Goal: Task Accomplishment & Management: Use online tool/utility

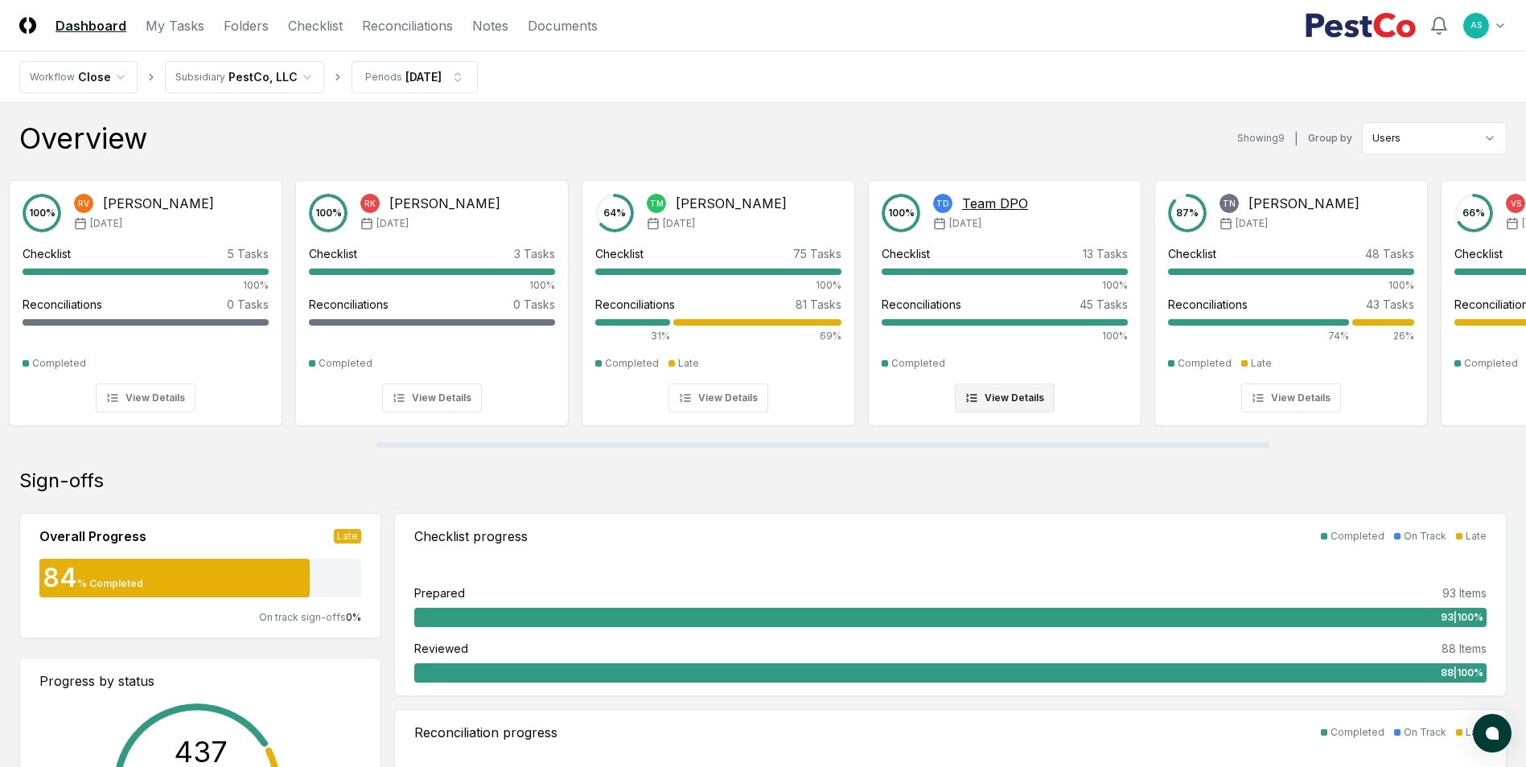
drag, startPoint x: 339, startPoint y: 445, endPoint x: 907, endPoint y: 418, distance: 568.4
click at [892, 442] on div at bounding box center [823, 445] width 894 height 6
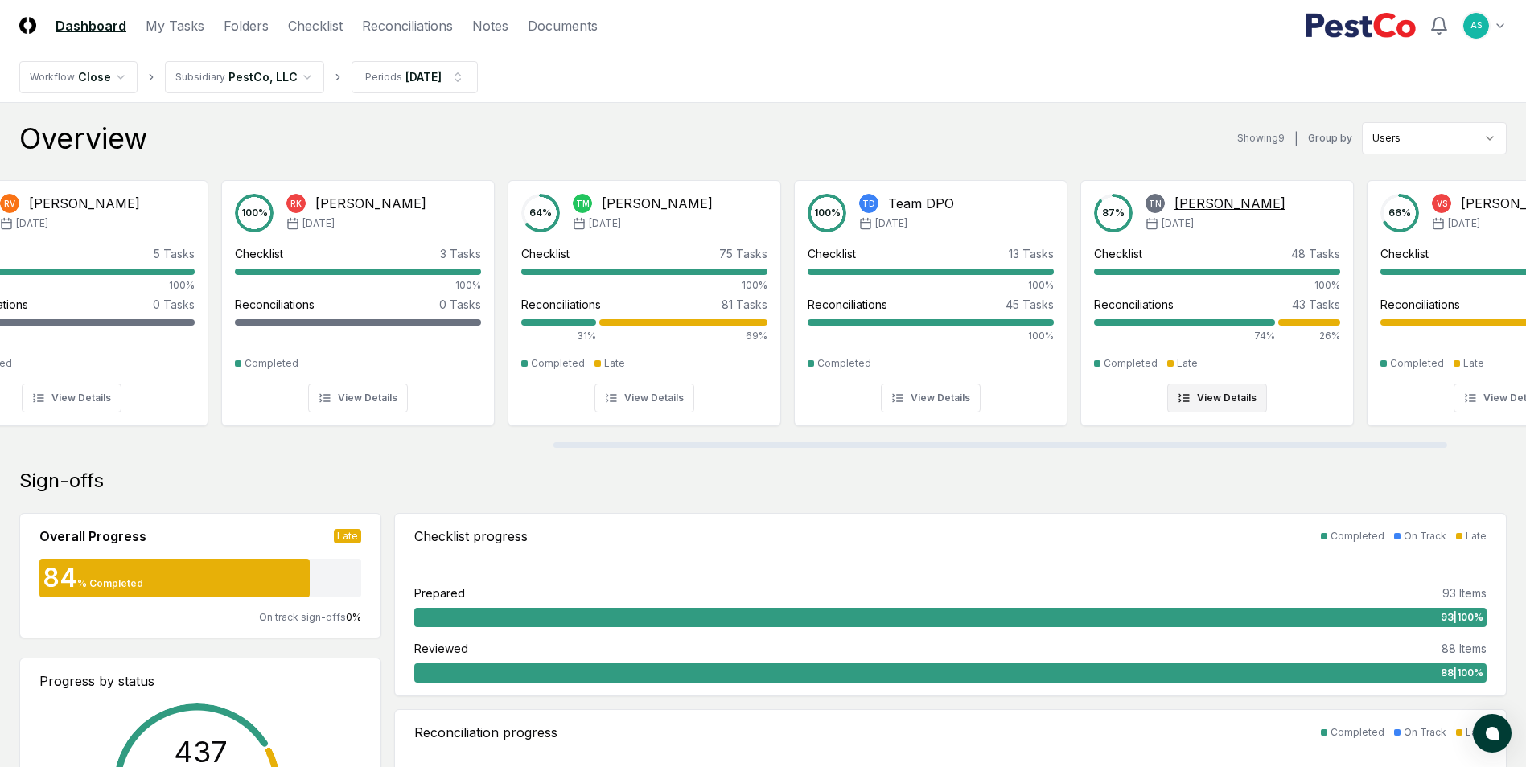
click at [1226, 203] on div "Thang Nguyen" at bounding box center [1229, 203] width 111 height 19
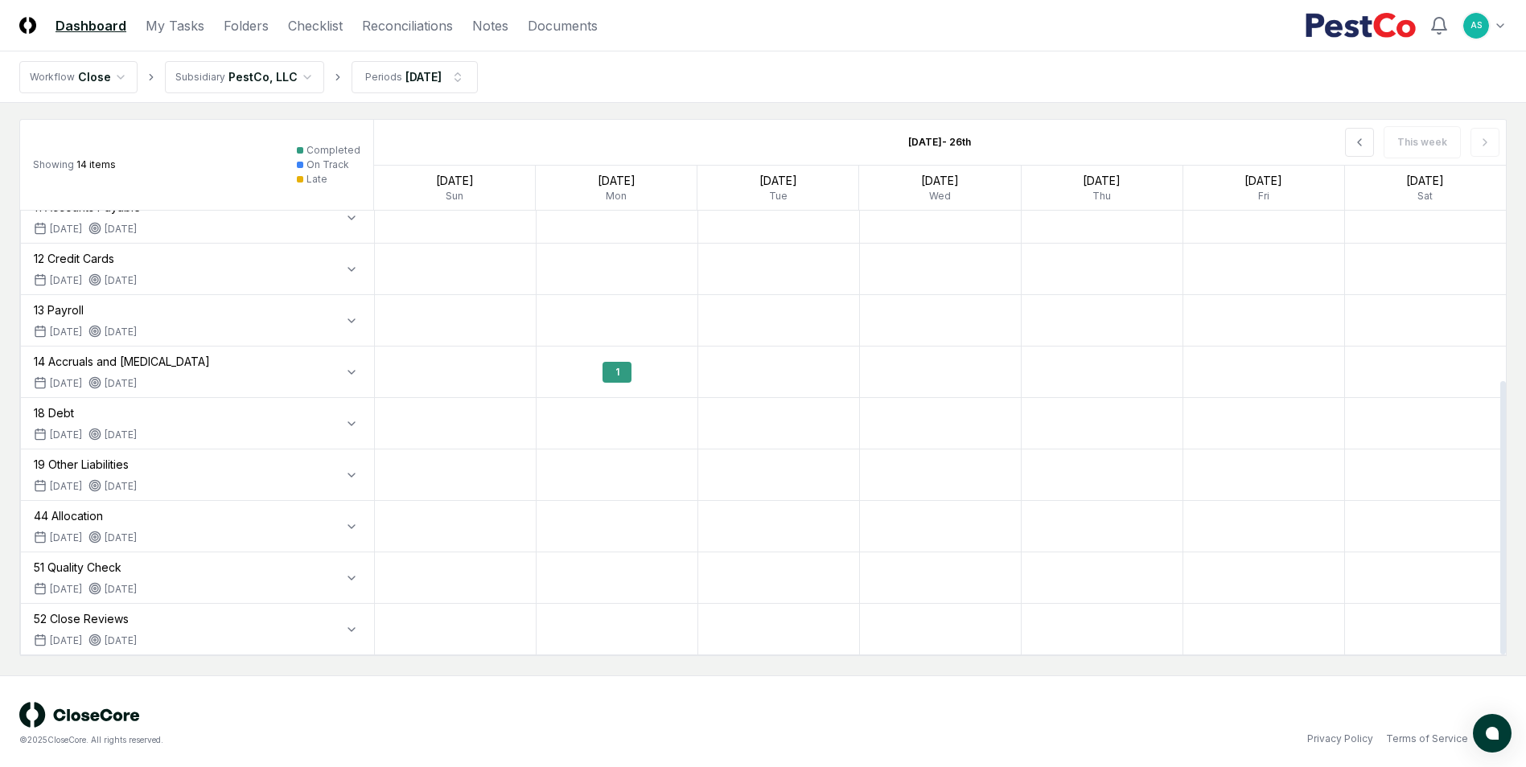
scroll to position [1027, 0]
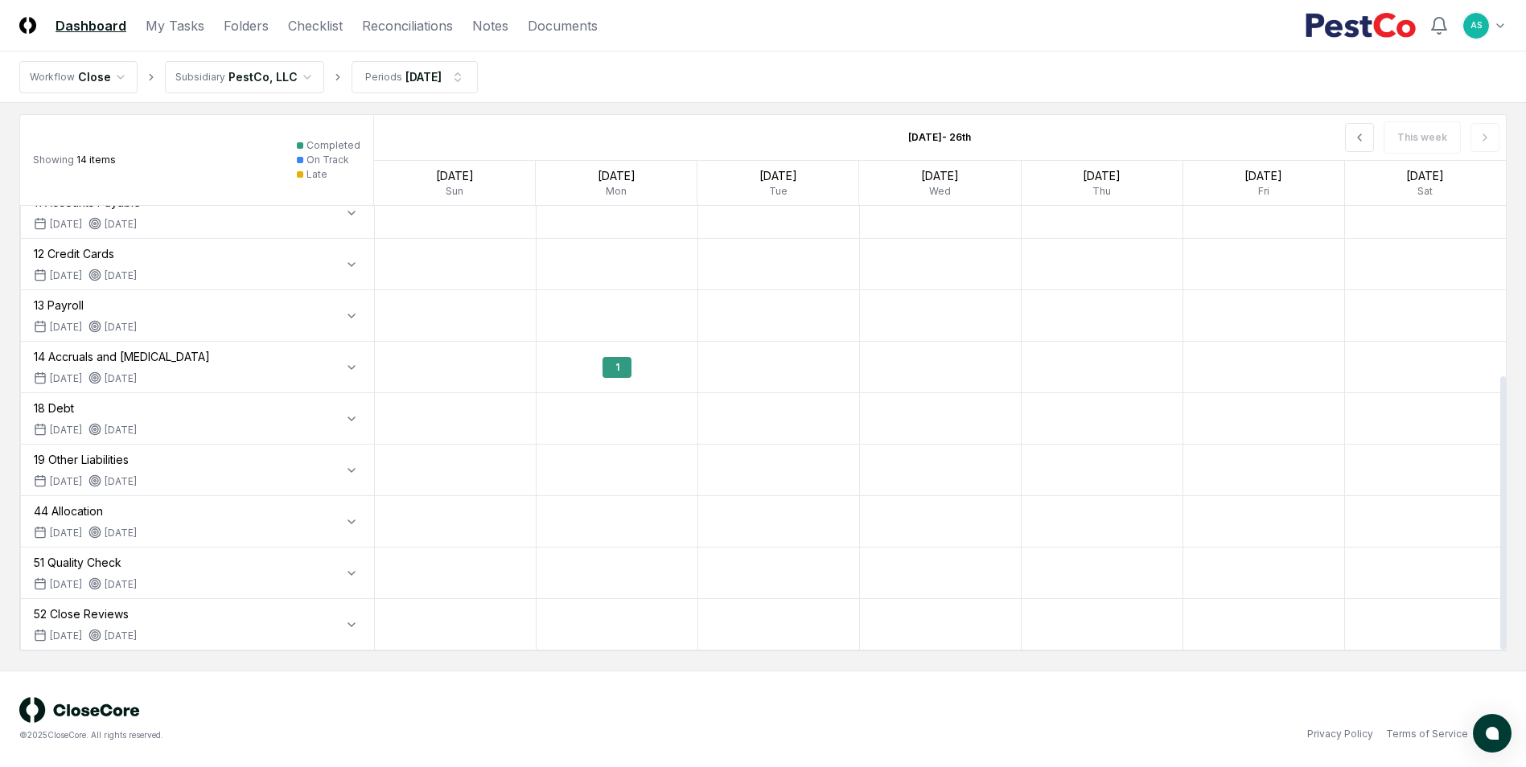
click at [105, 613] on div "52 Close Reviews" at bounding box center [85, 614] width 103 height 17
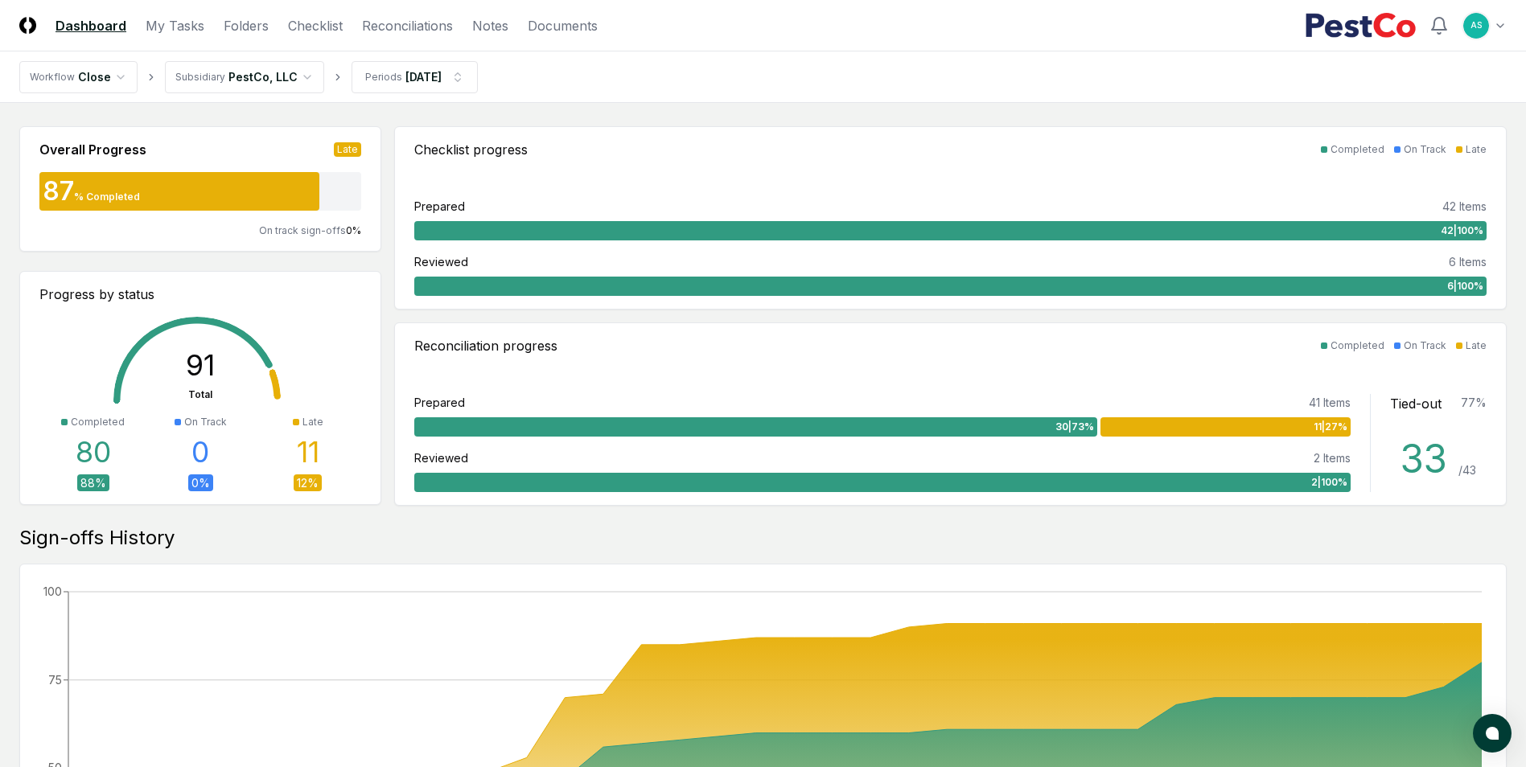
scroll to position [0, 0]
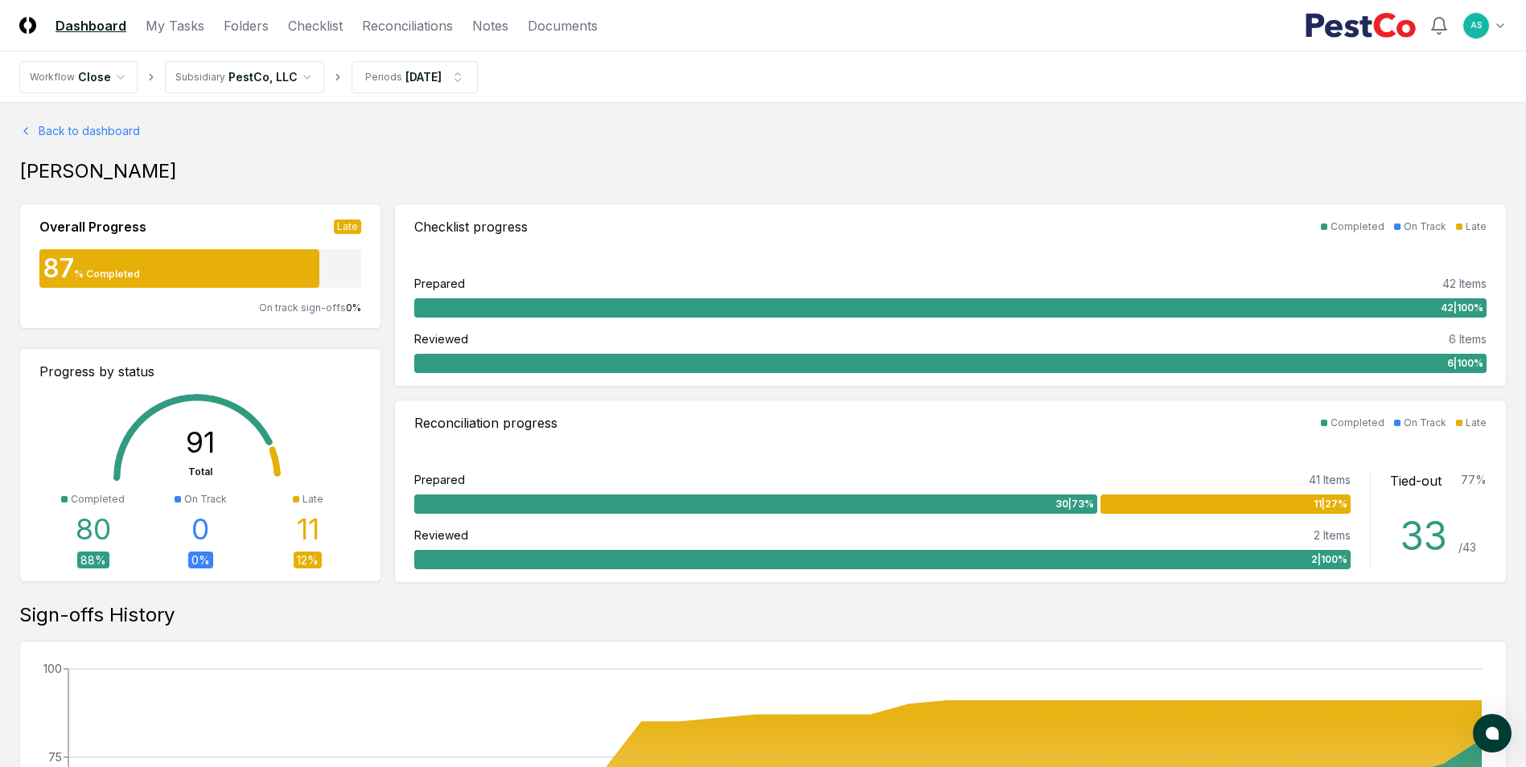
drag, startPoint x: 85, startPoint y: 134, endPoint x: 86, endPoint y: 145, distance: 11.3
click at [85, 133] on link "Back to dashboard" at bounding box center [762, 130] width 1487 height 17
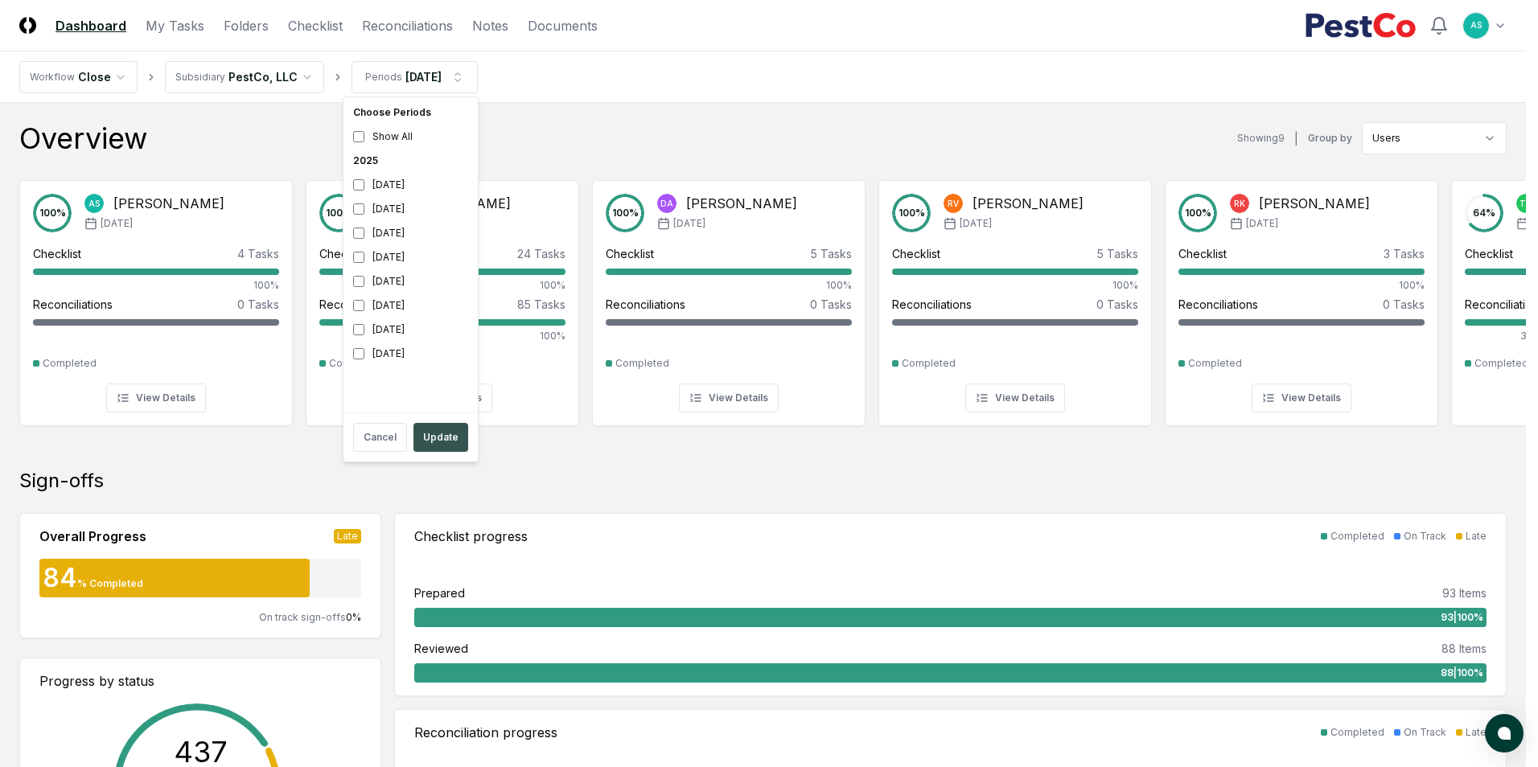
drag, startPoint x: 442, startPoint y: 433, endPoint x: 434, endPoint y: 421, distance: 14.1
click at [442, 433] on button "Update" at bounding box center [440, 437] width 55 height 29
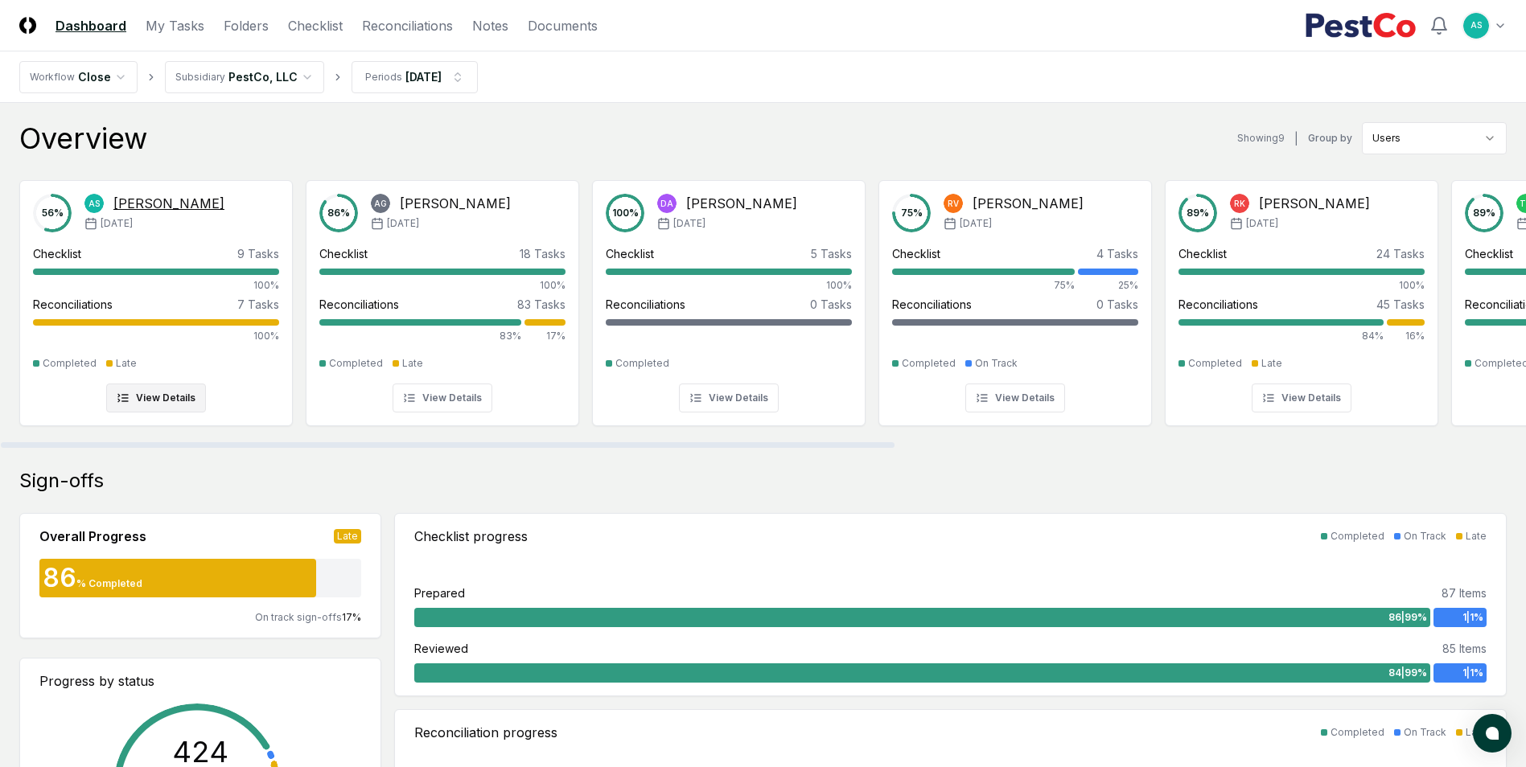
click at [226, 337] on div "100%" at bounding box center [156, 336] width 246 height 14
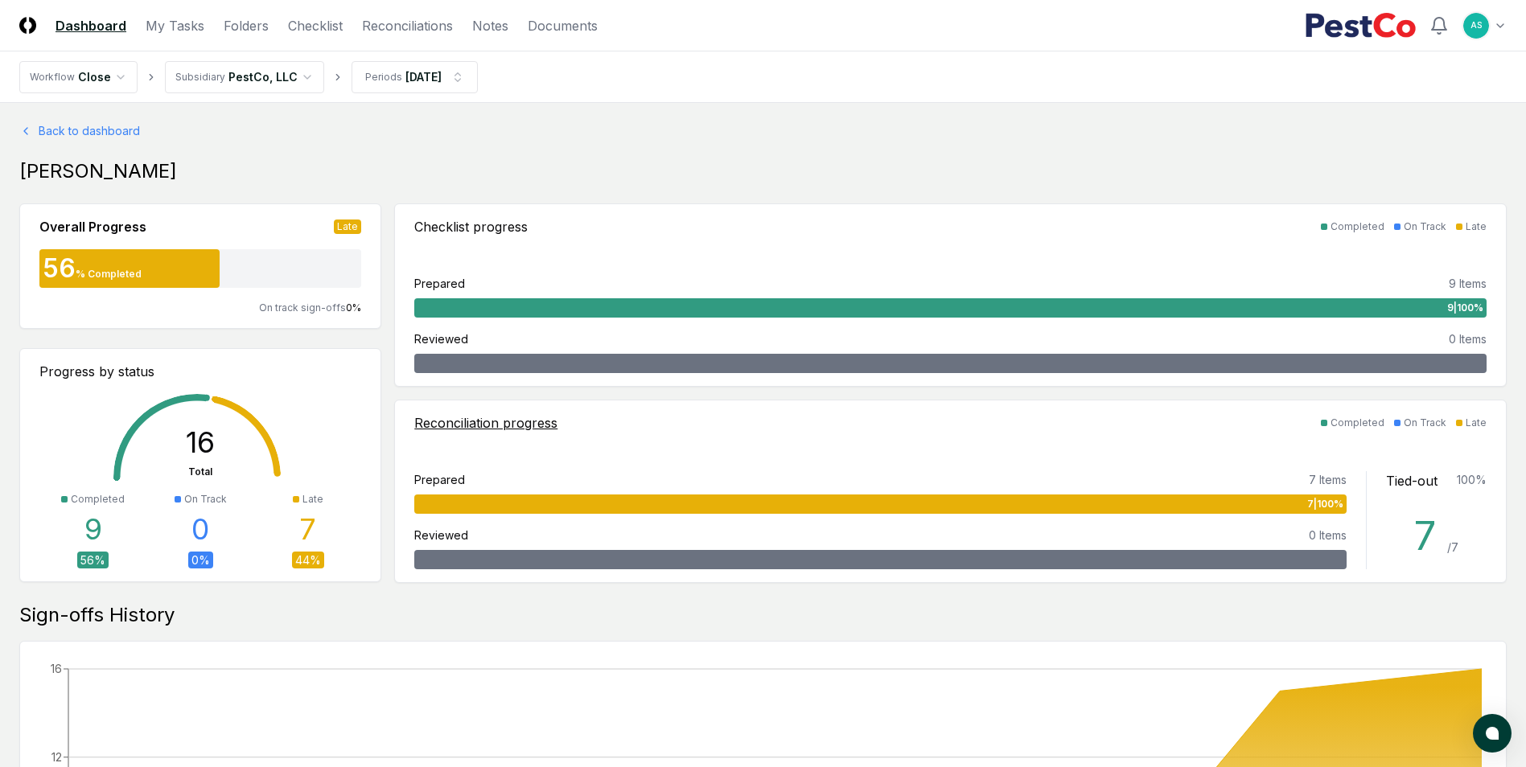
click at [529, 420] on div "Reconciliation progress" at bounding box center [485, 422] width 143 height 19
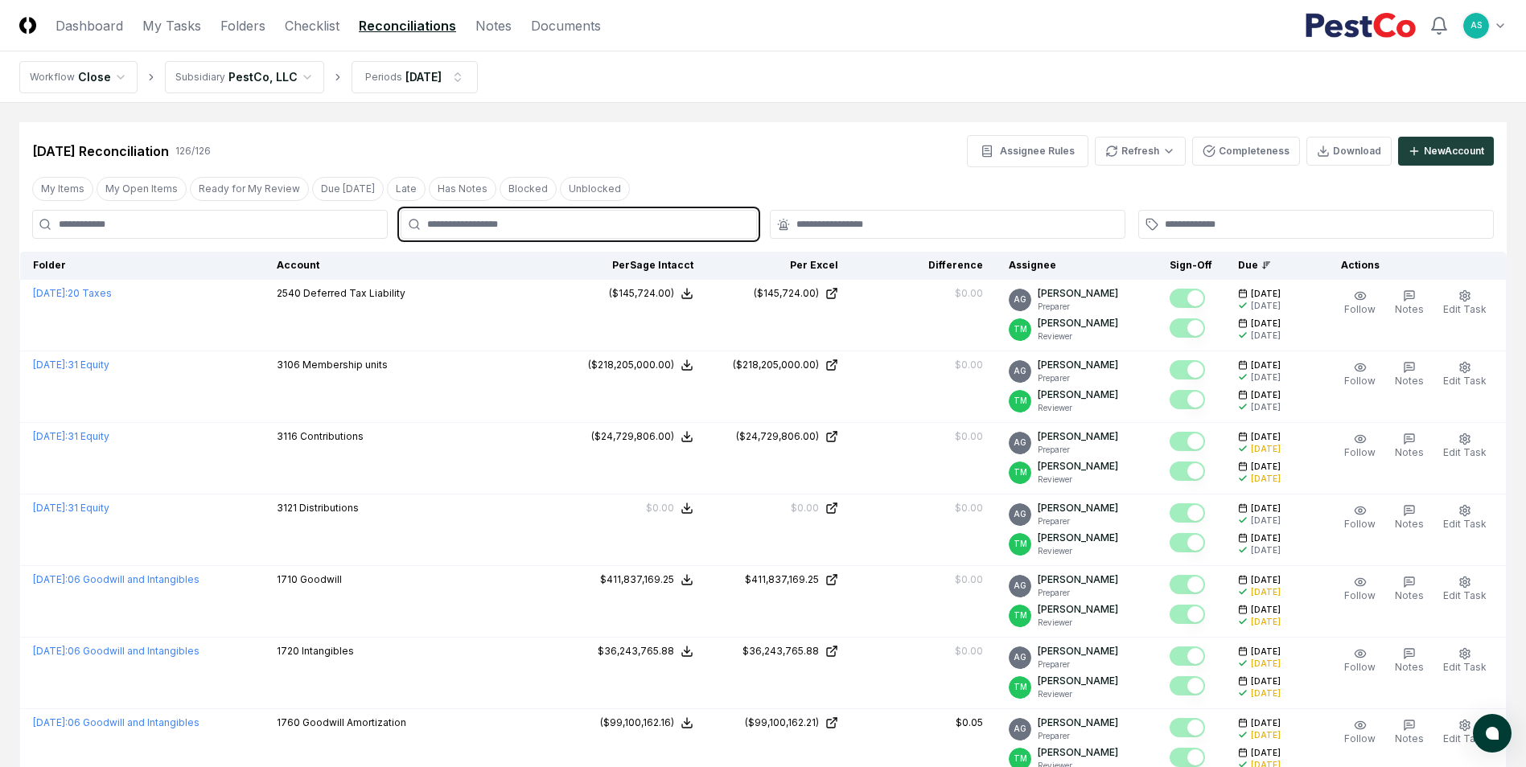
click at [489, 221] on input "text" at bounding box center [586, 224] width 318 height 14
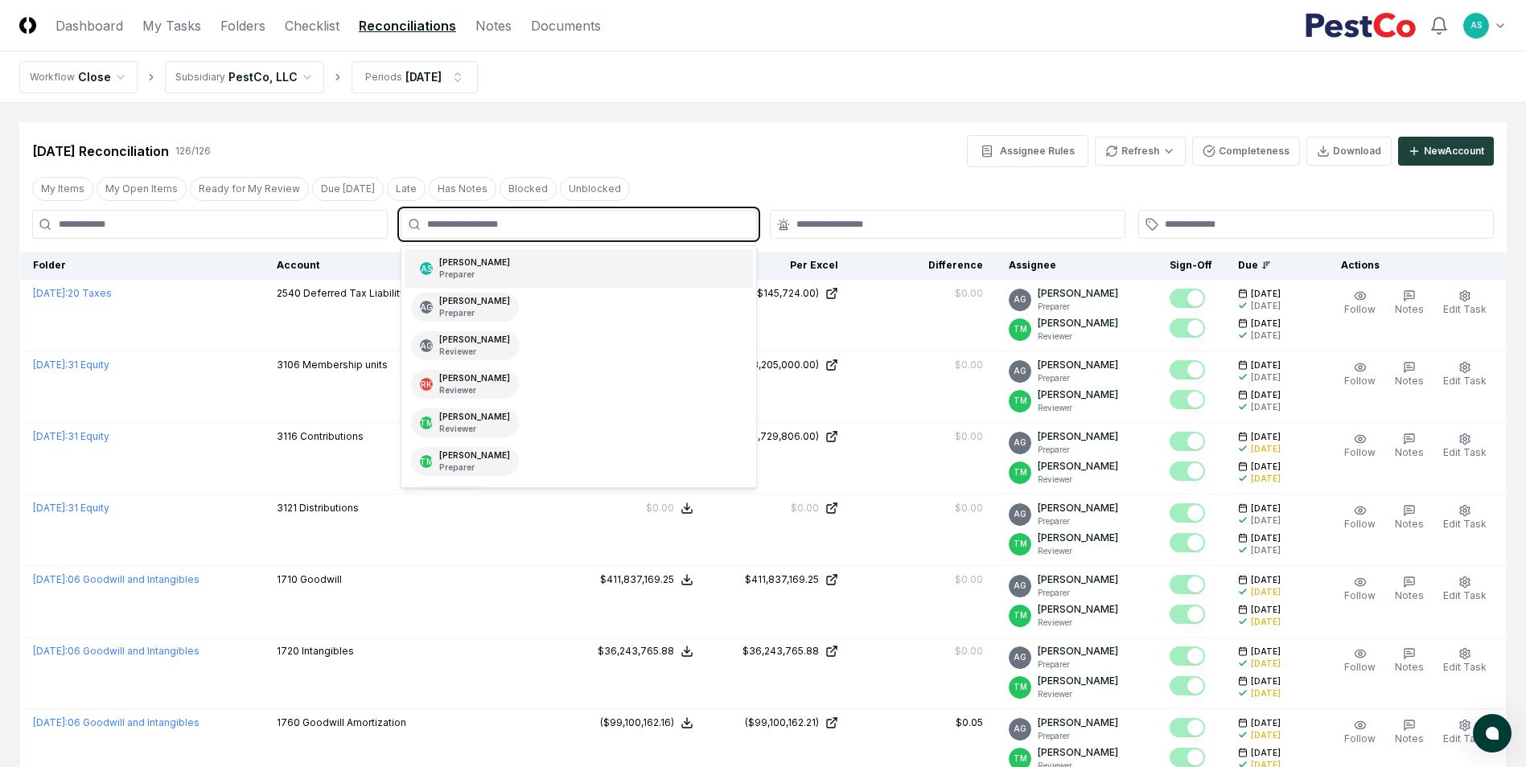
click at [461, 265] on div "Aaron Steele Preparer" at bounding box center [474, 269] width 71 height 24
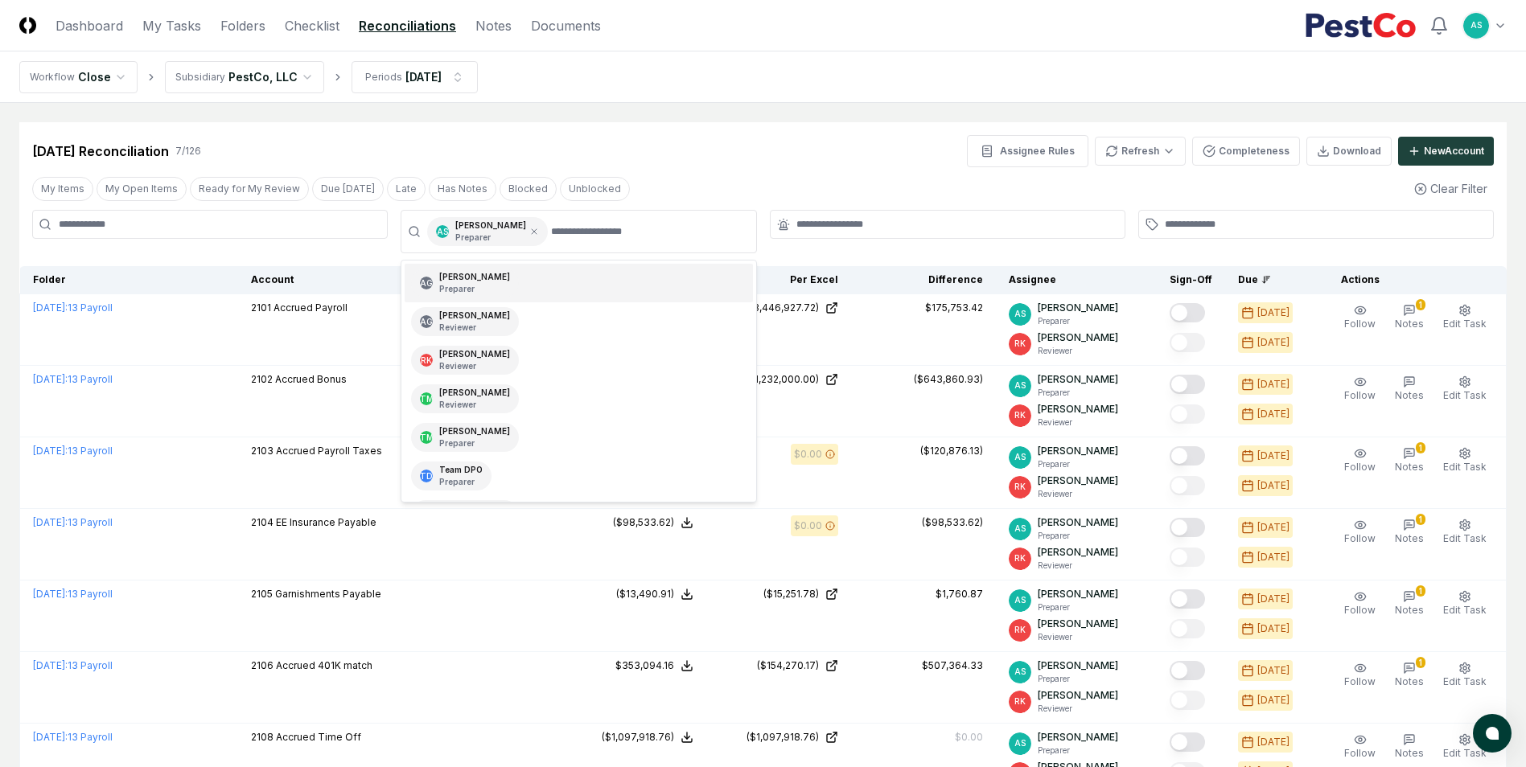
click at [793, 141] on div "Jul 2025 Reconciliation 7 / 126 Assignee Rules Refresh Completeness Download Ne…" at bounding box center [762, 151] width 1461 height 32
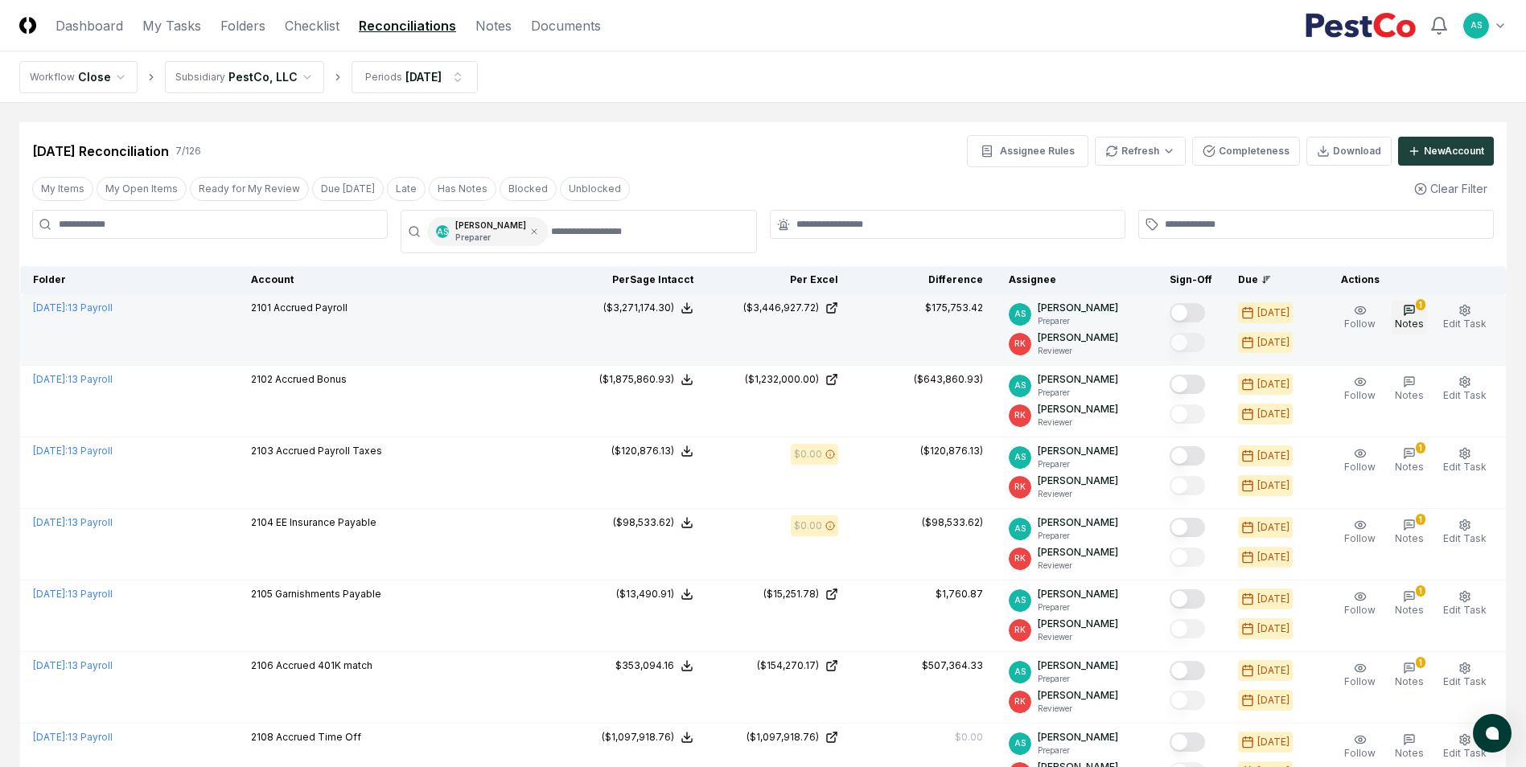
click at [1400, 312] on button "1 Notes" at bounding box center [1408, 318] width 35 height 34
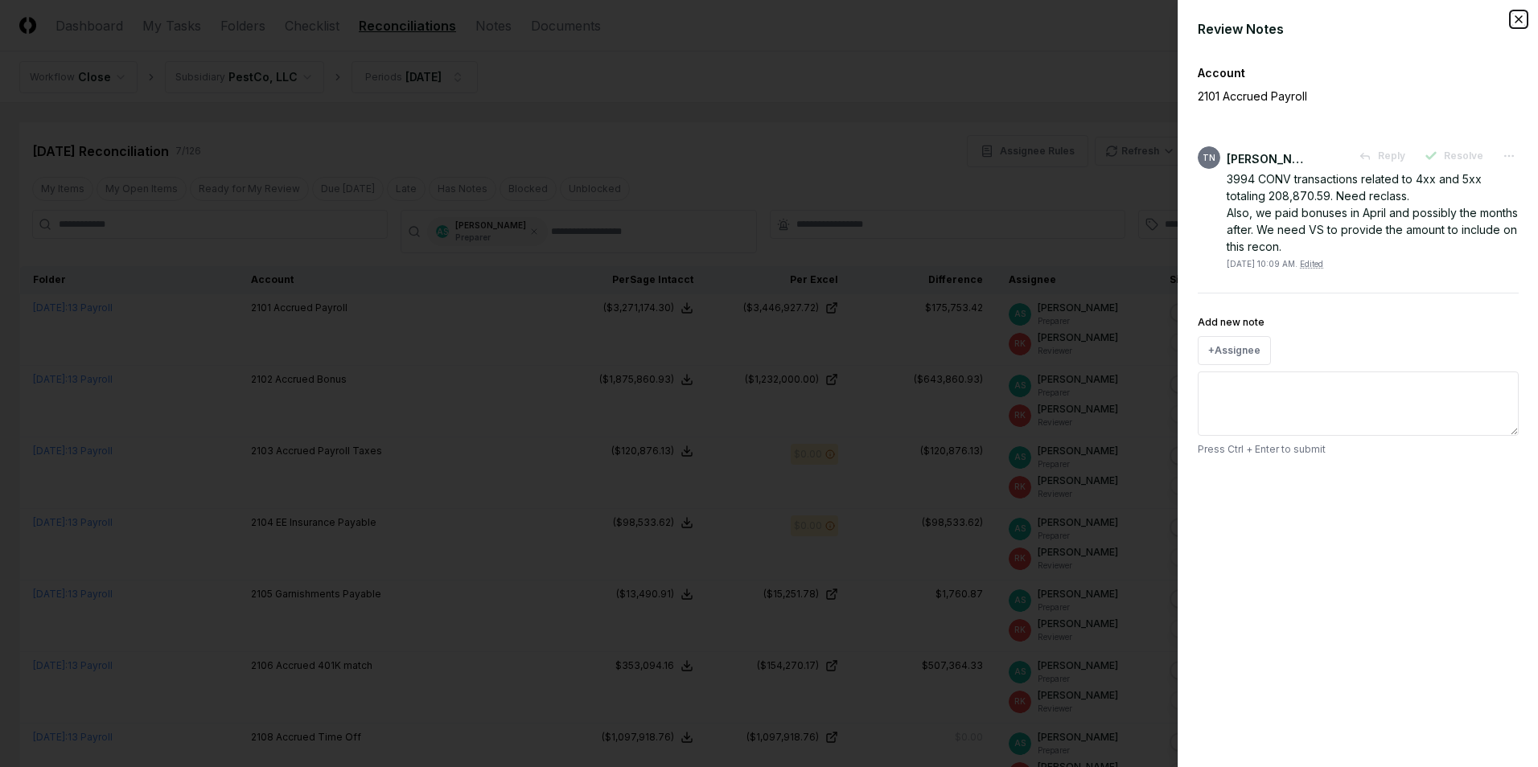
click at [1519, 22] on icon "button" at bounding box center [1518, 19] width 13 height 13
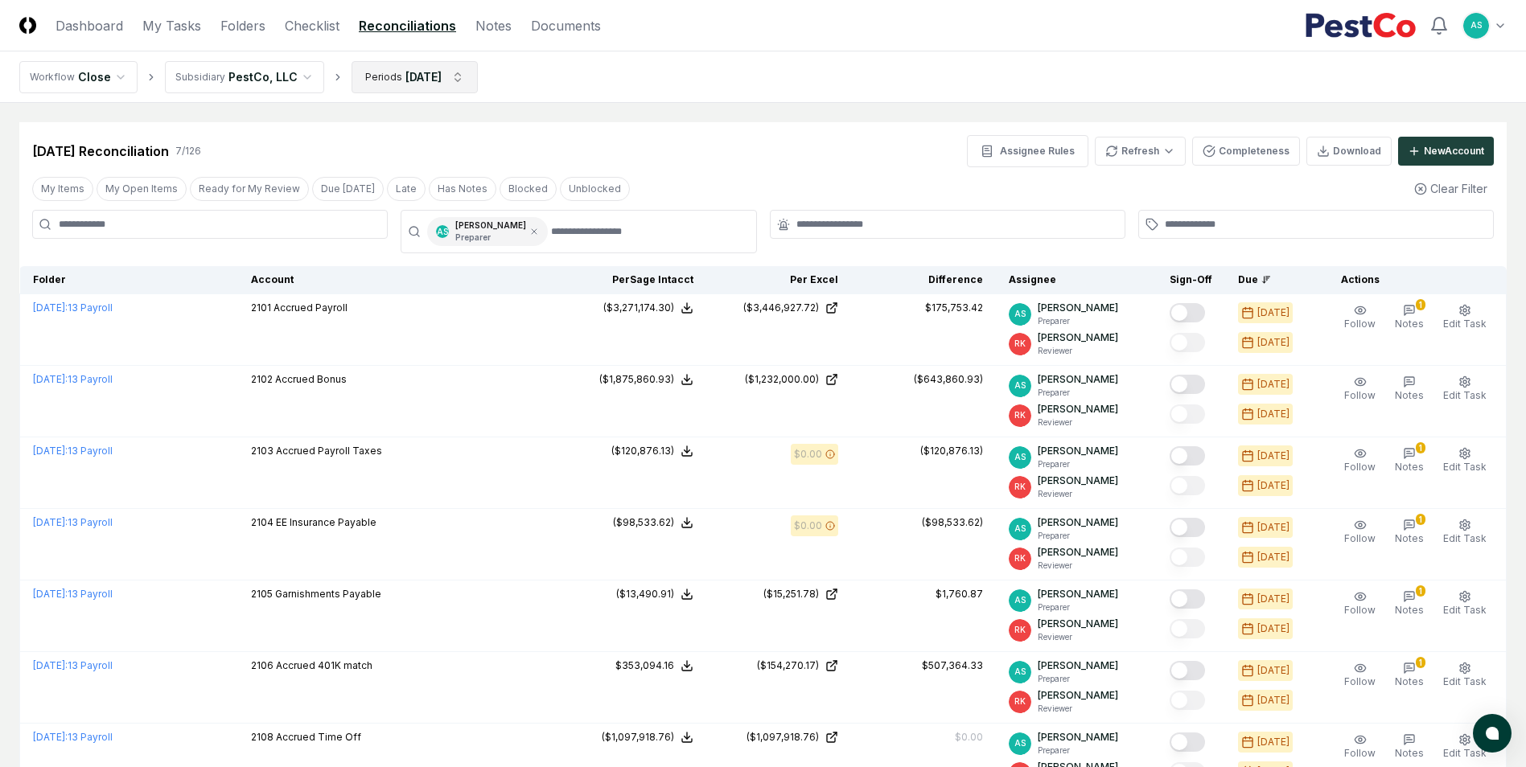
click at [417, 80] on html "CloseCore Dashboard My Tasks Folders Checklist Reconciliations Notes Documents …" at bounding box center [763, 455] width 1526 height 911
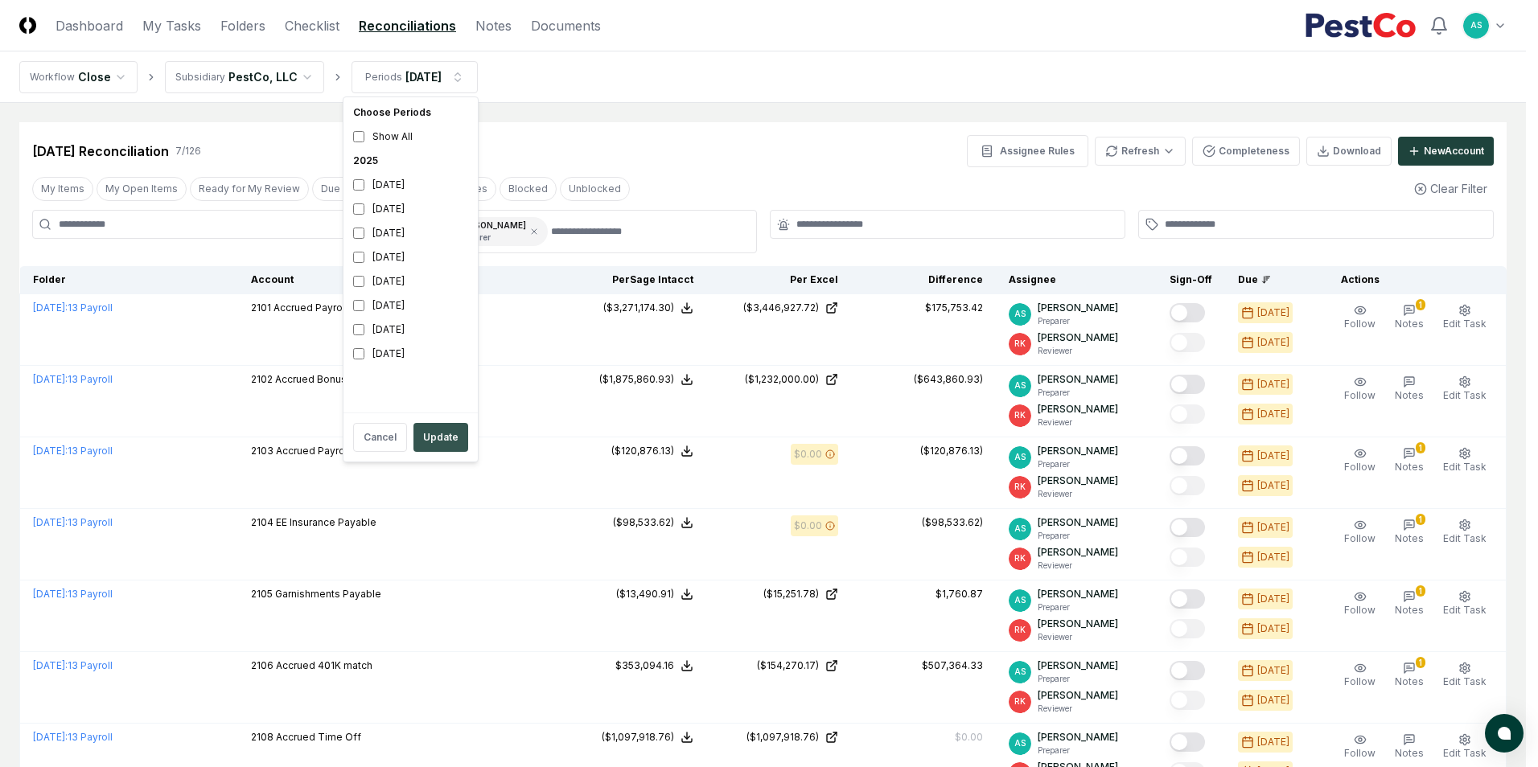
click at [450, 436] on button "Update" at bounding box center [440, 437] width 55 height 29
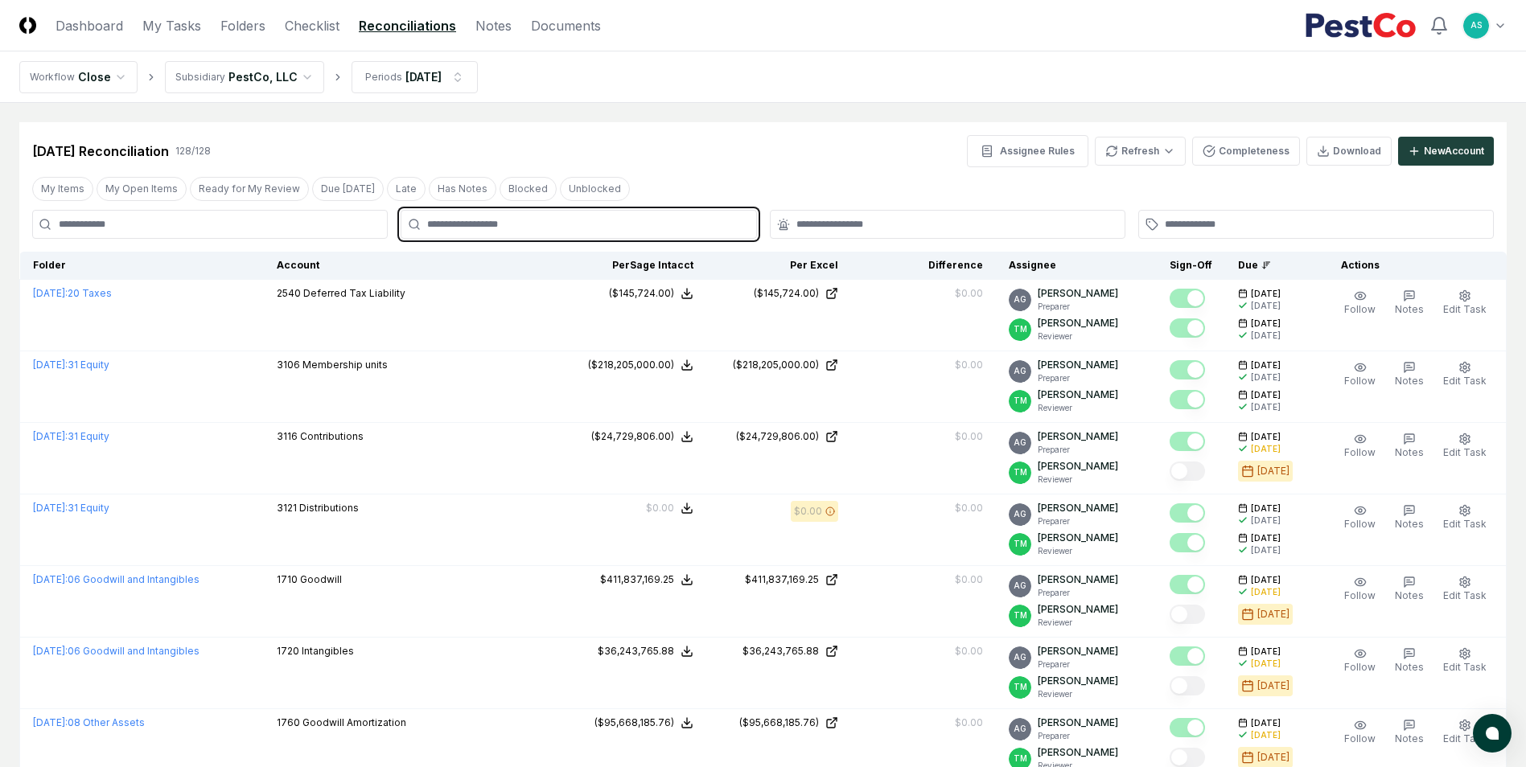
click at [616, 217] on input "text" at bounding box center [586, 224] width 318 height 14
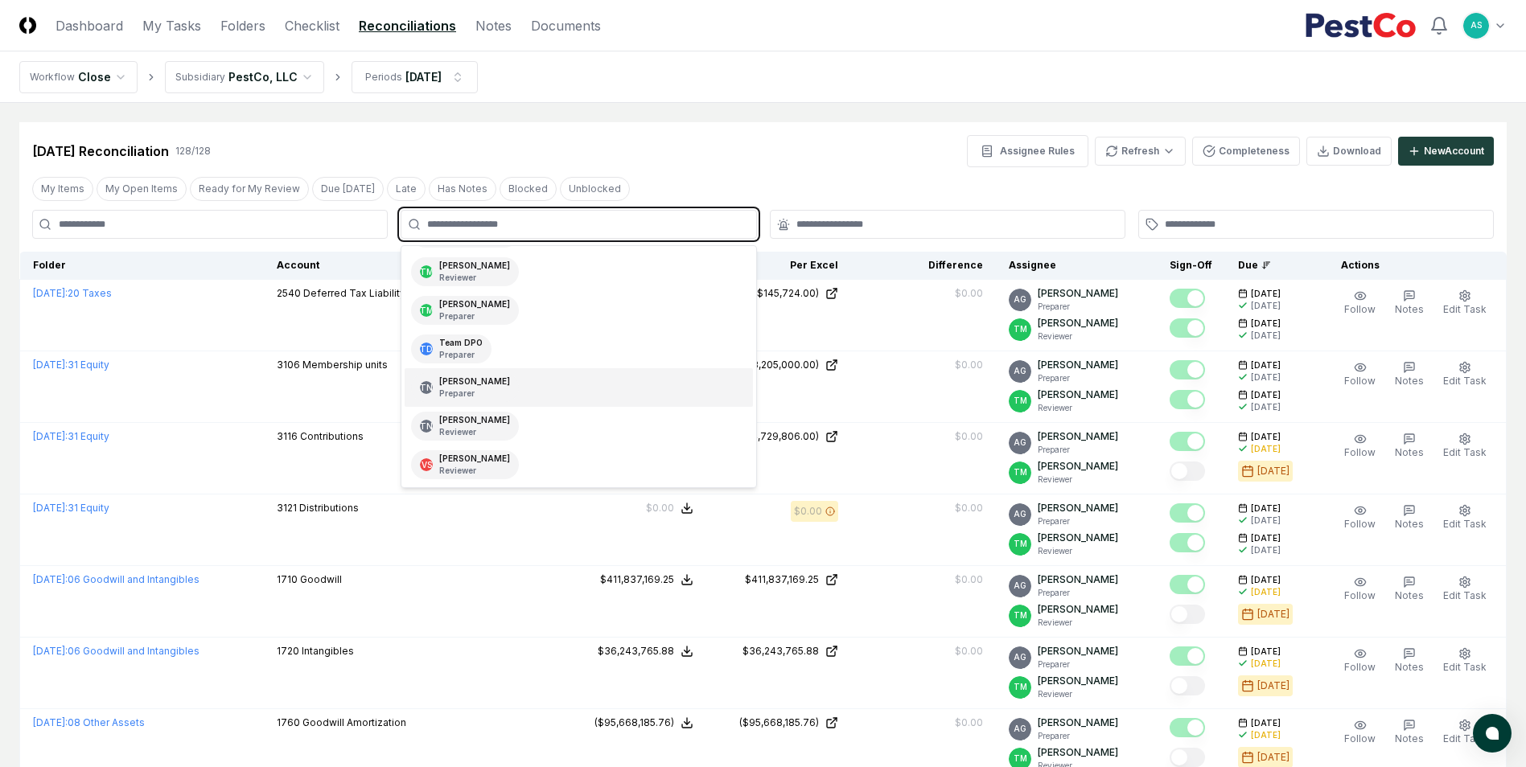
click at [477, 377] on div "Thang Nguyen Preparer" at bounding box center [474, 388] width 71 height 24
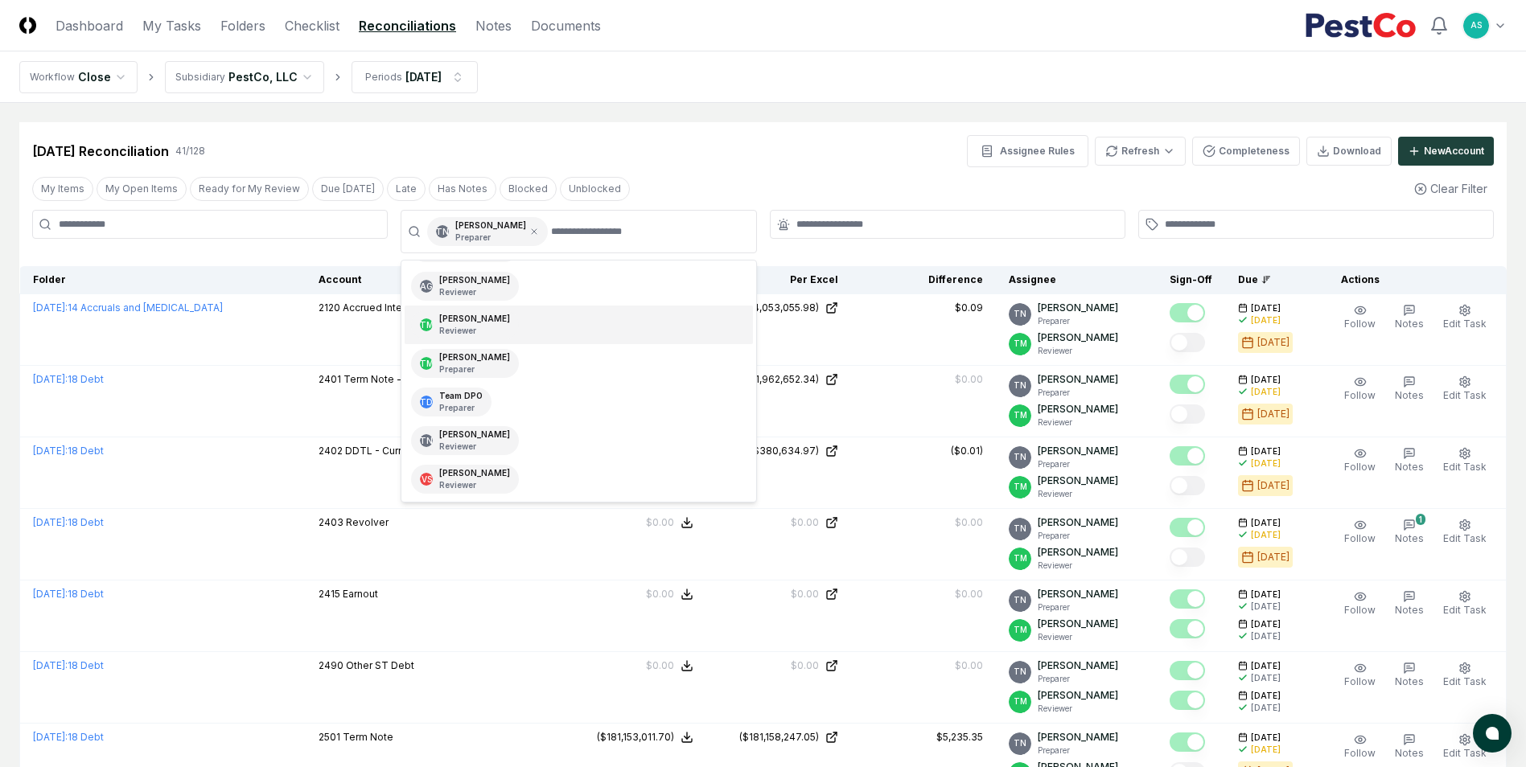
click at [966, 146] on div "Jun 2025 Reconciliation 41 / 128 Assignee Rules Refresh Completeness Download N…" at bounding box center [762, 151] width 1461 height 32
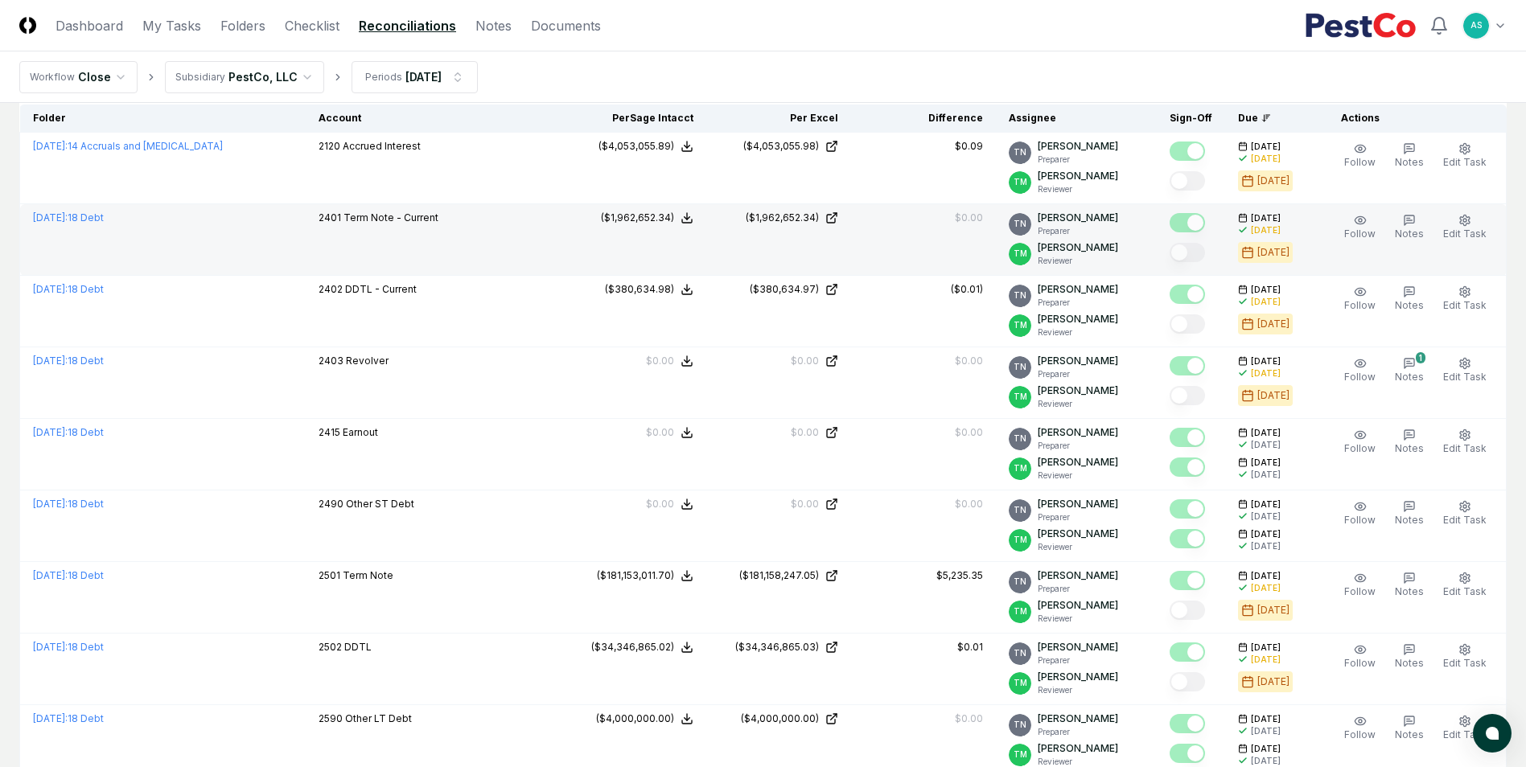
scroll to position [0, 0]
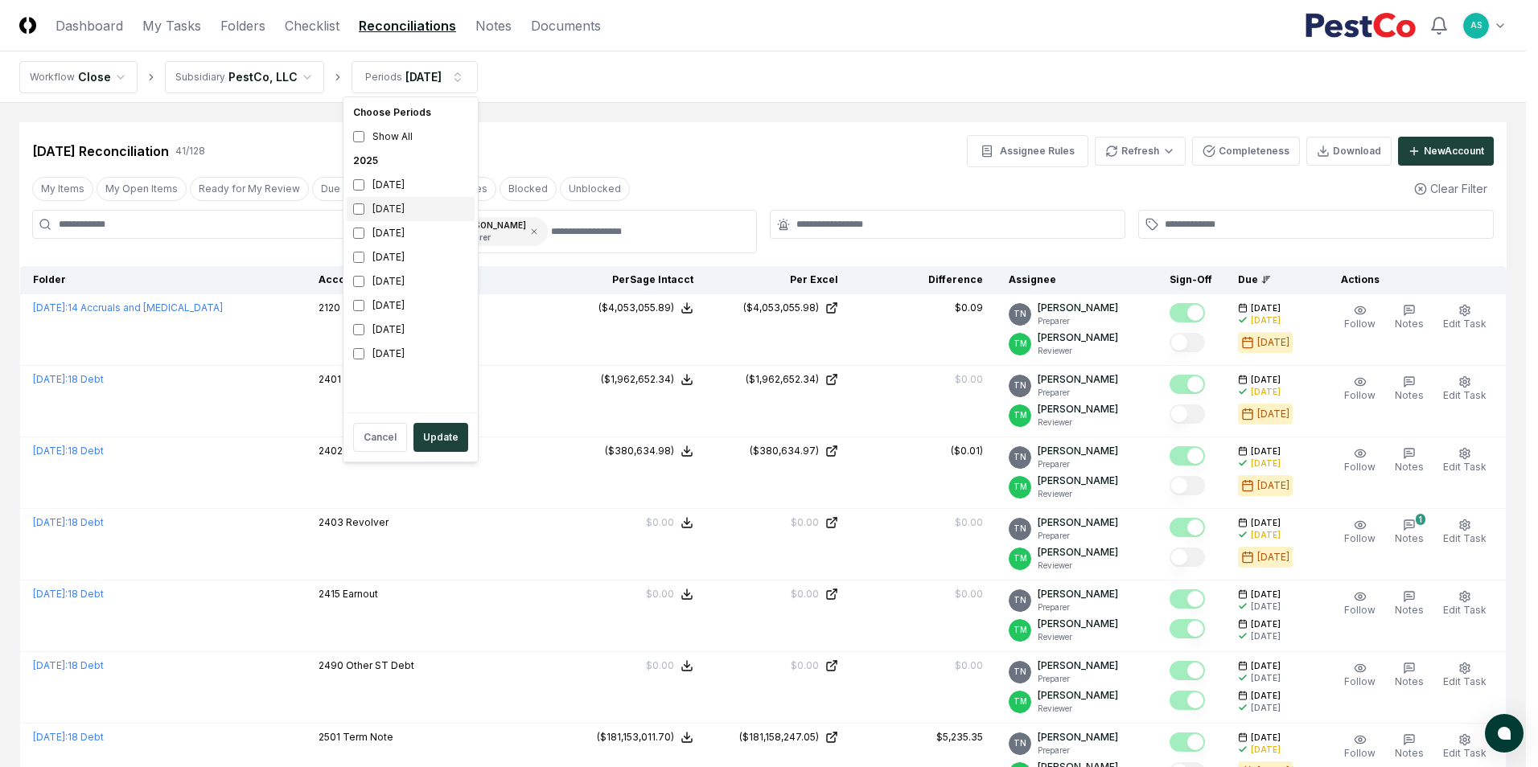
click at [367, 213] on div "July 2025" at bounding box center [411, 209] width 128 height 24
click at [363, 240] on div "June 2025" at bounding box center [411, 233] width 128 height 24
click at [439, 430] on button "Update" at bounding box center [440, 437] width 55 height 29
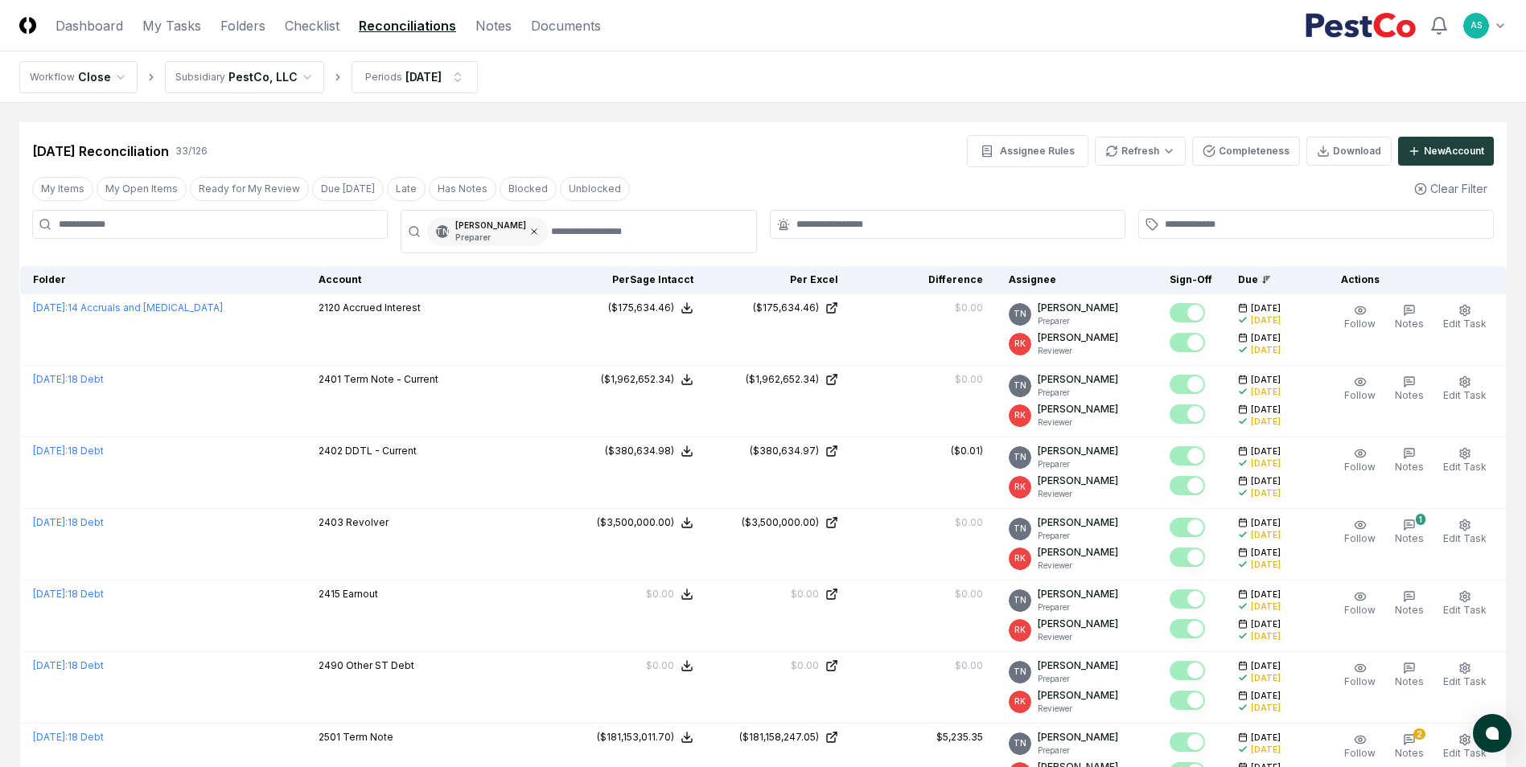
click at [529, 230] on icon at bounding box center [534, 232] width 10 height 10
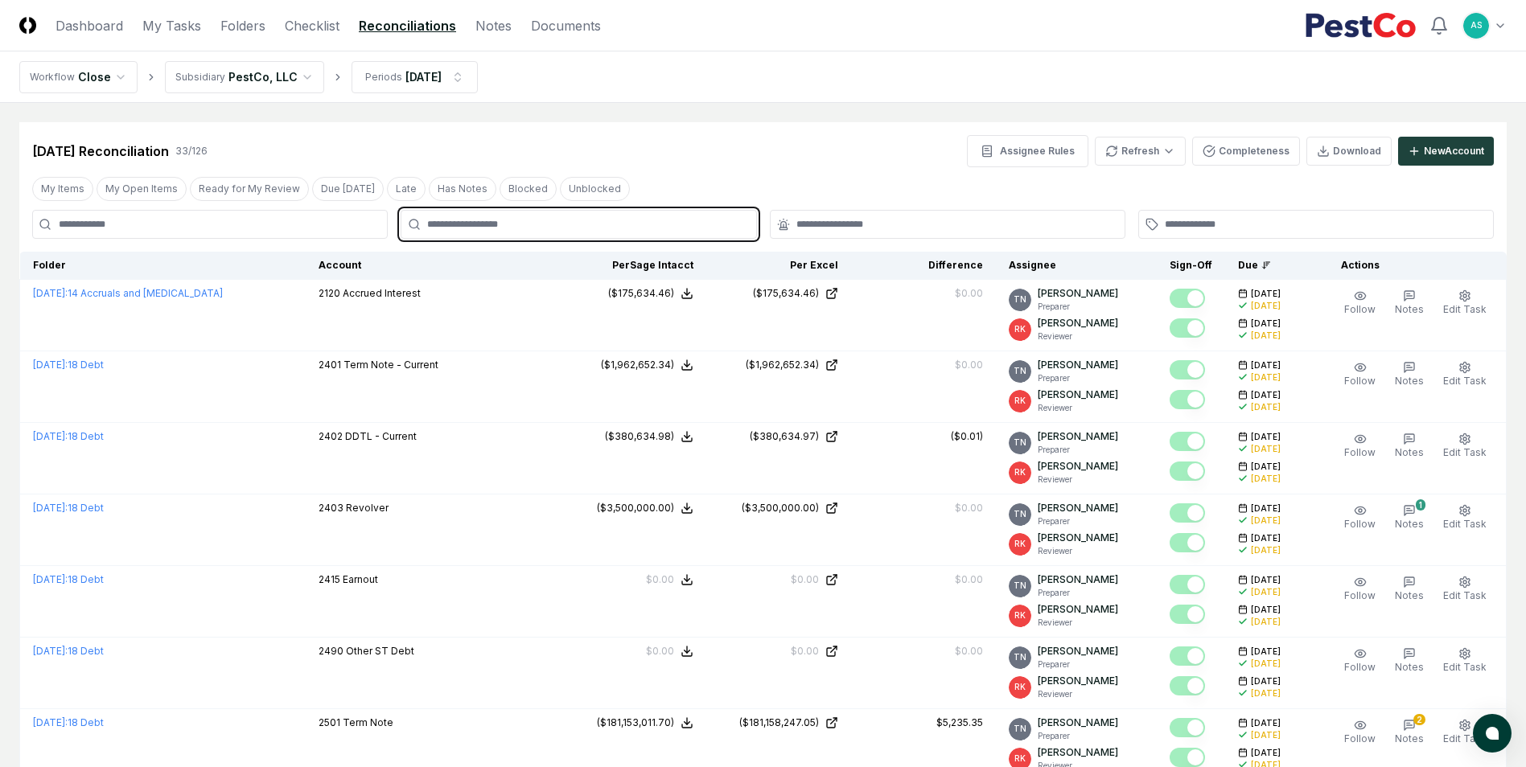
click at [502, 229] on input "text" at bounding box center [586, 224] width 318 height 14
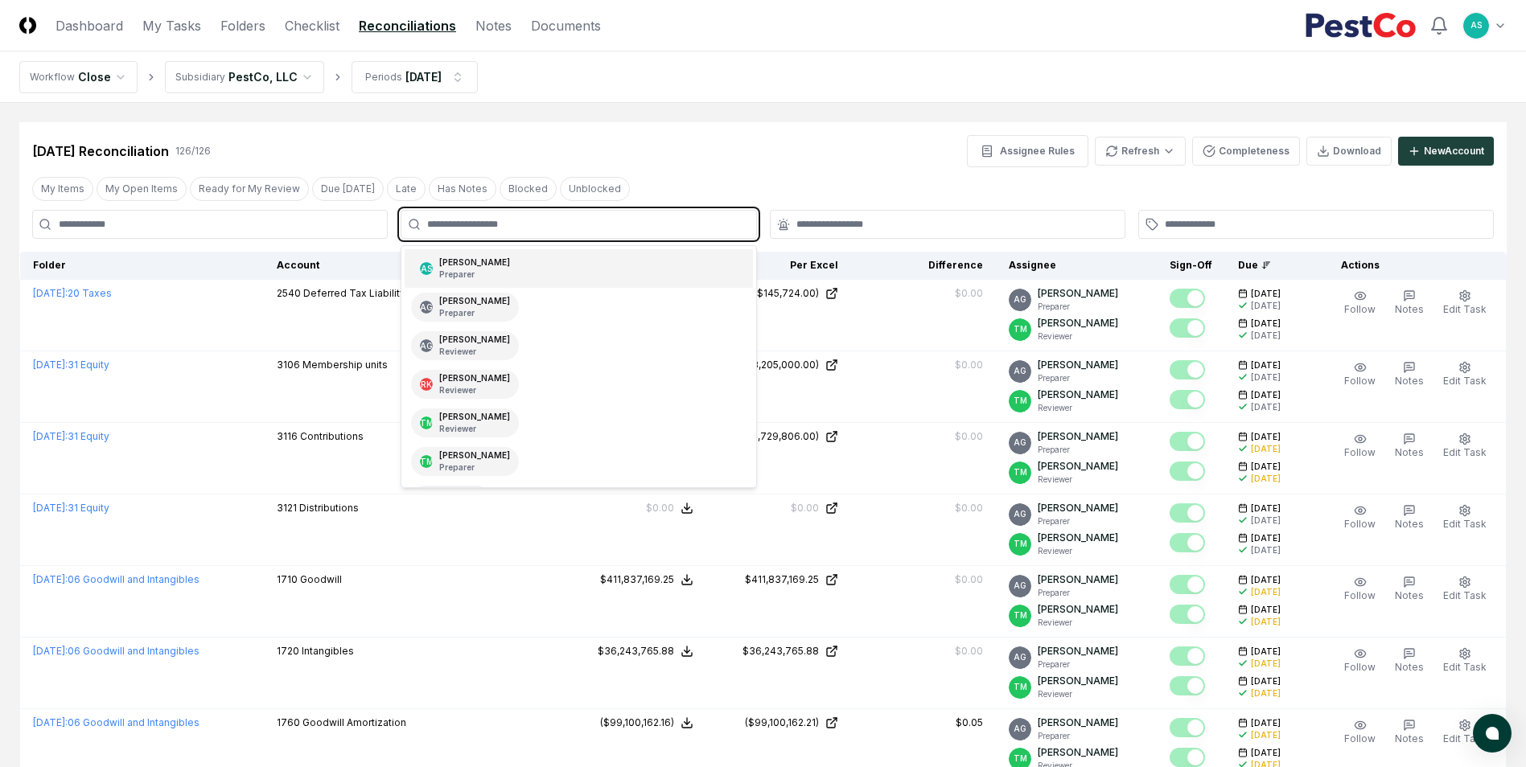
click at [490, 267] on div "AS Aaron Steele Preparer" at bounding box center [465, 268] width 108 height 29
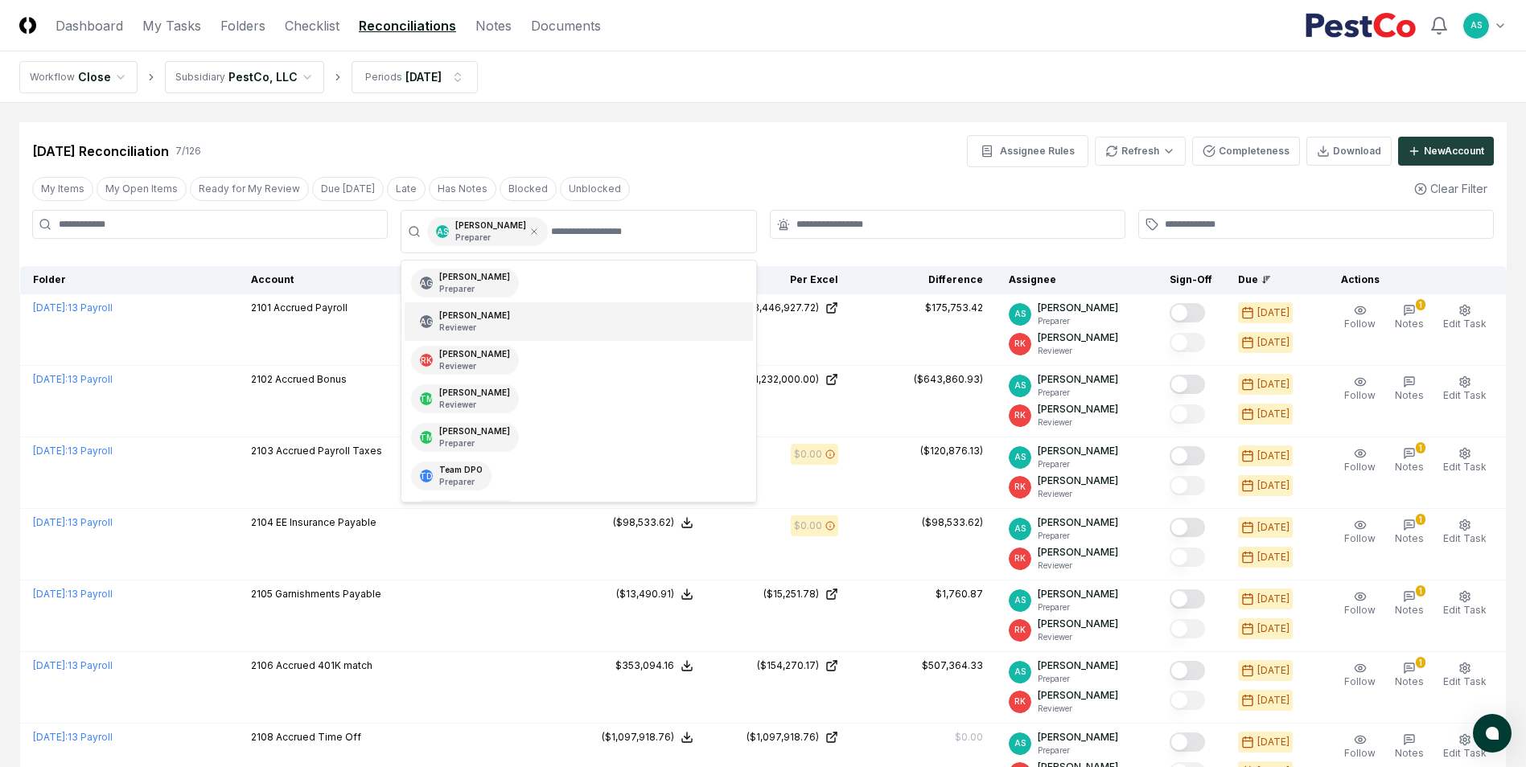
click at [894, 182] on div "My Items My Open Items Ready for My Review Due Today Late Has Notes Blocked Unb…" at bounding box center [762, 189] width 1487 height 30
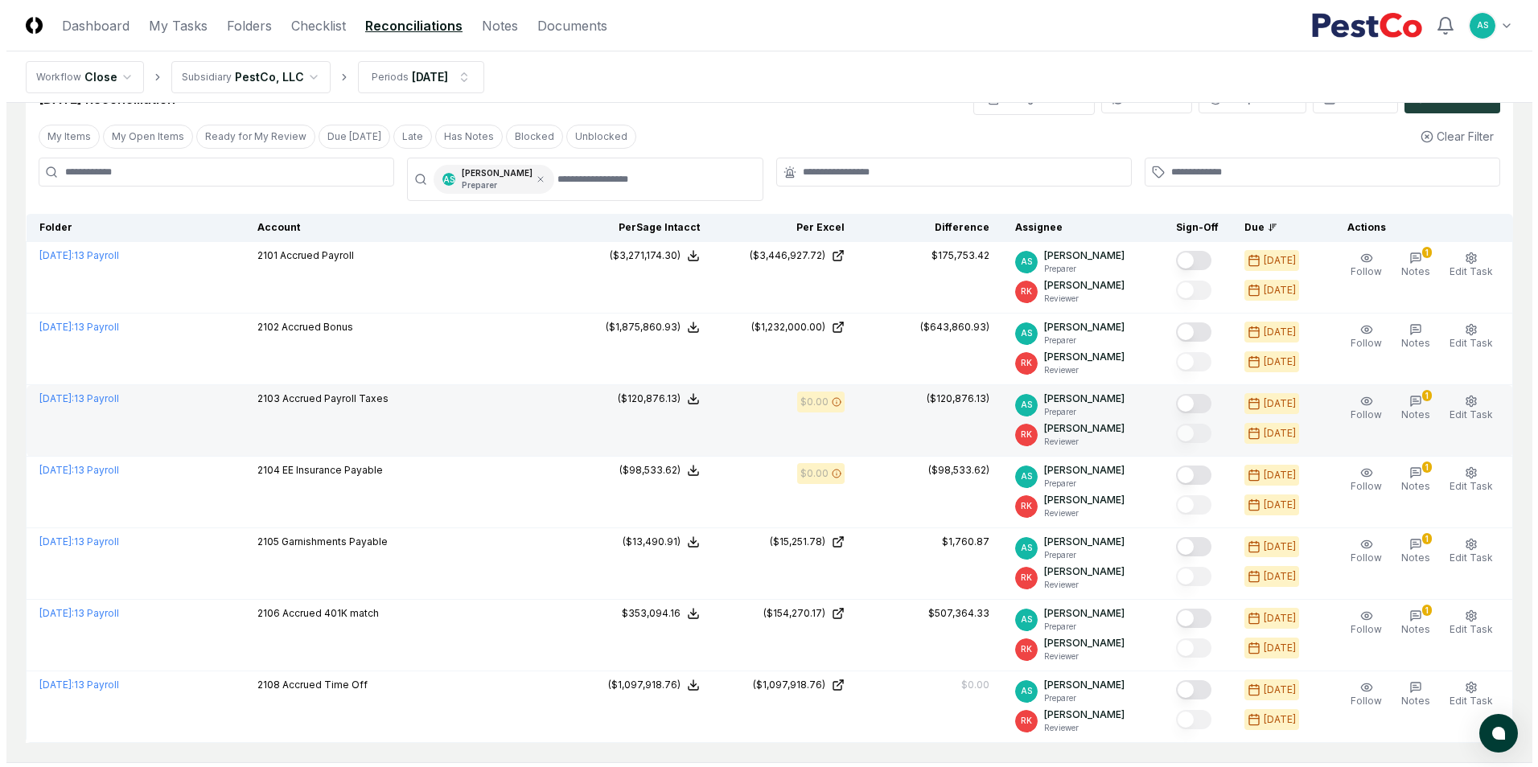
scroll to position [80, 0]
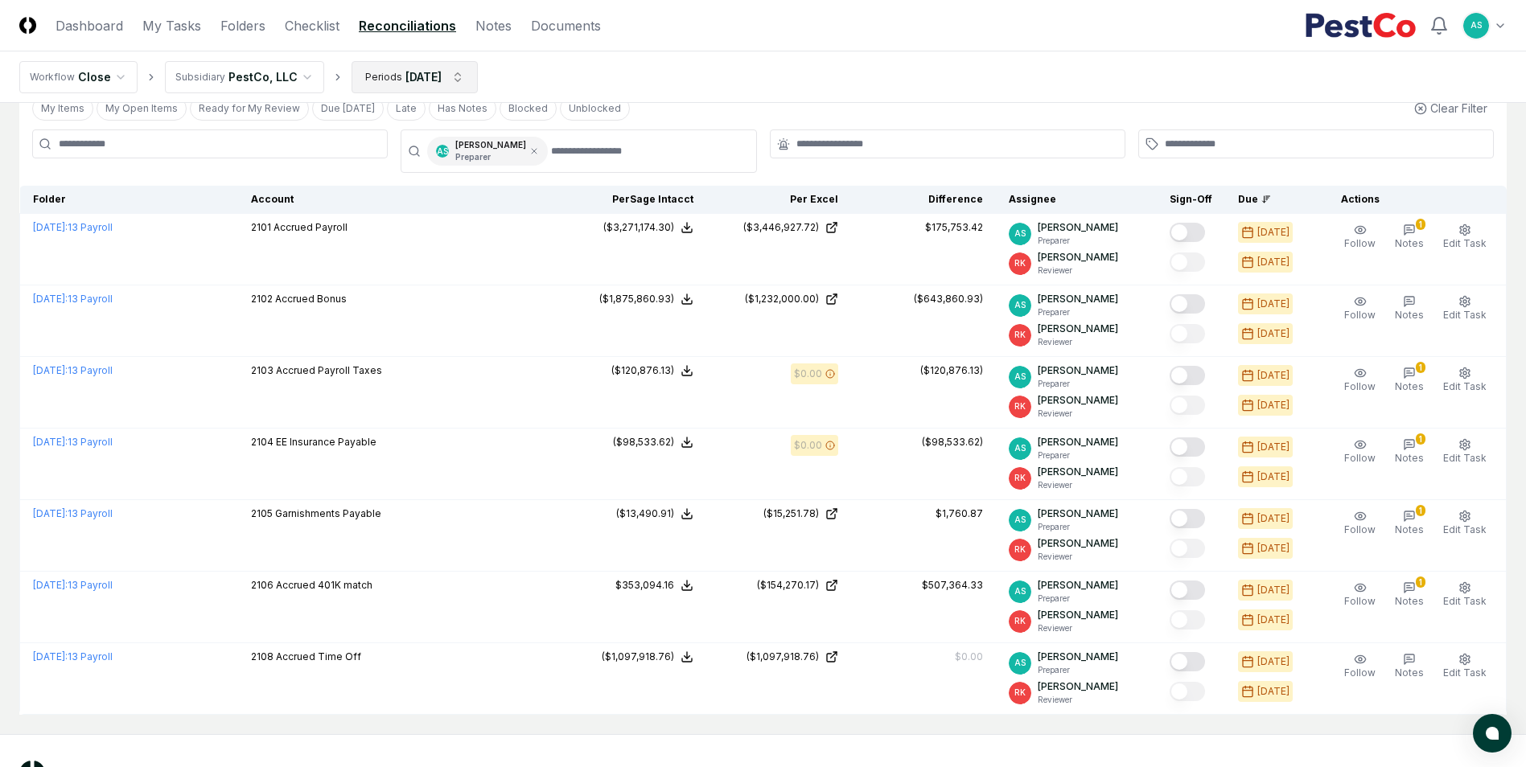
click at [409, 67] on html "CloseCore Dashboard My Tasks Folders Checklist Reconciliations Notes Documents …" at bounding box center [763, 375] width 1526 height 911
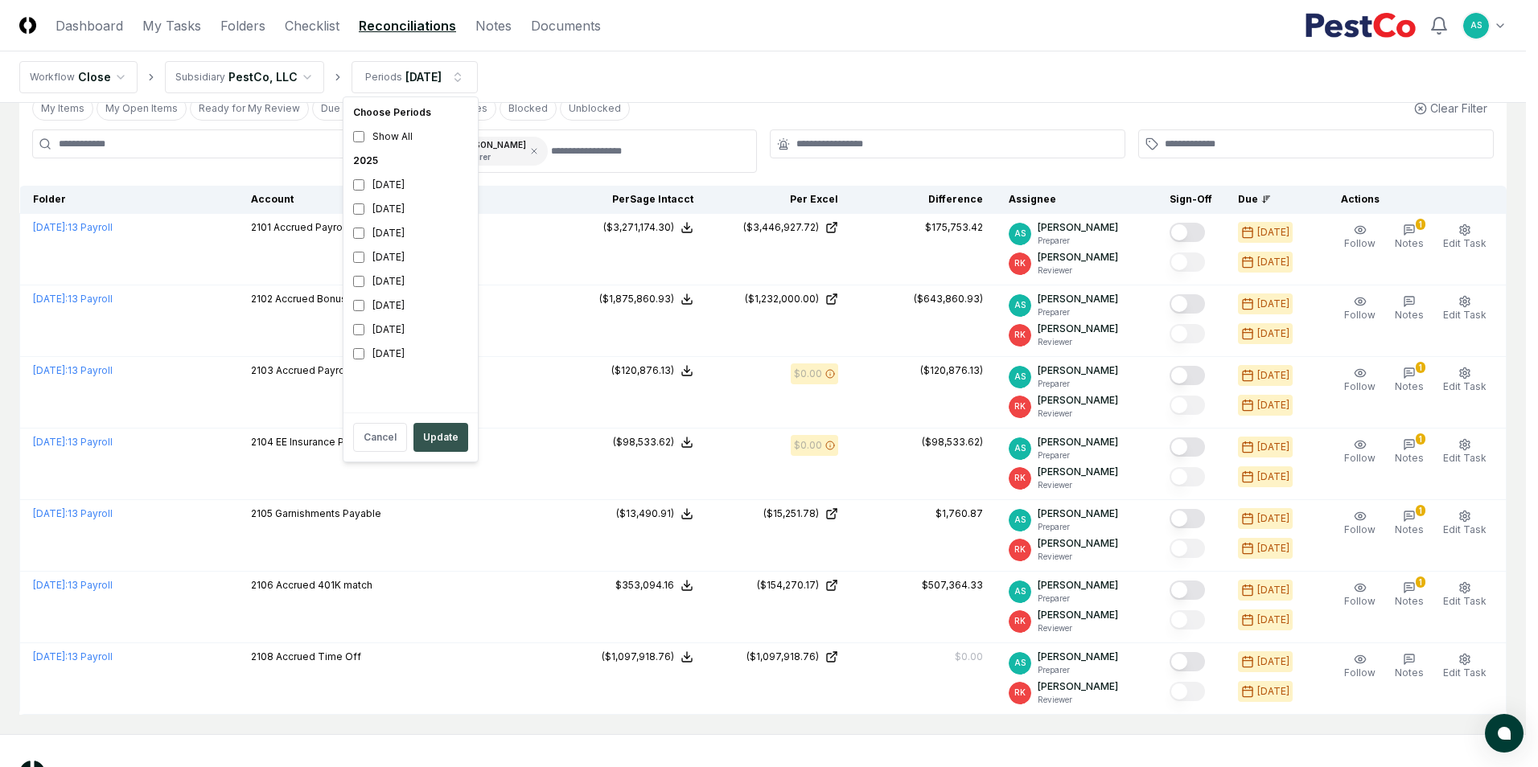
click at [434, 433] on button "Update" at bounding box center [440, 437] width 55 height 29
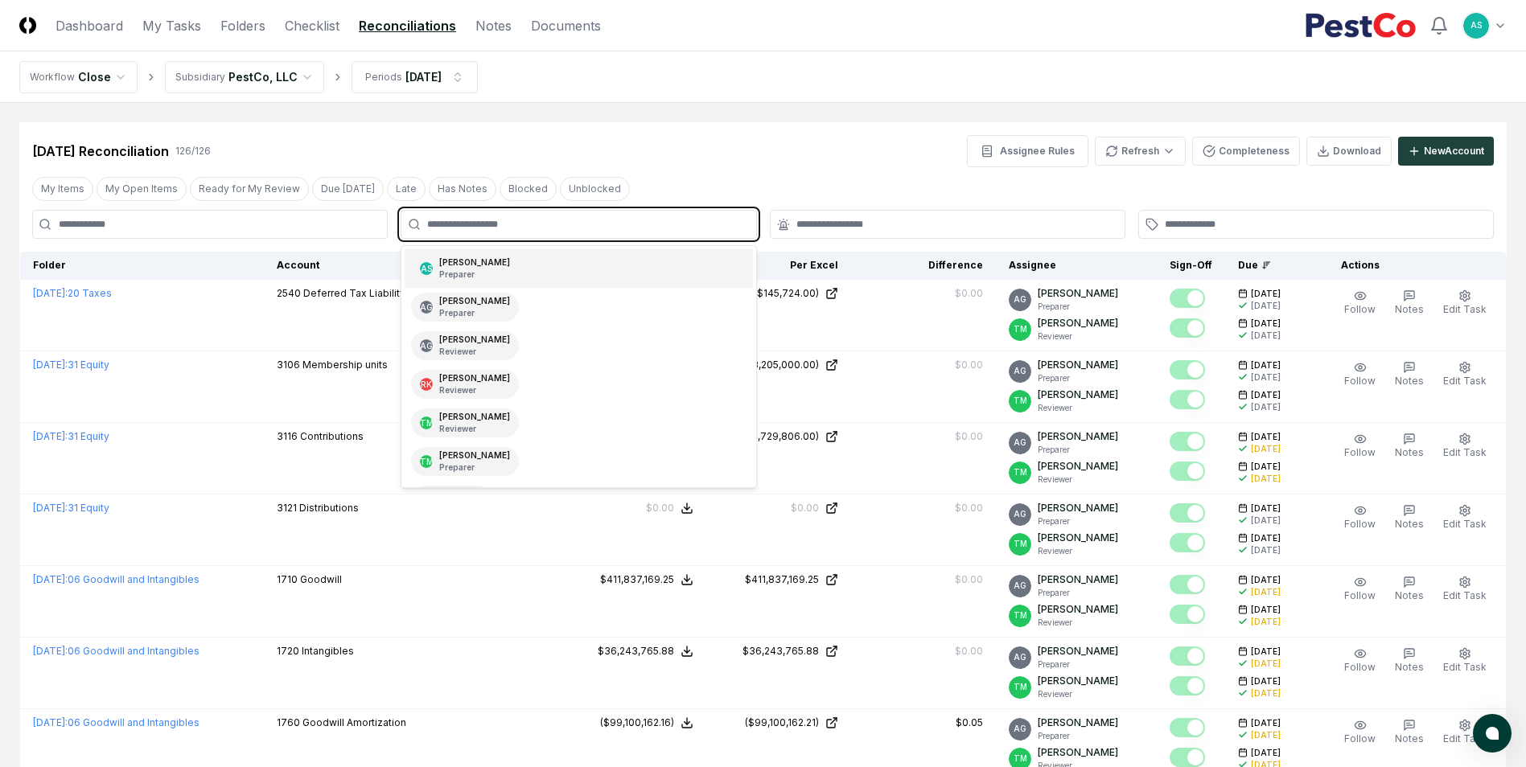
click at [463, 227] on input "text" at bounding box center [586, 224] width 318 height 14
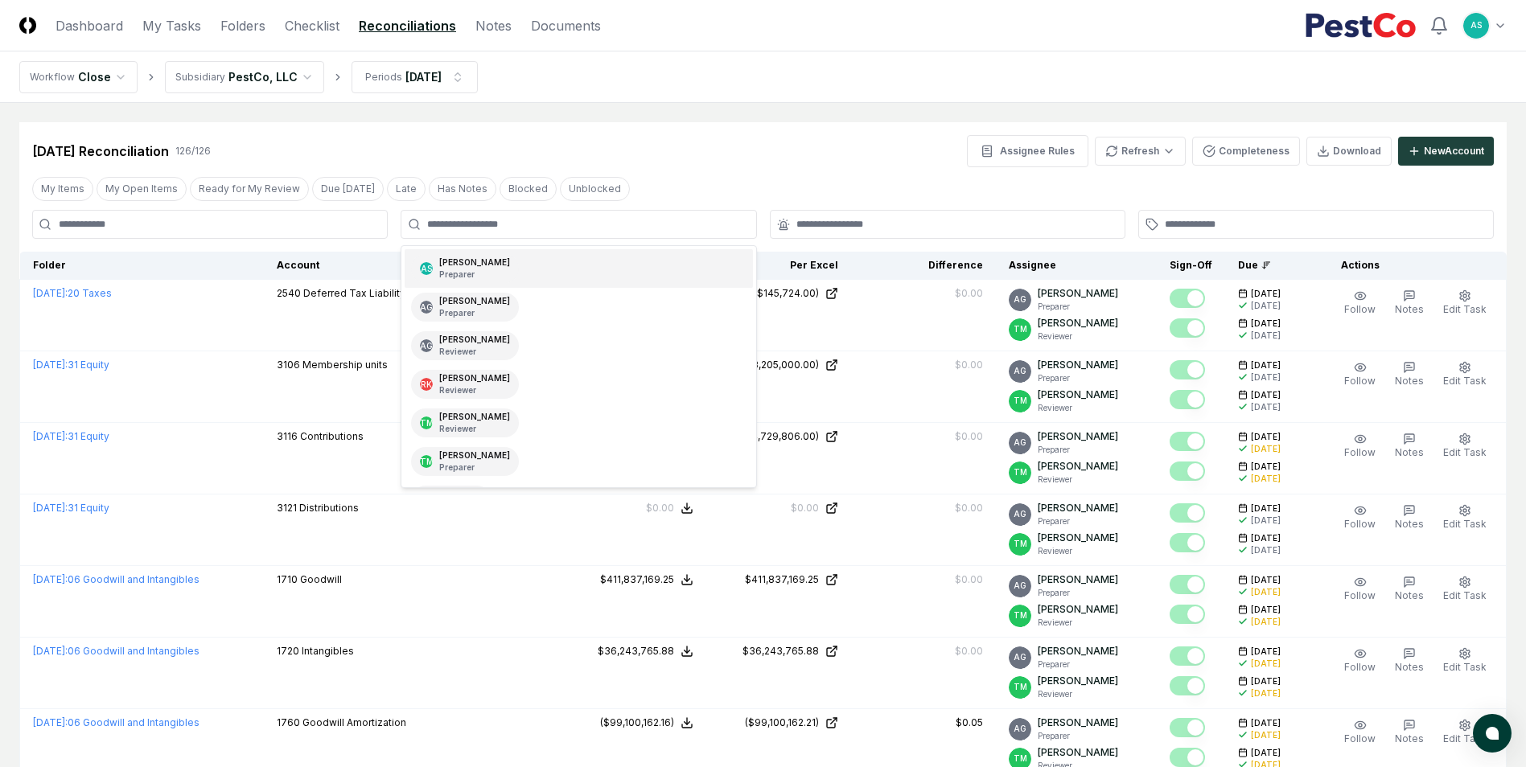
click at [435, 216] on div at bounding box center [578, 224] width 355 height 29
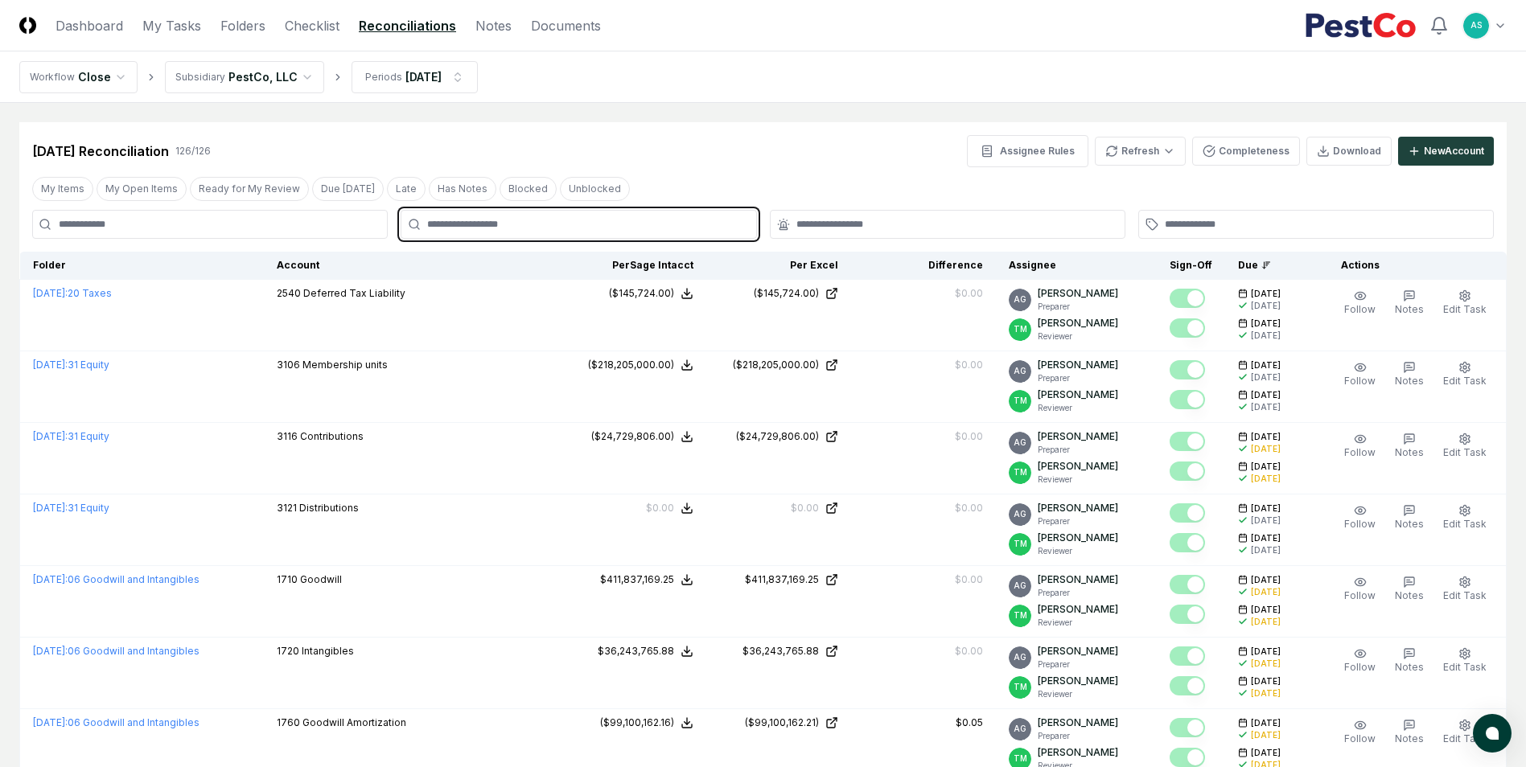
click at [457, 229] on input "text" at bounding box center [586, 224] width 318 height 14
type input "*****"
click at [469, 261] on div "Thang Nguyen Preparer" at bounding box center [474, 269] width 71 height 24
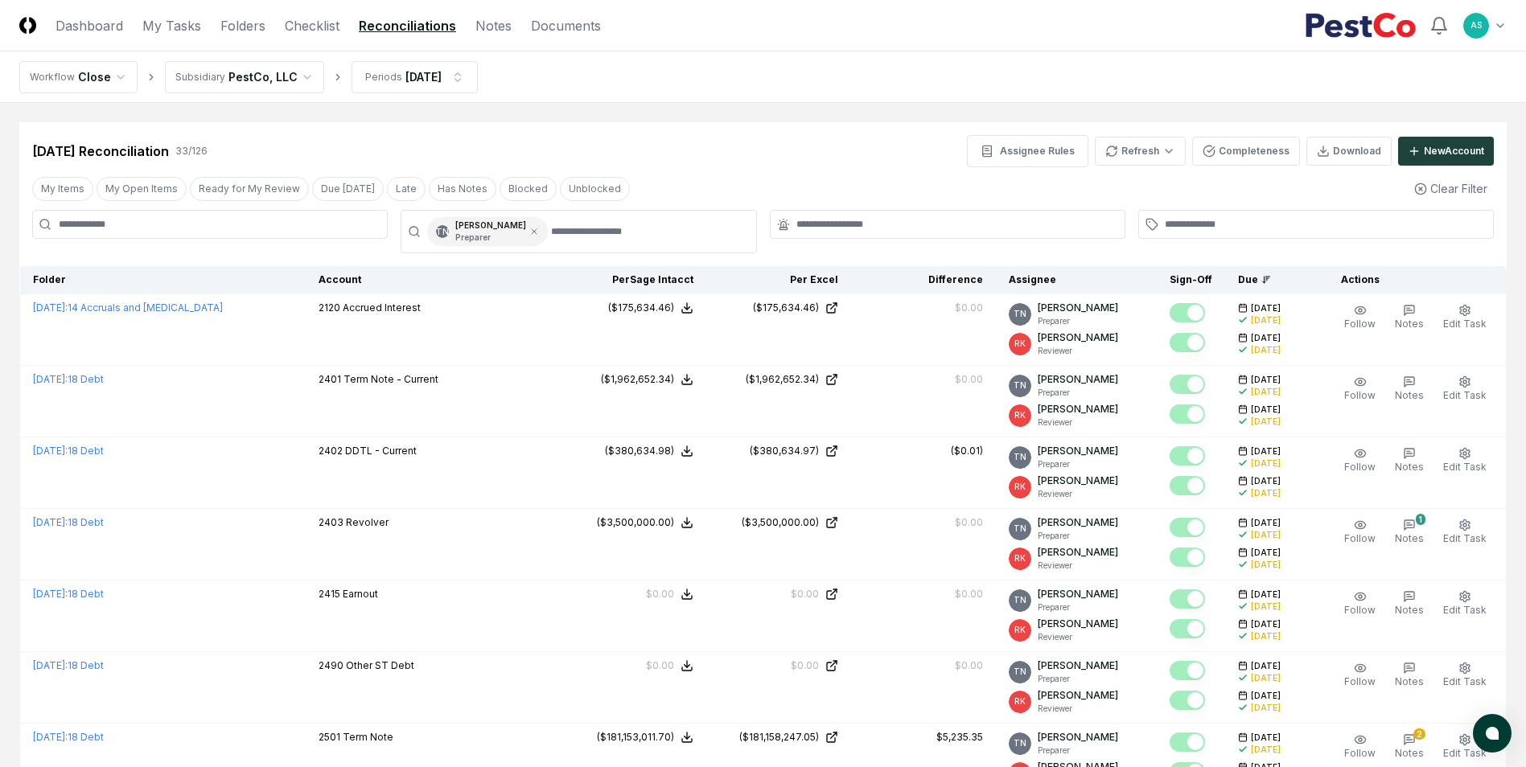
click at [894, 160] on div "Jul 2025 Reconciliation 33 / 126 Assignee Rules Refresh Completeness Download N…" at bounding box center [762, 151] width 1461 height 32
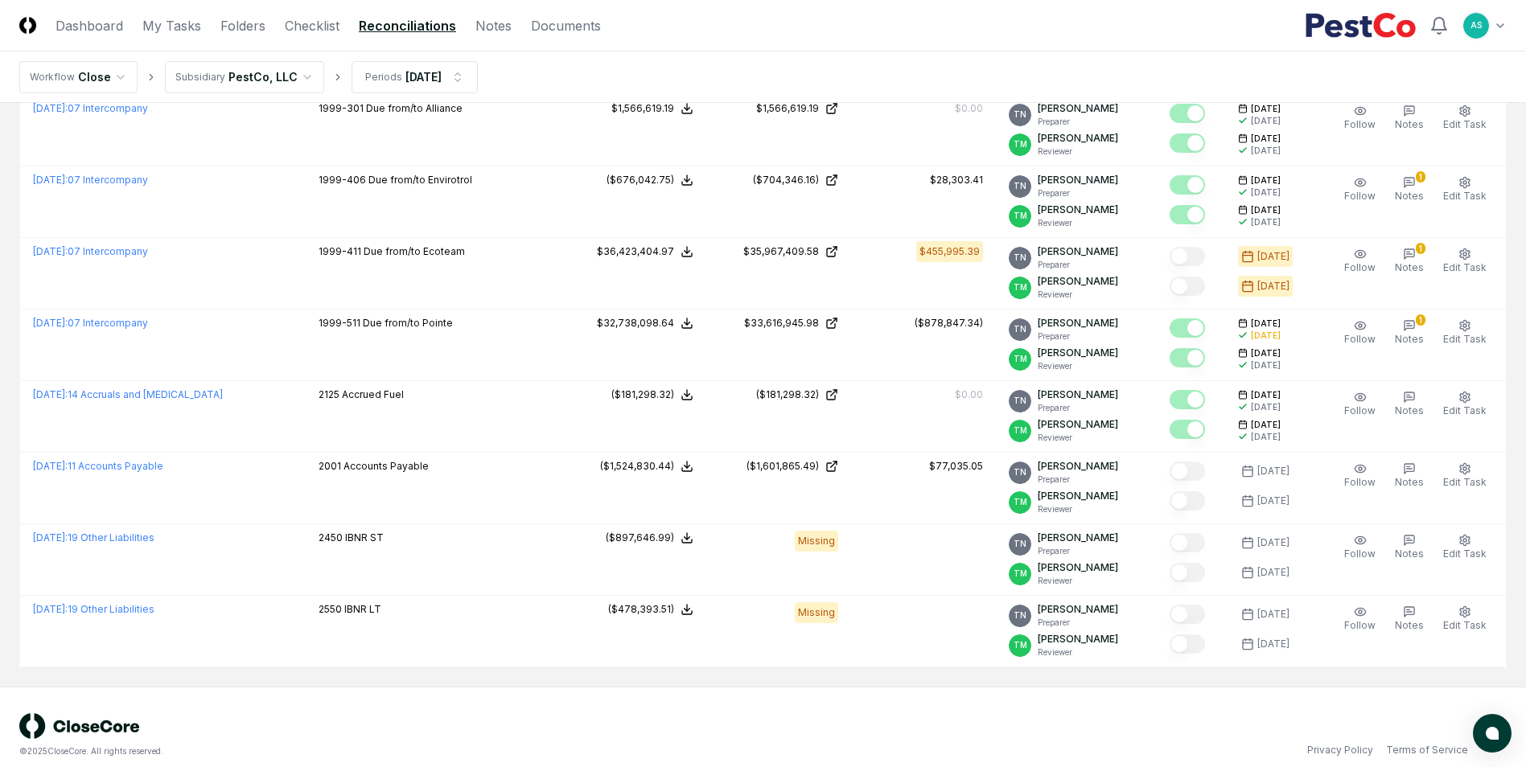
scroll to position [2005, 0]
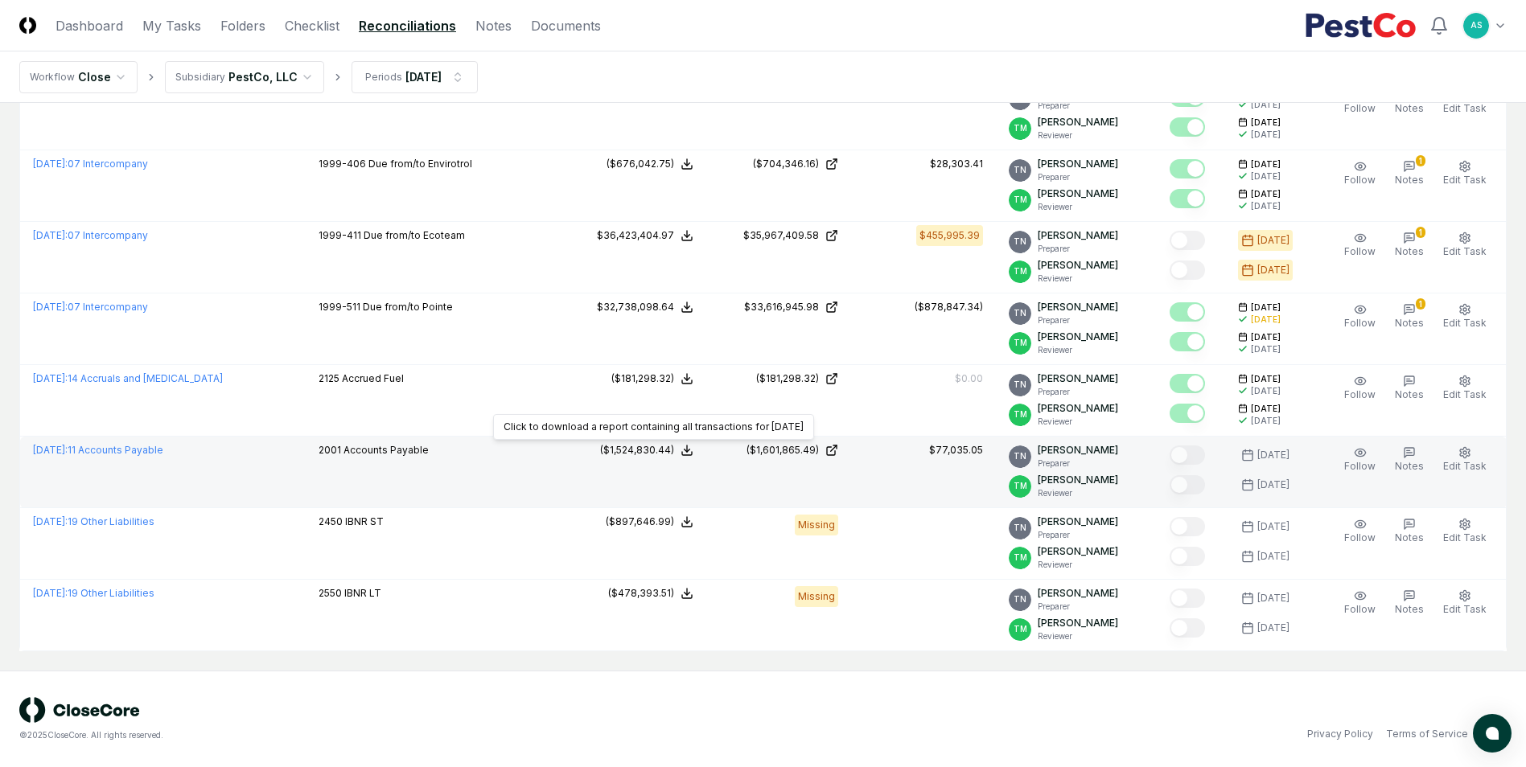
click at [692, 445] on icon at bounding box center [686, 450] width 13 height 13
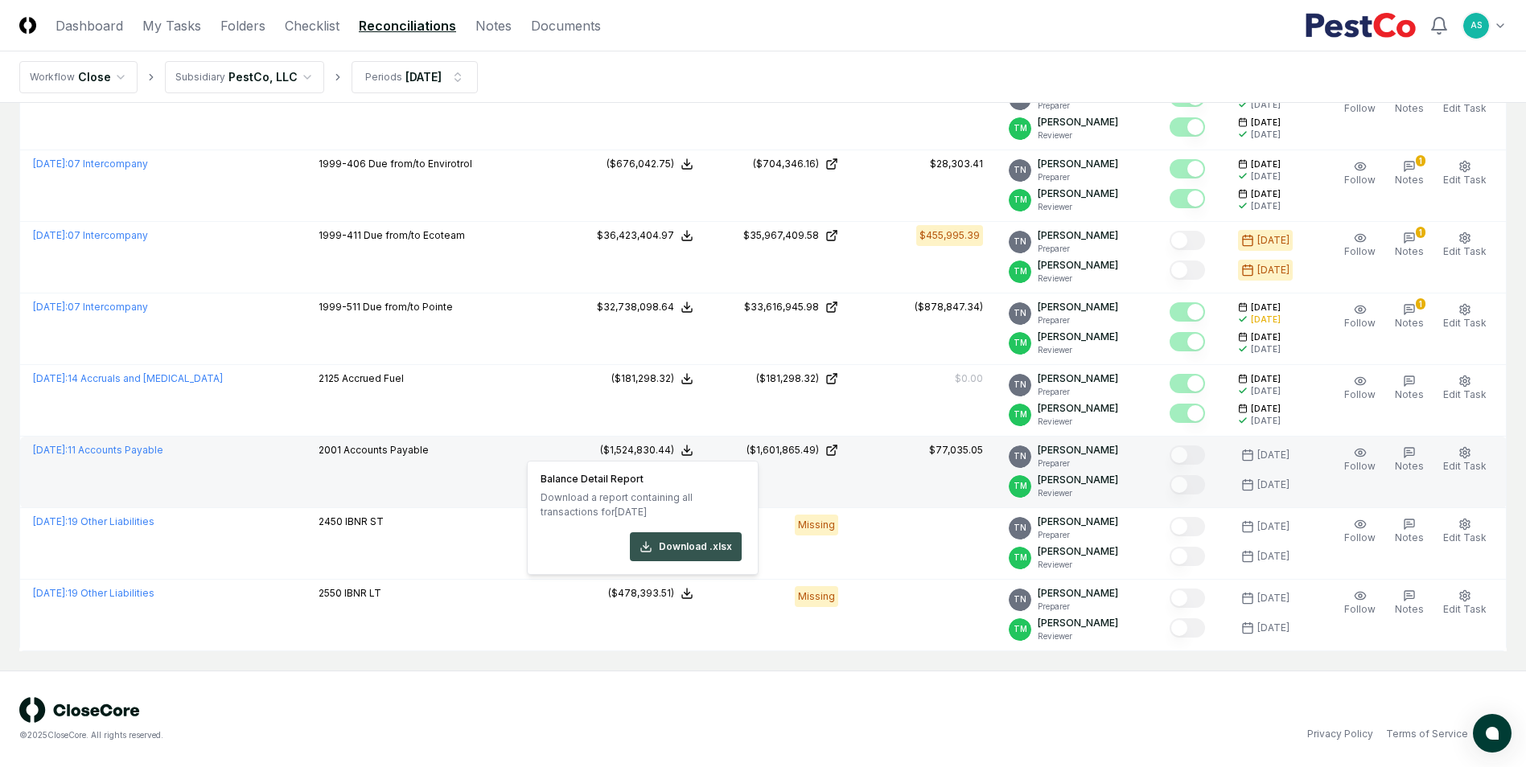
click at [708, 540] on button "Download .xlsx" at bounding box center [686, 546] width 112 height 29
click at [908, 491] on td "$77,035.05" at bounding box center [923, 473] width 145 height 72
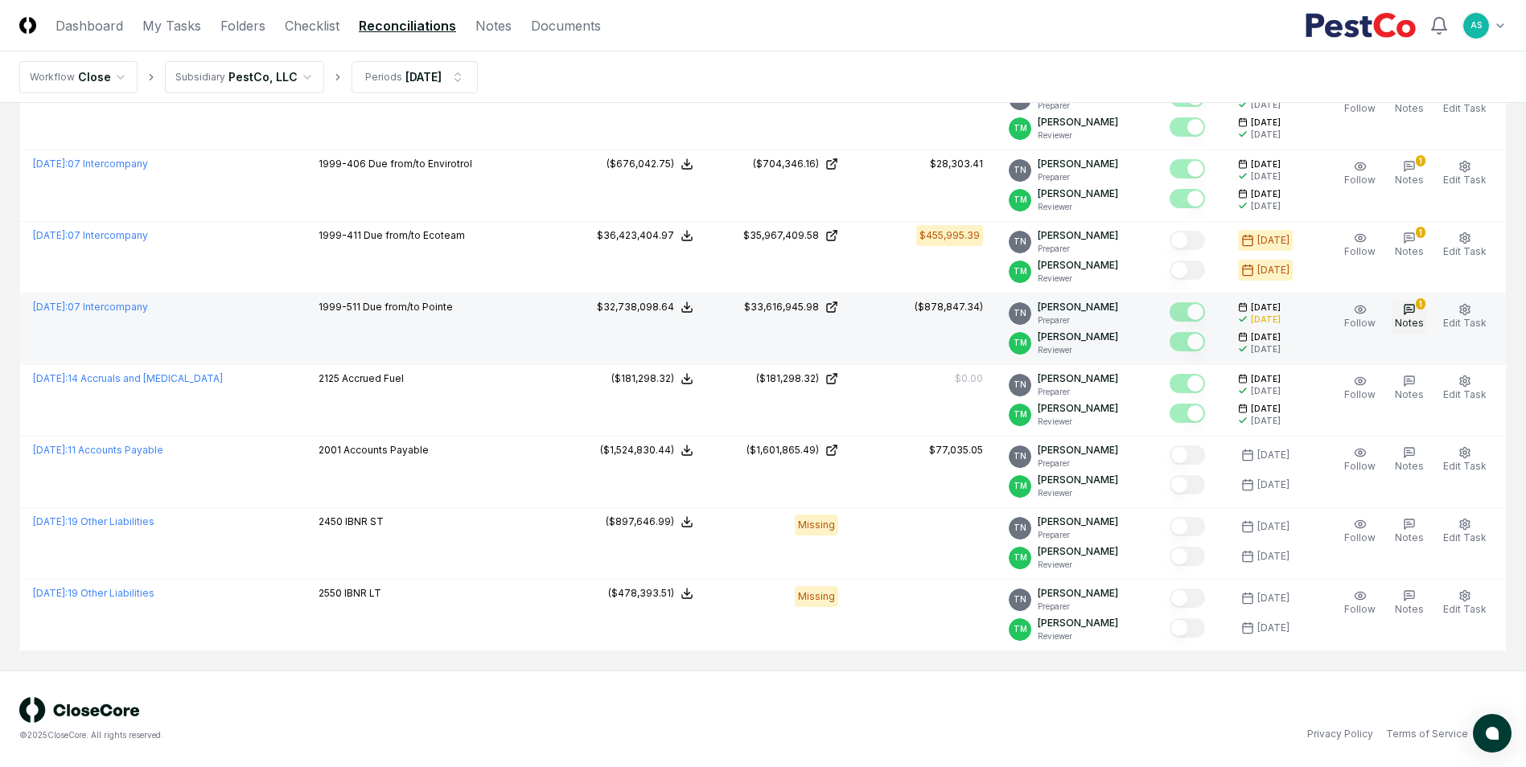
click at [1413, 313] on icon "button" at bounding box center [1409, 310] width 10 height 10
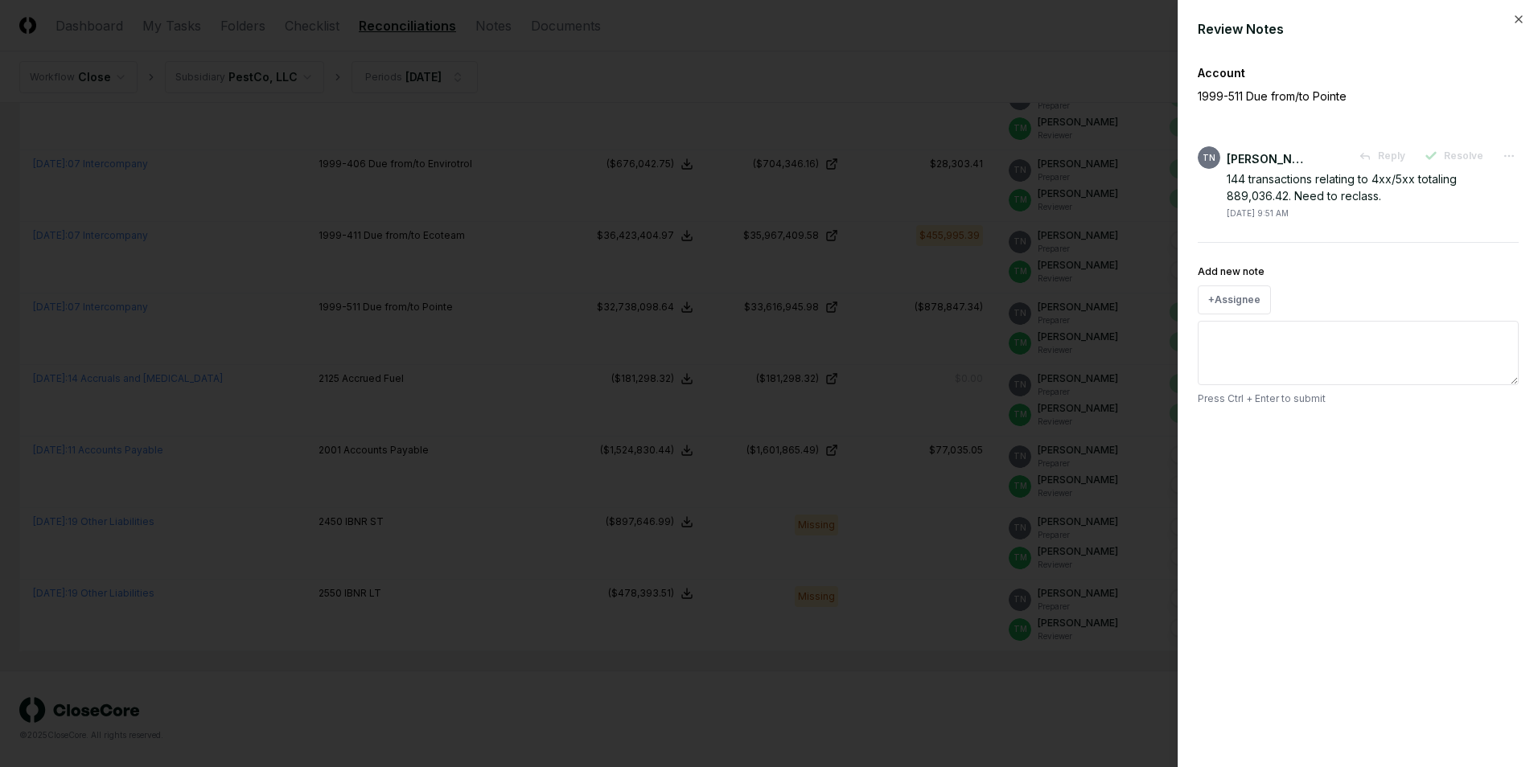
drag, startPoint x: 822, startPoint y: 153, endPoint x: 877, endPoint y: 130, distance: 59.1
click at [822, 153] on div at bounding box center [769, 383] width 1538 height 767
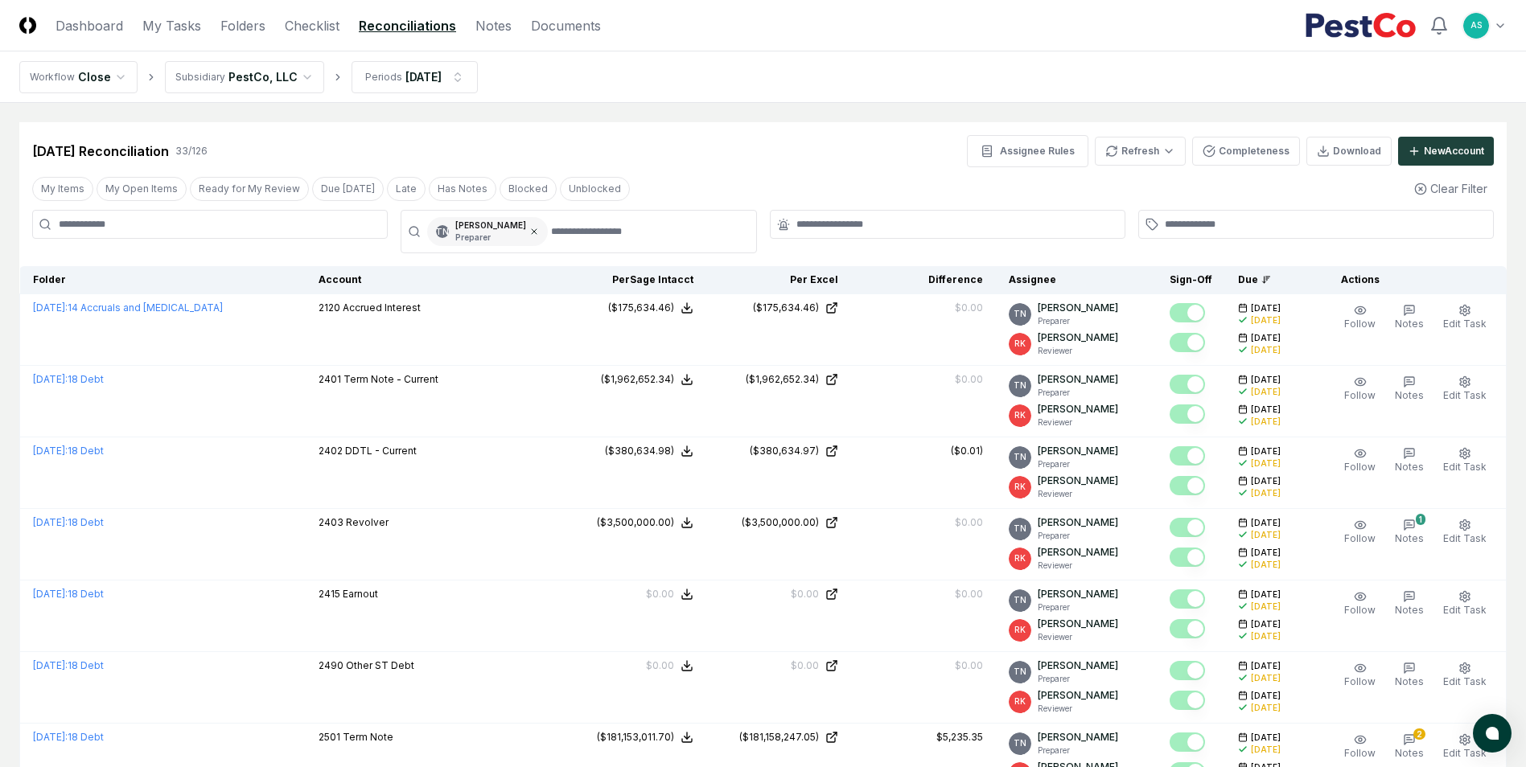
click at [529, 232] on icon at bounding box center [534, 232] width 10 height 10
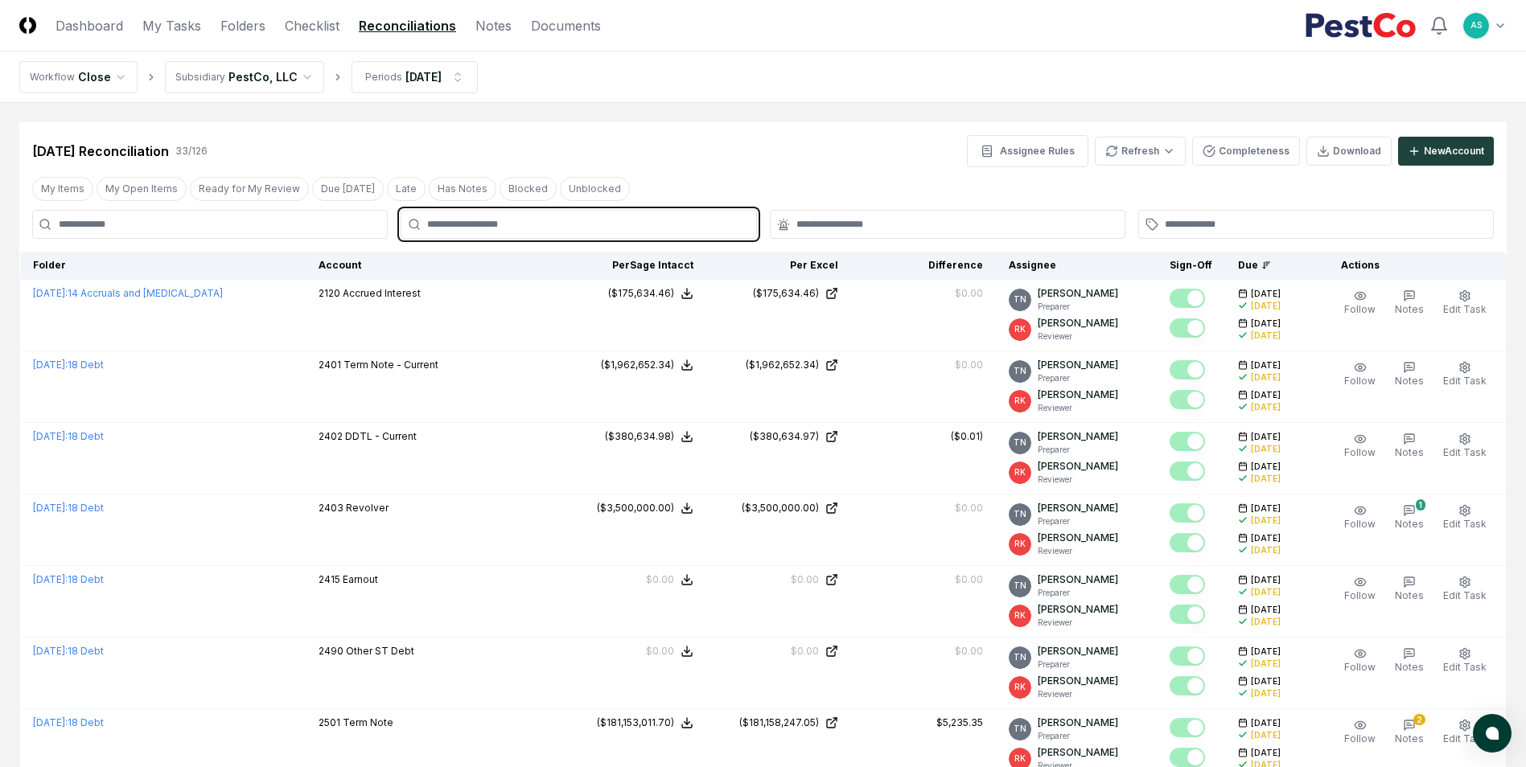
click at [529, 229] on input "text" at bounding box center [586, 224] width 318 height 14
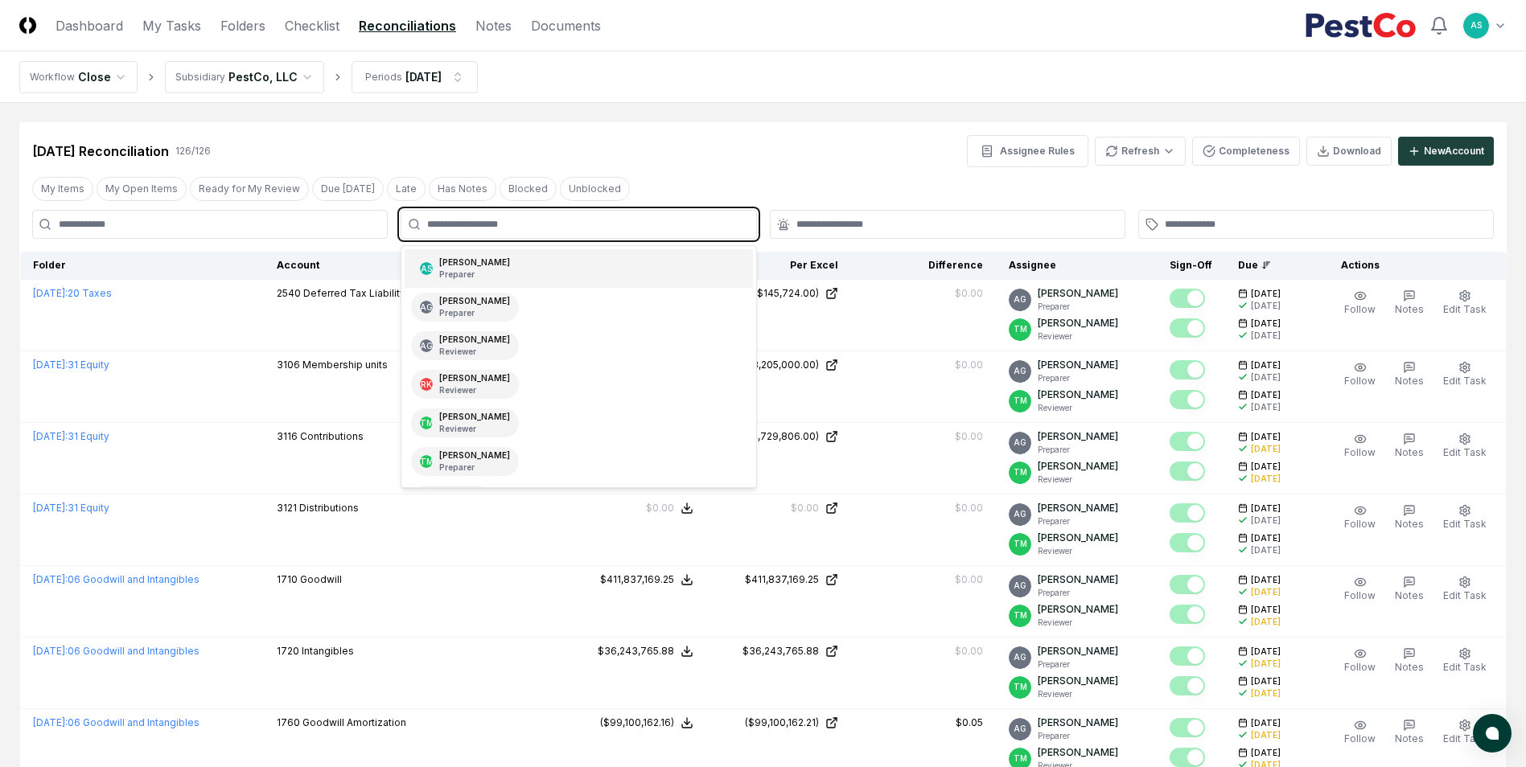
click at [522, 262] on div "AS Aaron Steele Preparer" at bounding box center [578, 268] width 347 height 39
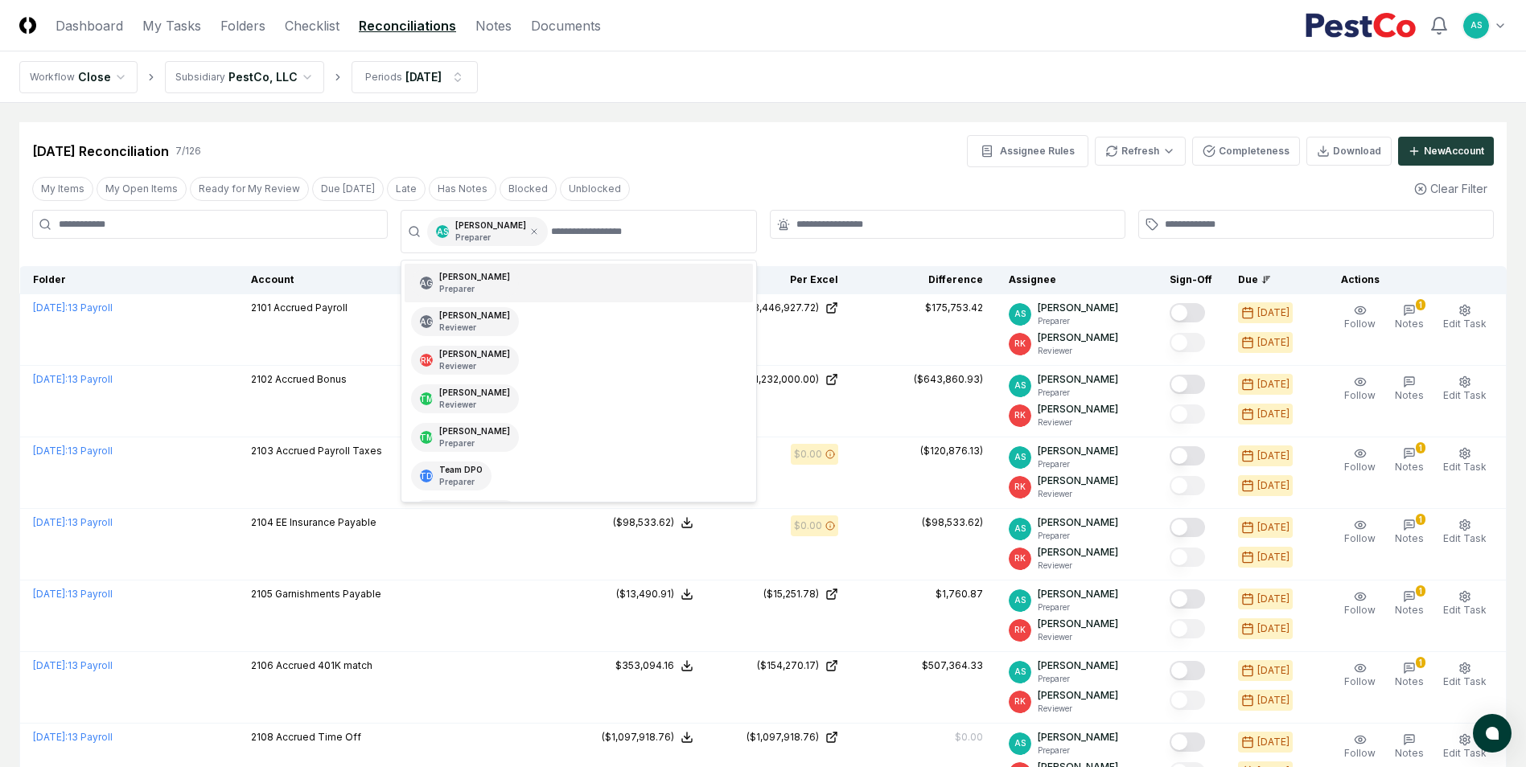
click at [804, 122] on div "Jul 2025 Reconciliation 7 / 126 Assignee Rules Refresh Completeness Download Ne…" at bounding box center [762, 144] width 1487 height 45
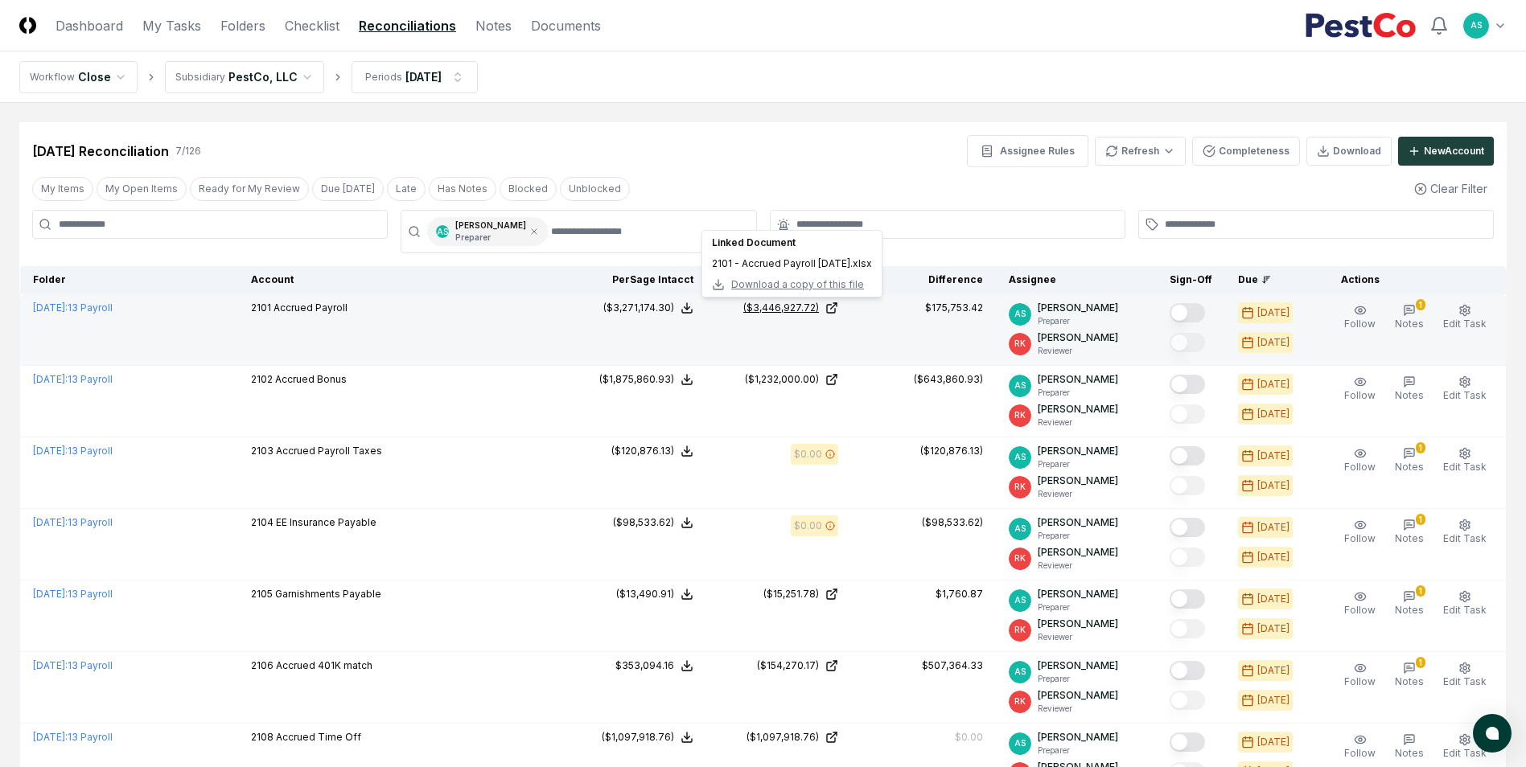
click at [808, 307] on div "($3,446,927.72)" at bounding box center [781, 308] width 76 height 14
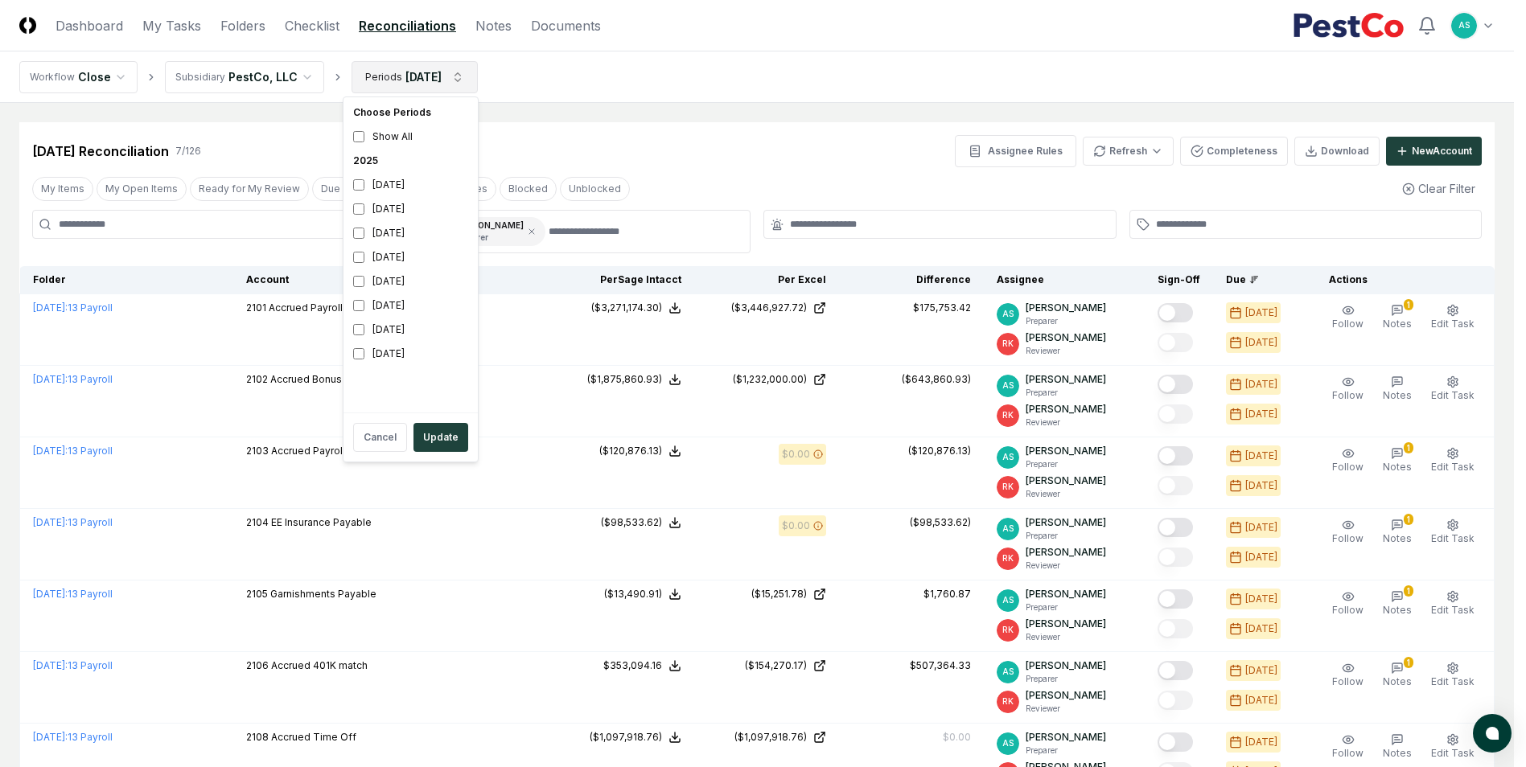
click at [414, 89] on html "CloseCore Dashboard My Tasks Folders Checklist Reconciliations Notes Documents …" at bounding box center [763, 455] width 1526 height 911
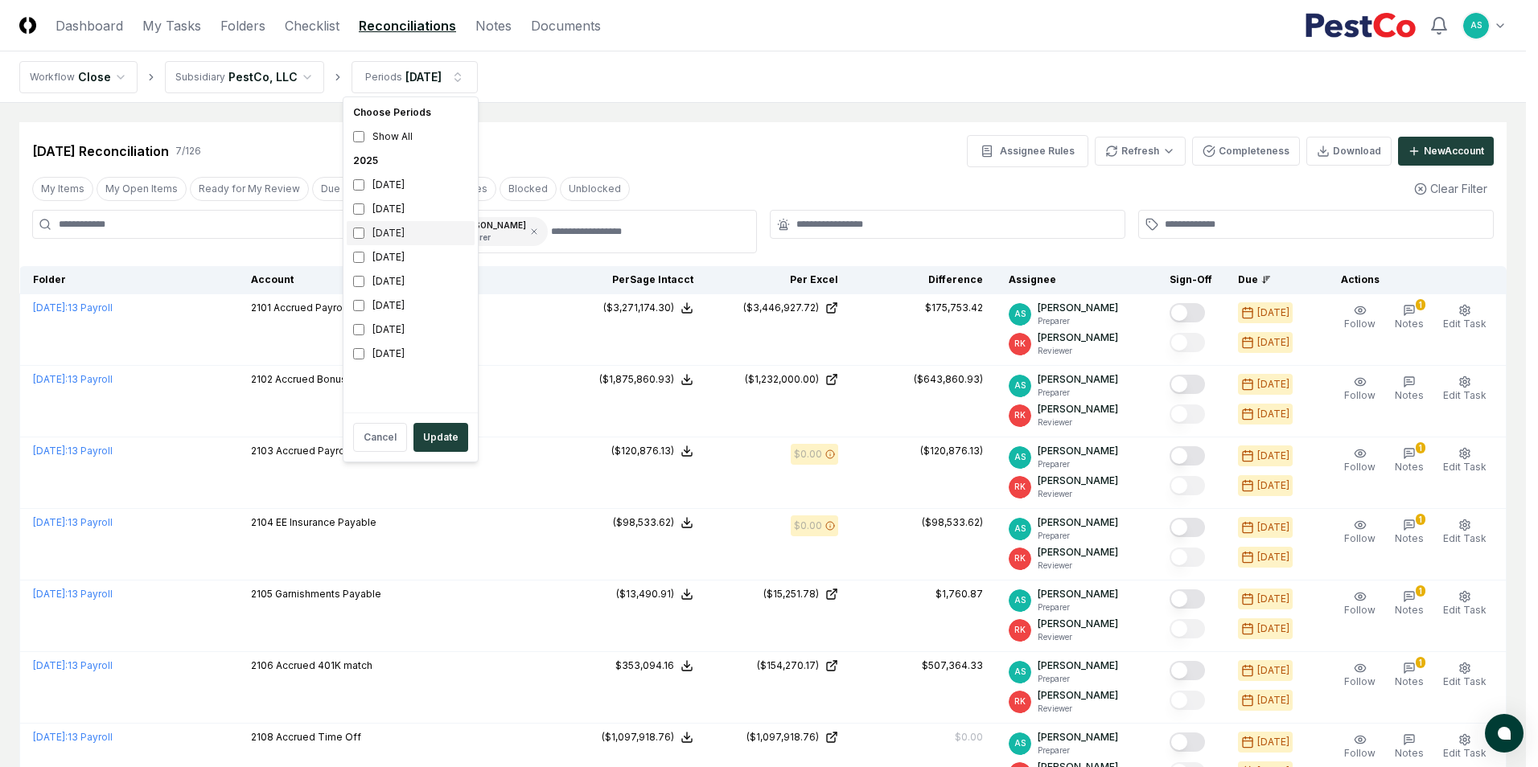
click at [368, 235] on div "June 2025" at bounding box center [411, 233] width 128 height 24
click at [441, 433] on button "Update" at bounding box center [440, 437] width 55 height 29
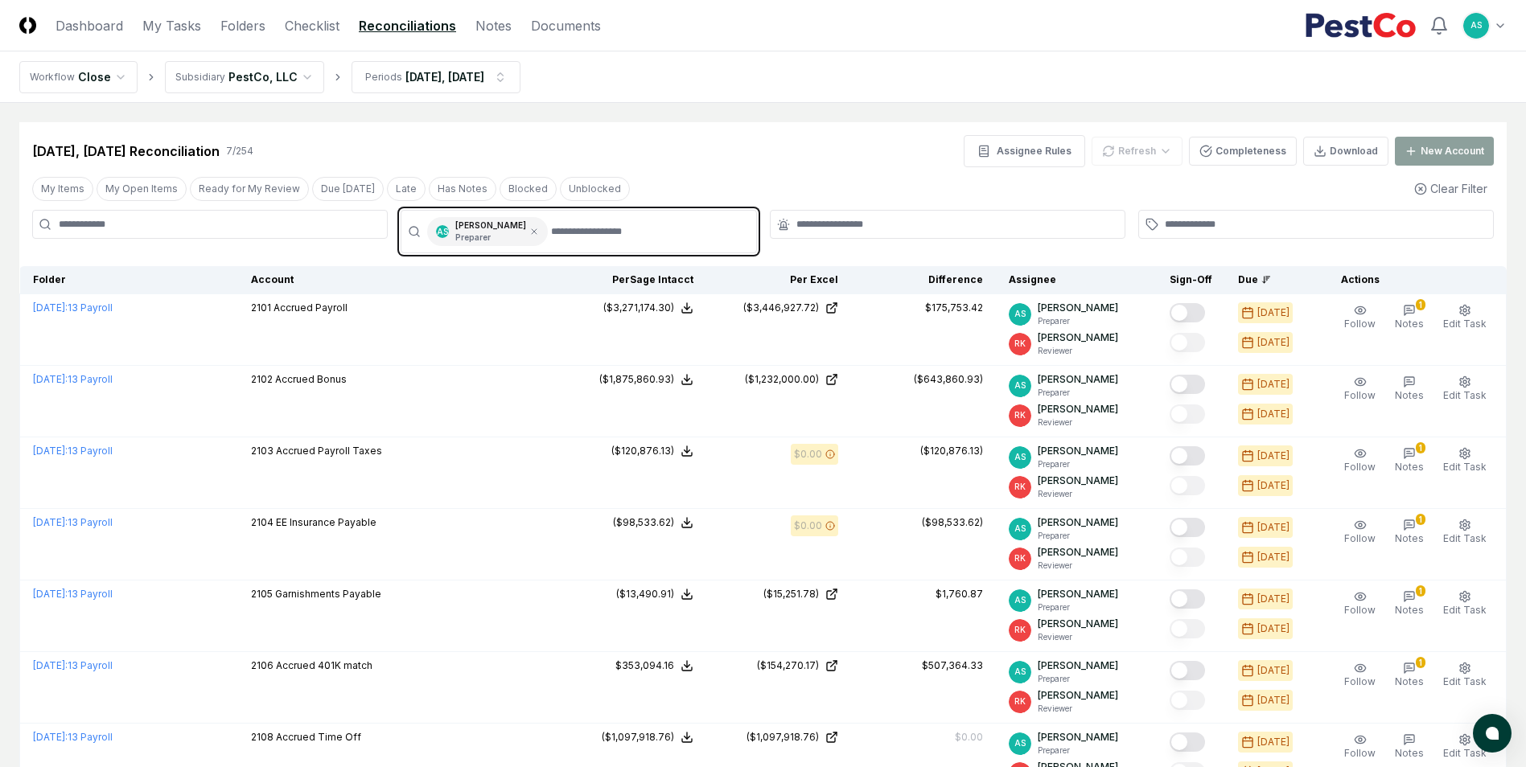
click at [579, 238] on input "text" at bounding box center [648, 231] width 195 height 29
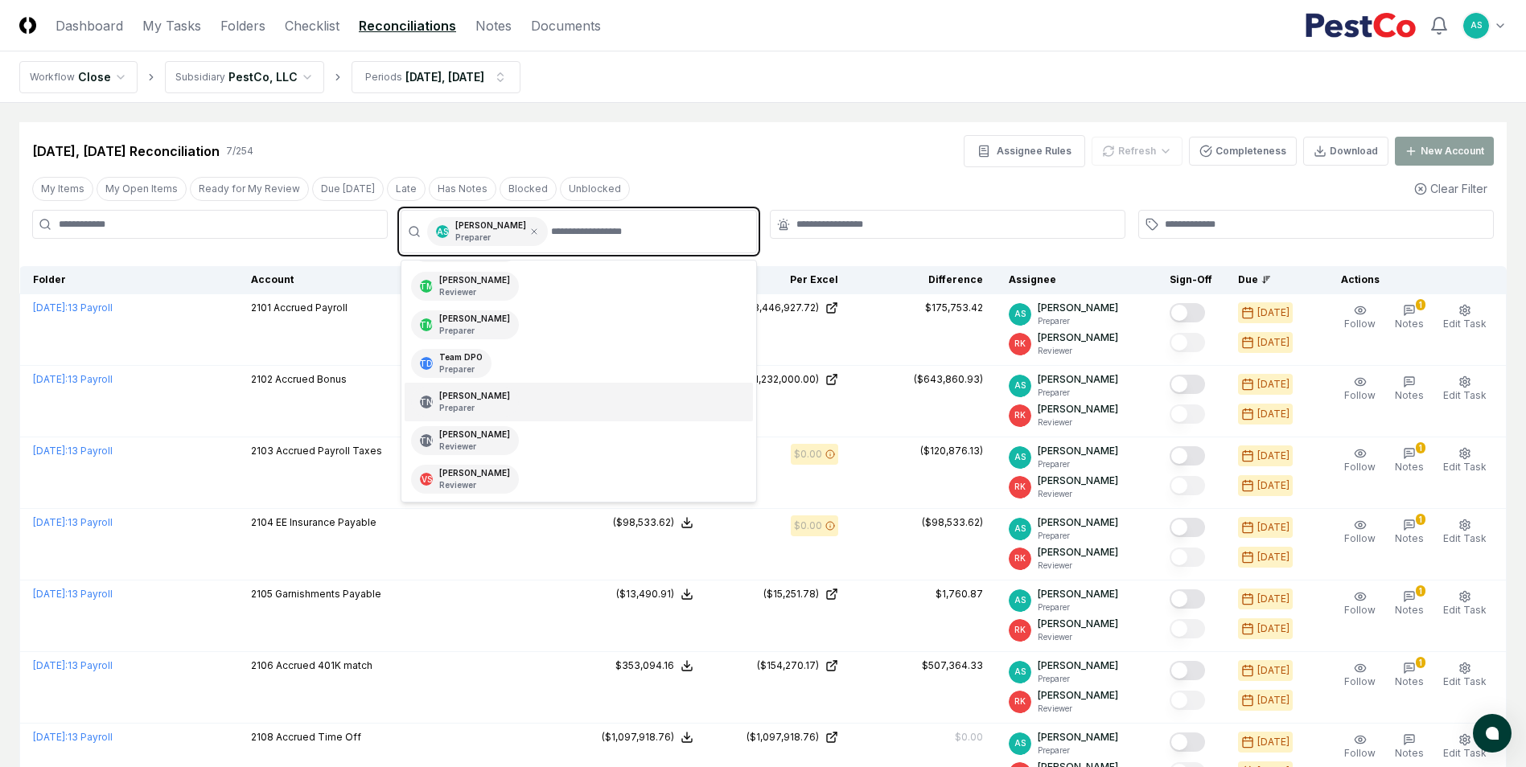
click at [495, 411] on p "Preparer" at bounding box center [474, 408] width 71 height 12
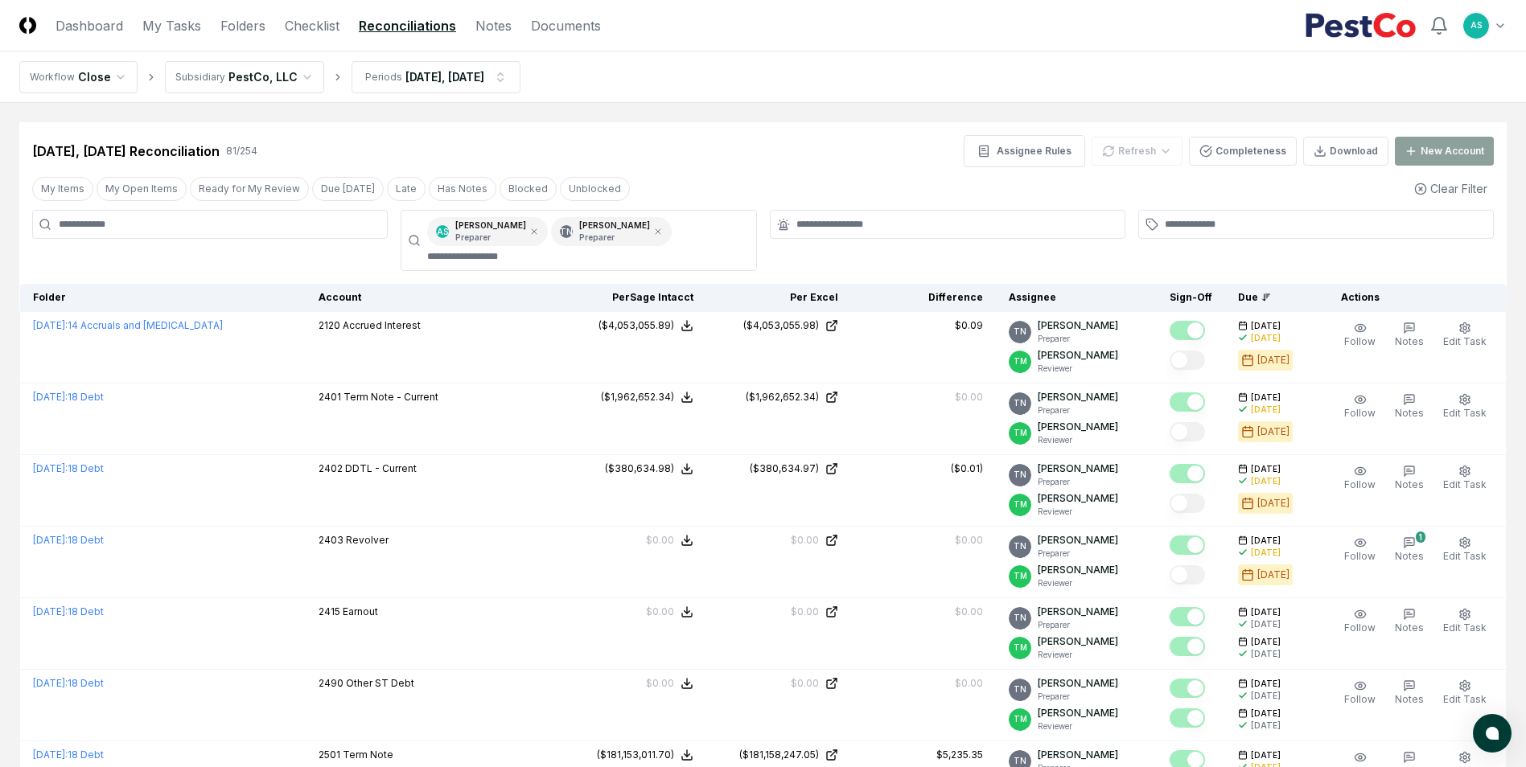
click at [730, 160] on div "Jun 2025, Jul 2025 Reconciliation 81 / 254 Assignee Rules Refresh Completeness …" at bounding box center [762, 151] width 1461 height 32
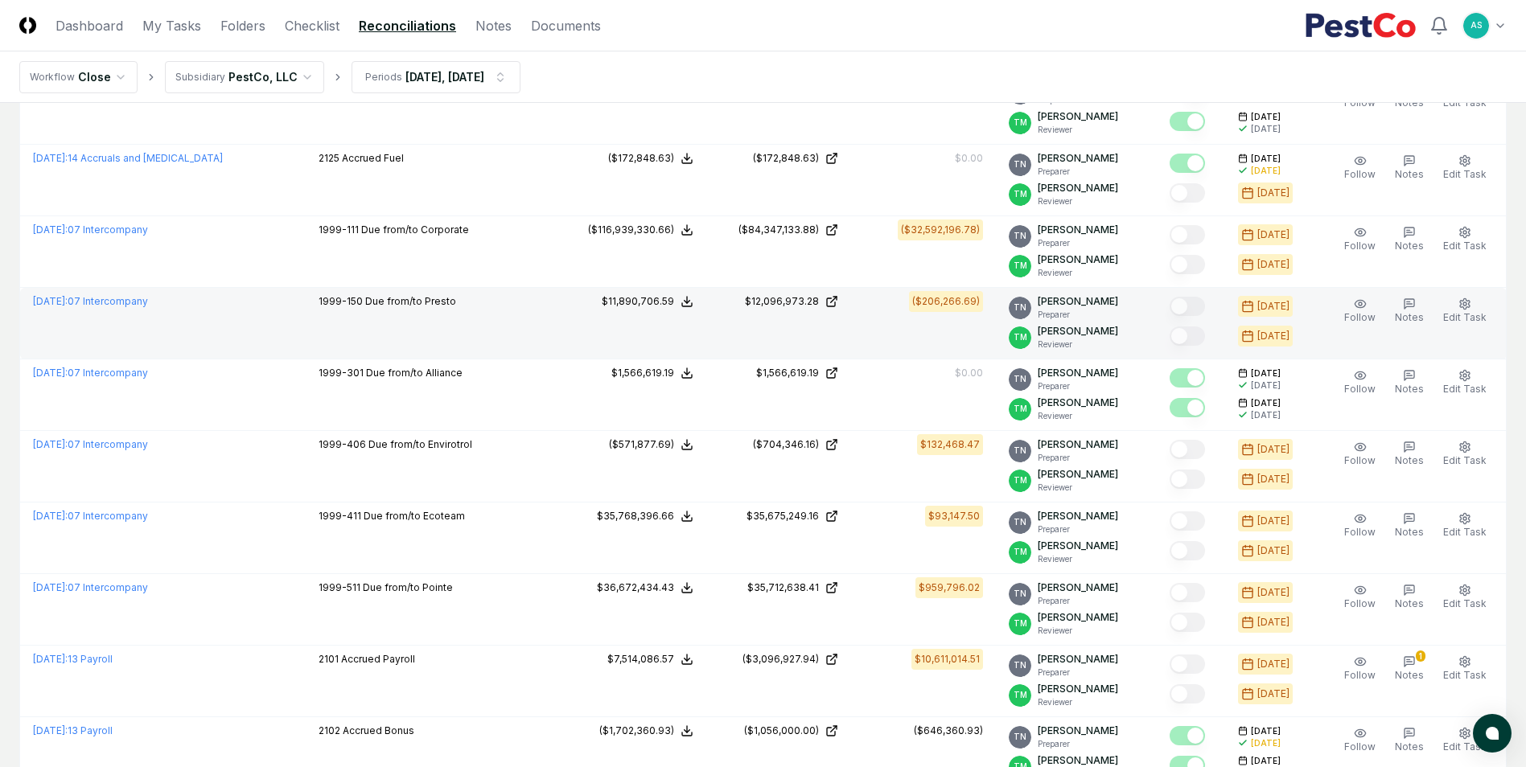
scroll to position [1850, 0]
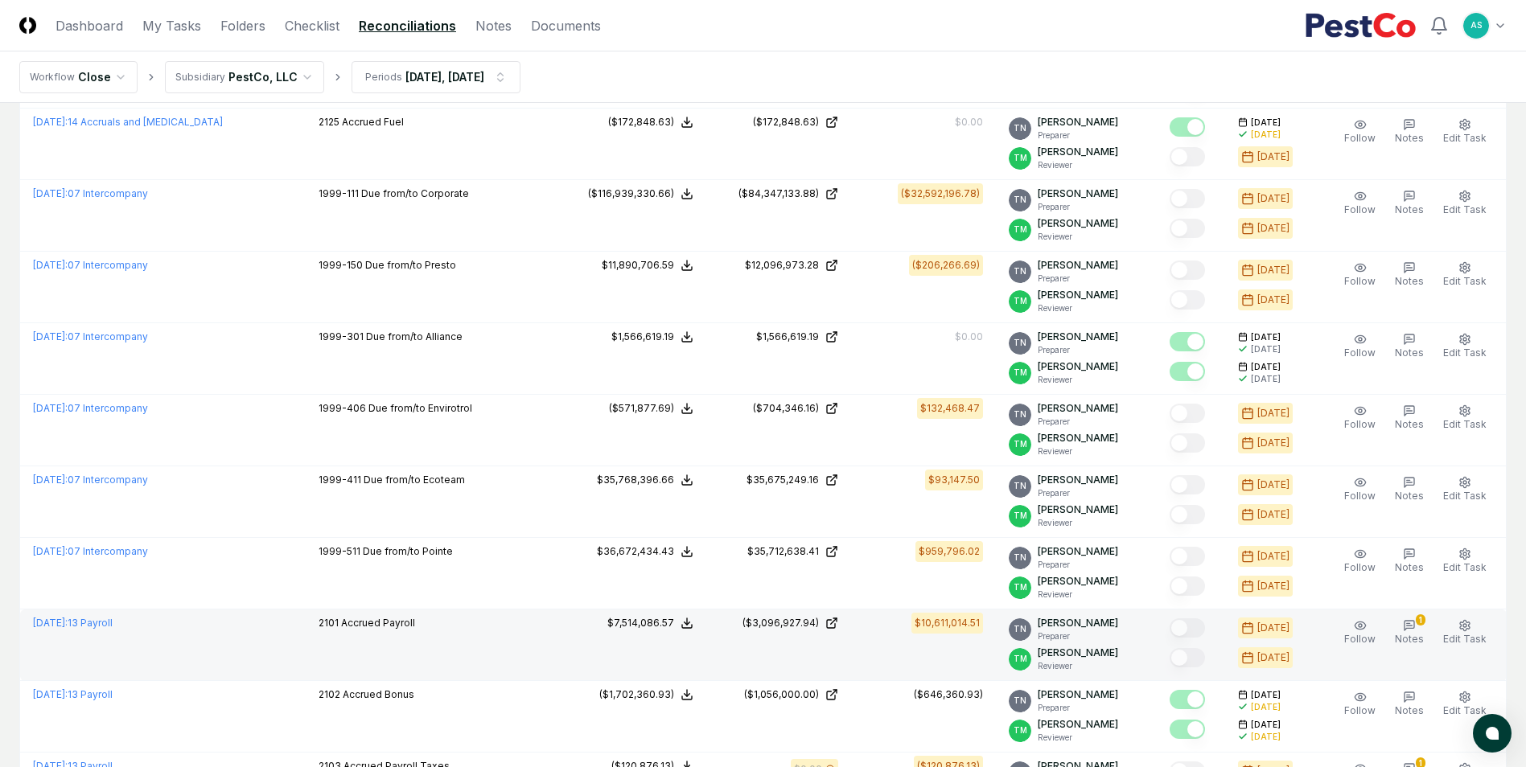
click at [805, 614] on td "($3,096,927.94)" at bounding box center [778, 646] width 145 height 72
click at [807, 626] on div "($3,096,927.94)" at bounding box center [780, 623] width 76 height 14
click at [805, 624] on div "($3,096,927.94)" at bounding box center [780, 623] width 76 height 14
click at [1414, 628] on icon "button" at bounding box center [1409, 626] width 10 height 10
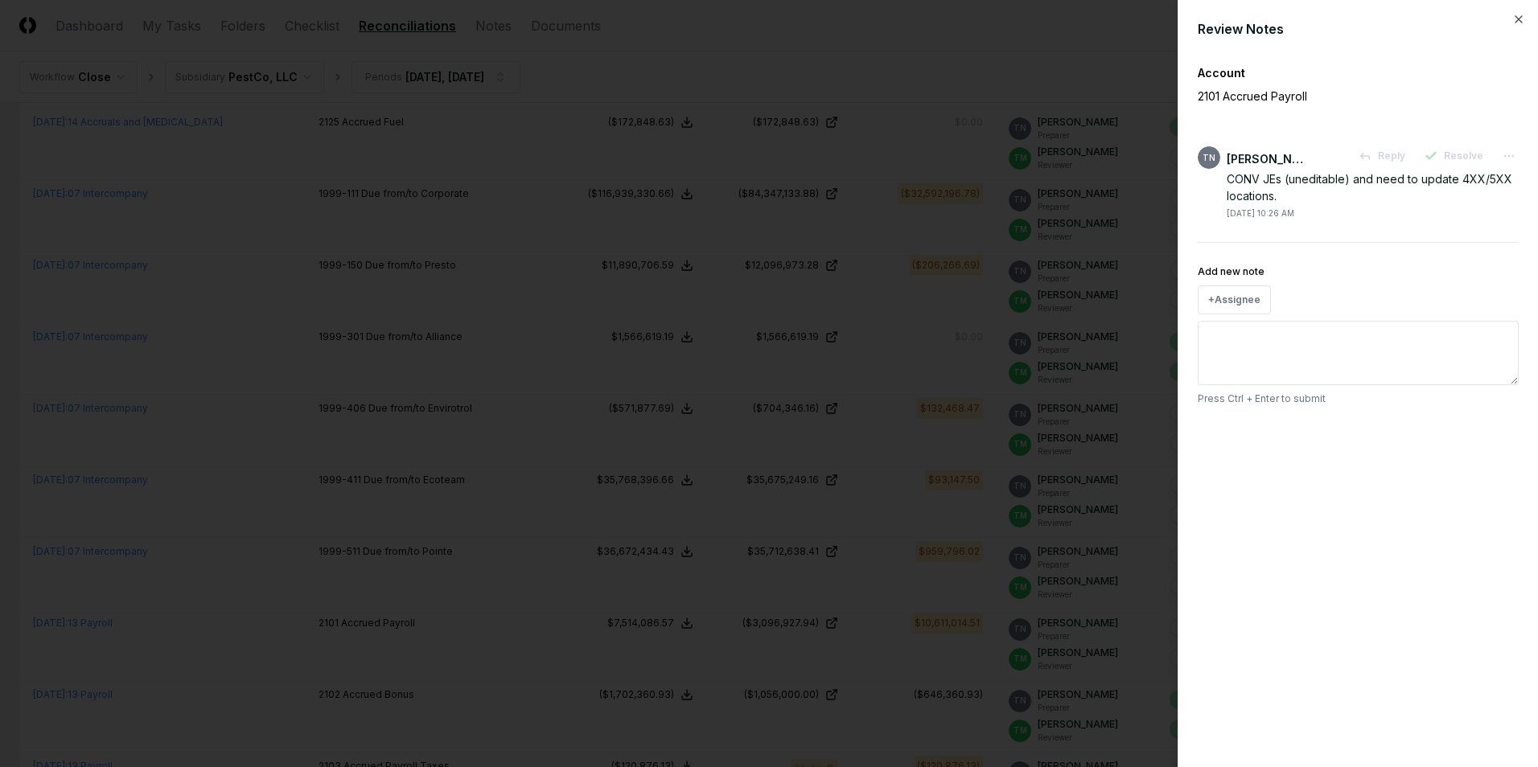
click at [996, 146] on div at bounding box center [769, 383] width 1538 height 767
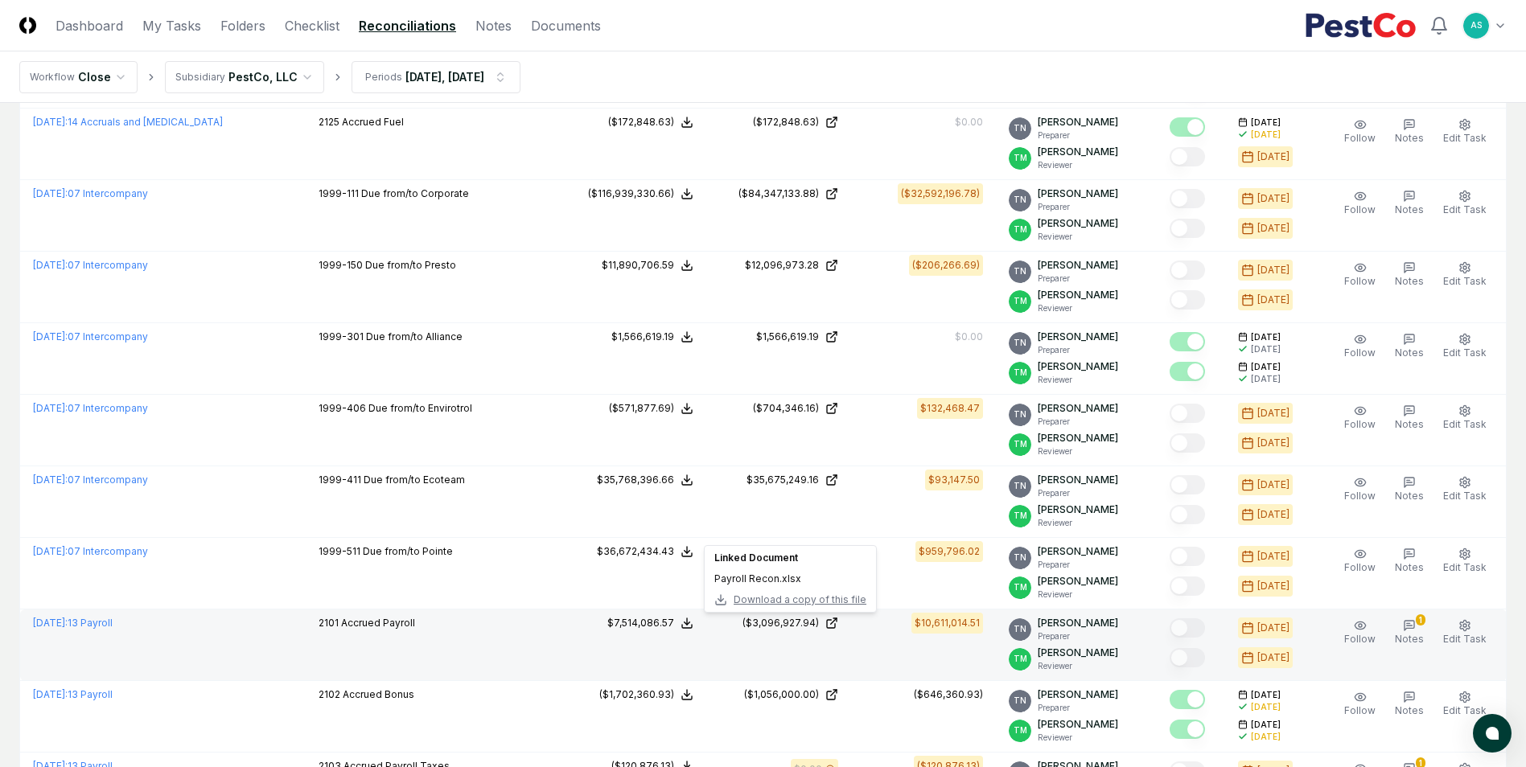
click at [759, 602] on span "Download a copy of this file" at bounding box center [799, 600] width 133 height 14
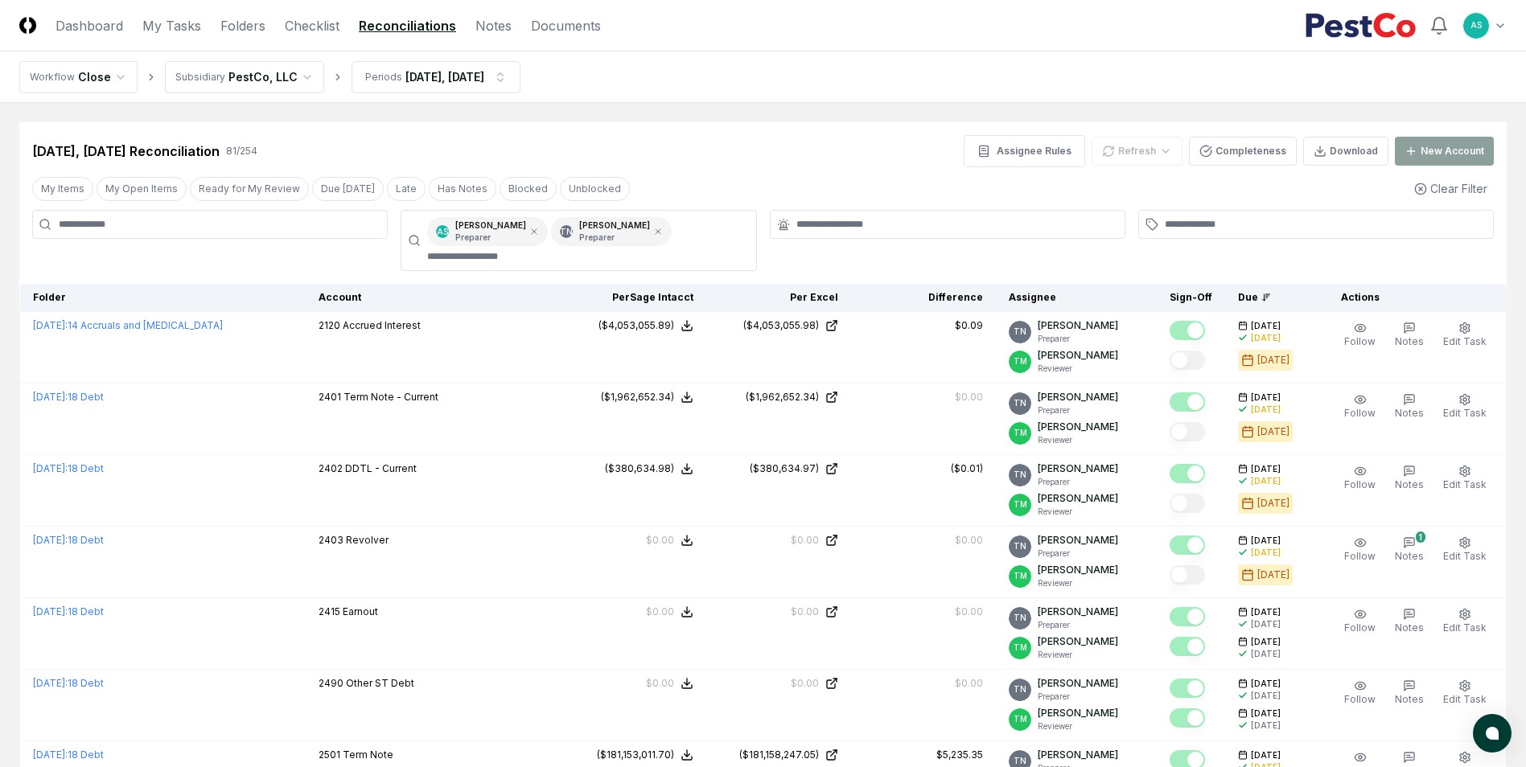
click at [653, 231] on icon at bounding box center [658, 232] width 10 height 10
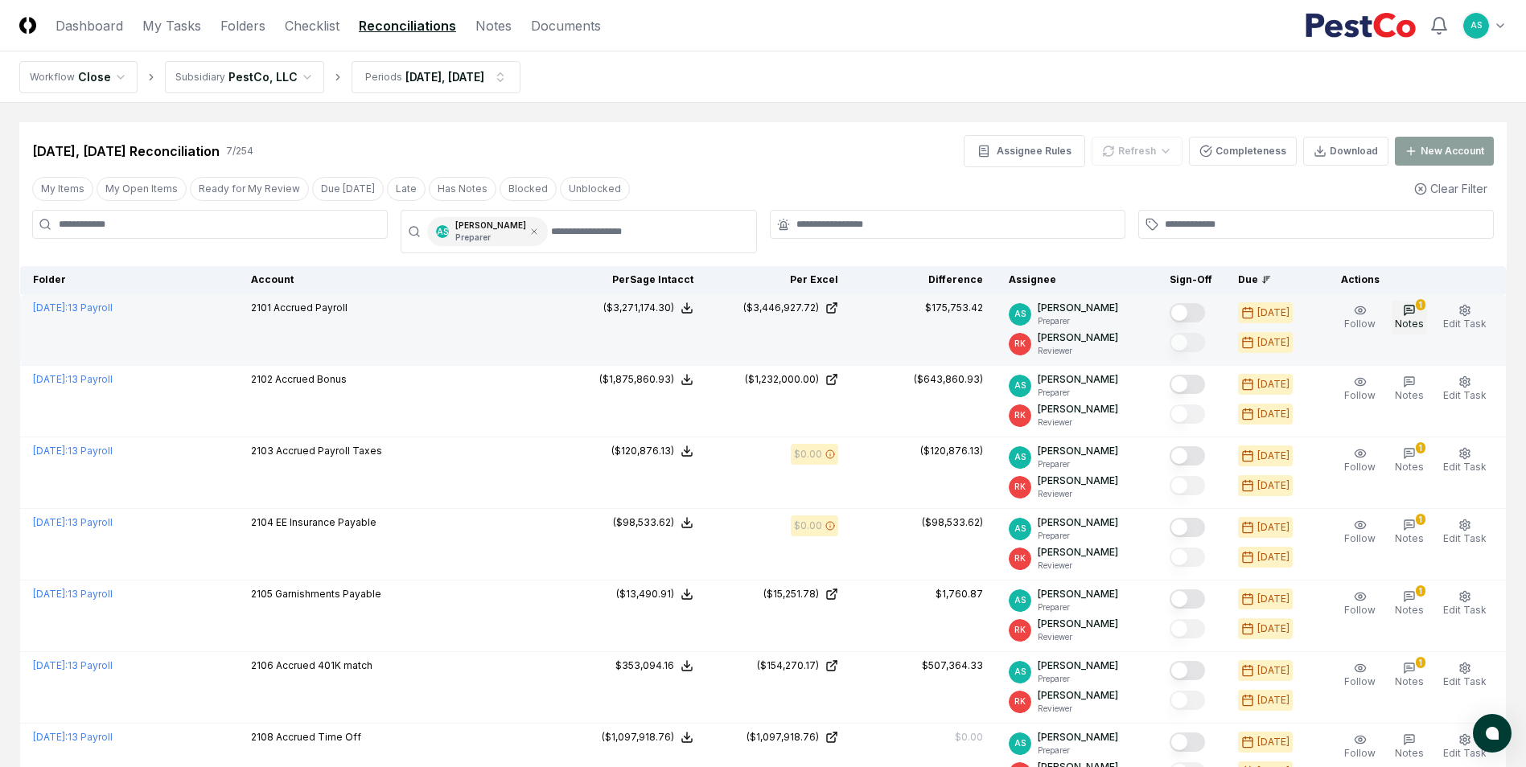
click at [1411, 316] on icon "button" at bounding box center [1409, 310] width 13 height 13
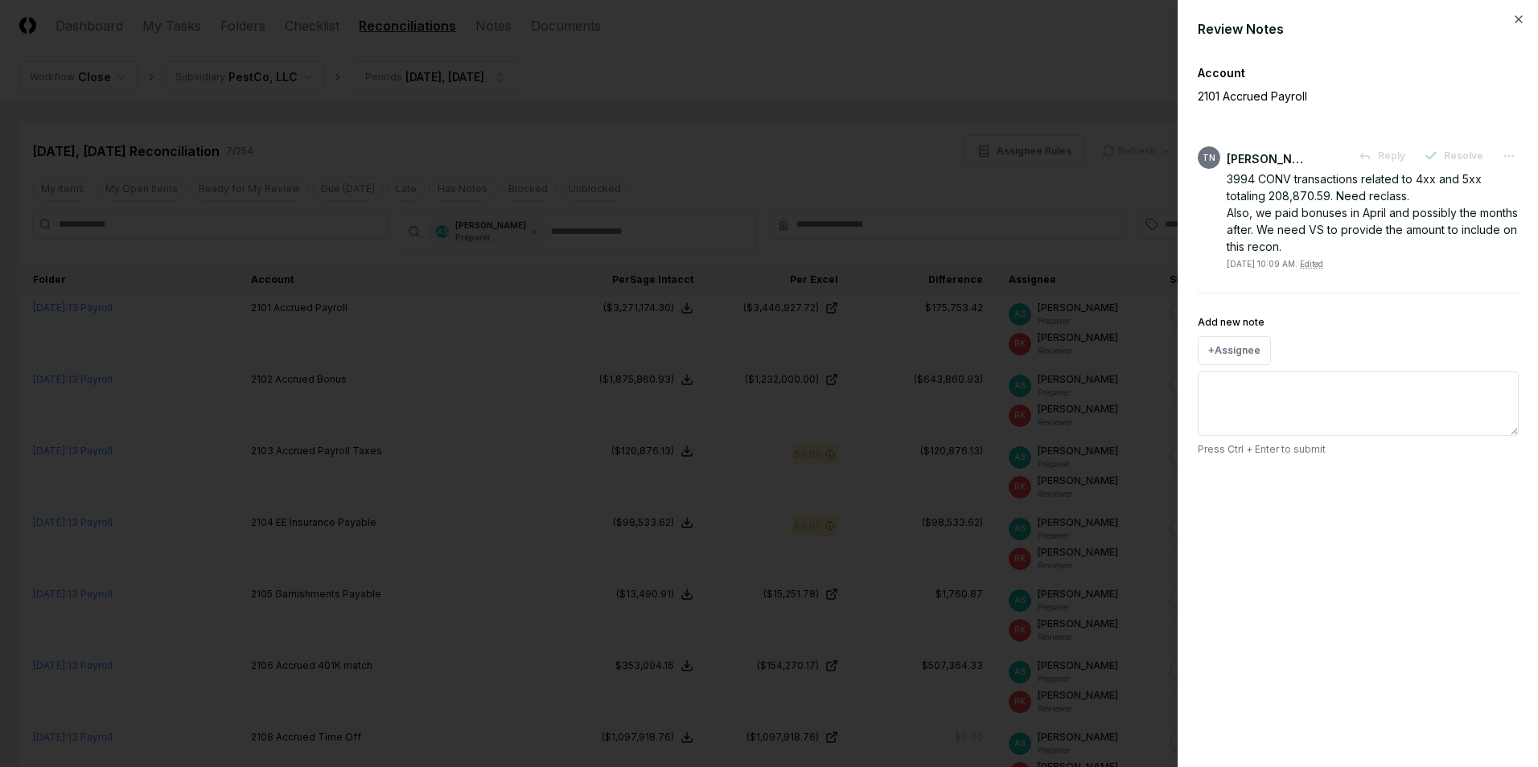
click at [754, 450] on div at bounding box center [769, 383] width 1538 height 767
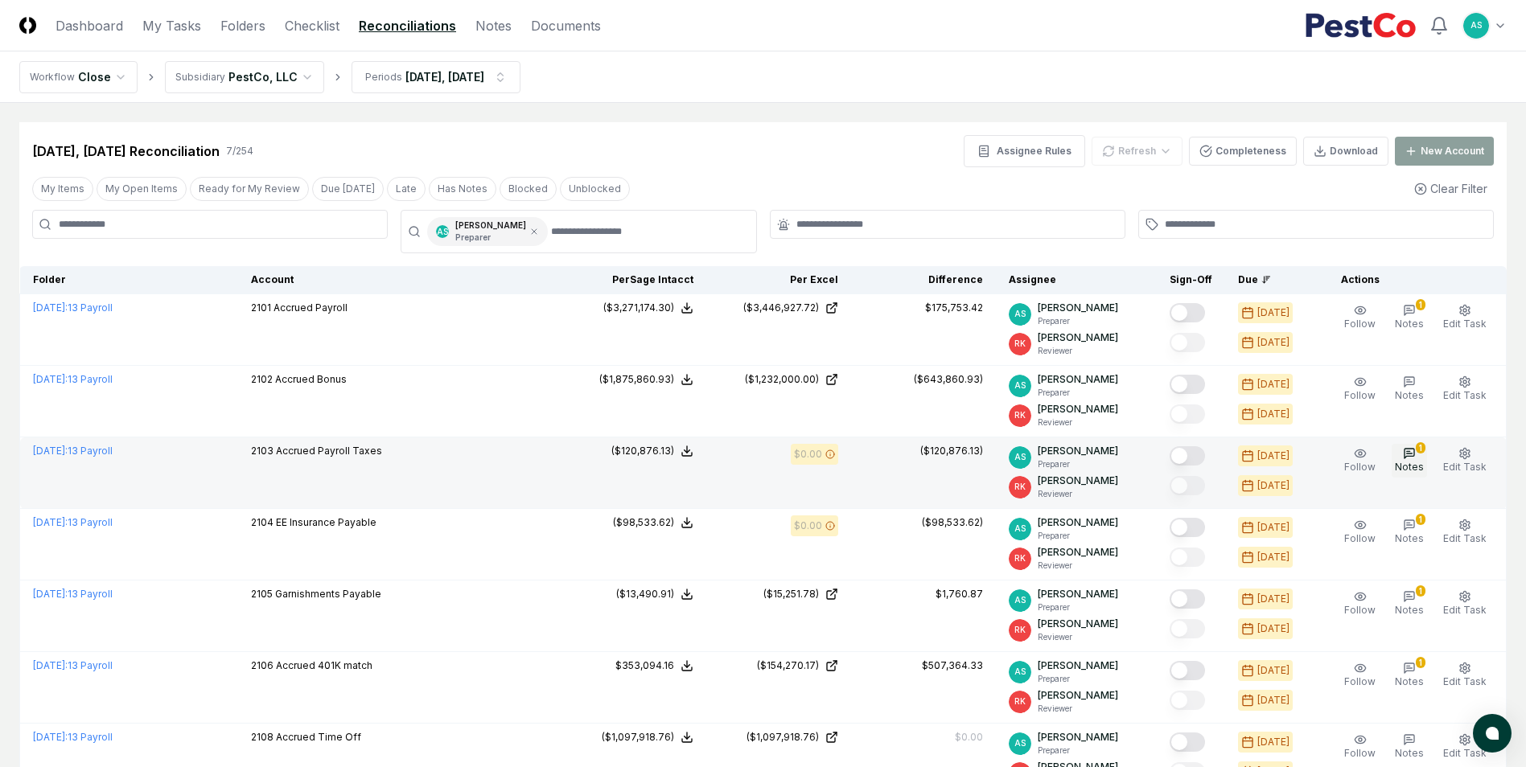
click at [1413, 458] on icon "button" at bounding box center [1409, 453] width 13 height 13
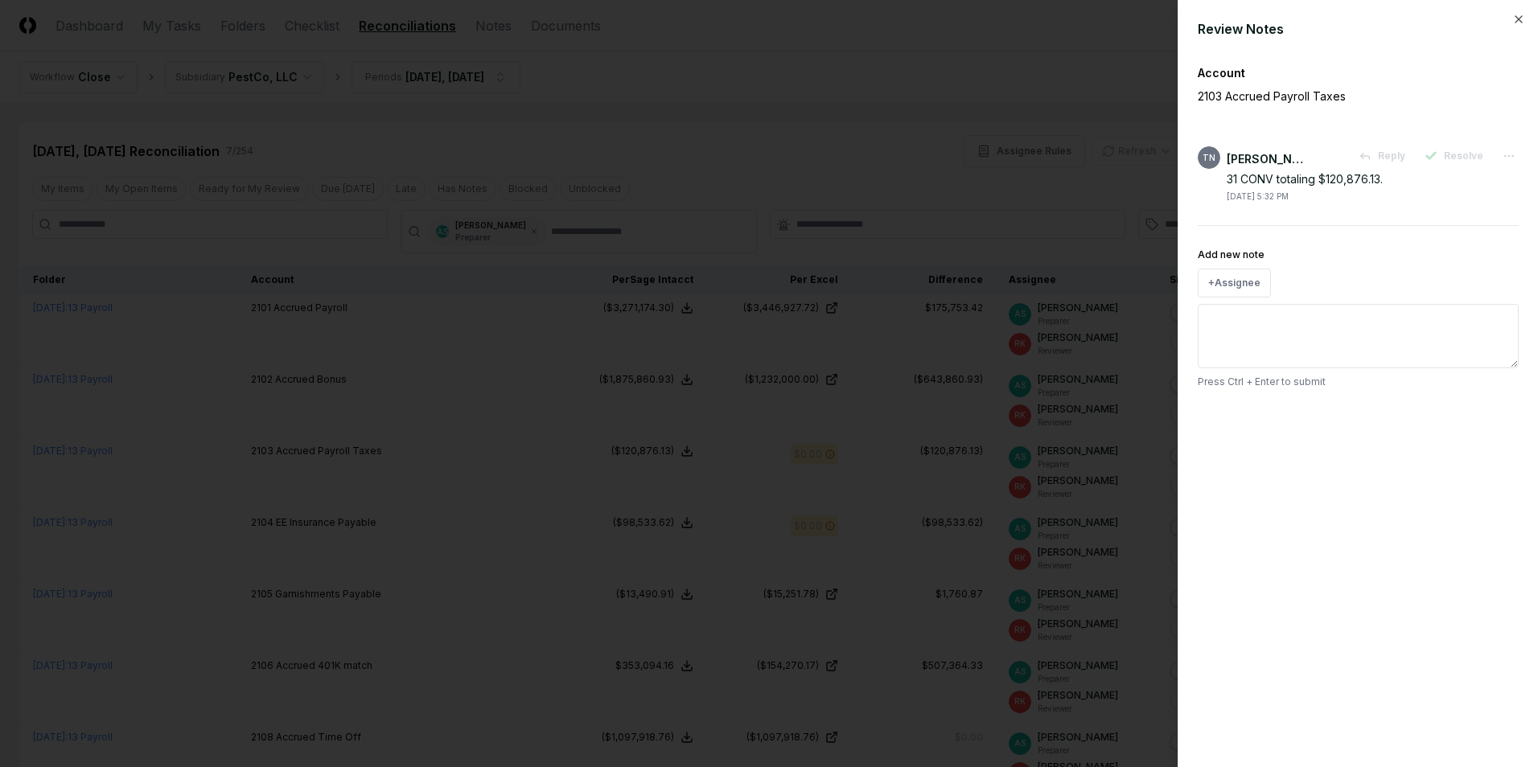
click at [1102, 207] on div at bounding box center [769, 383] width 1538 height 767
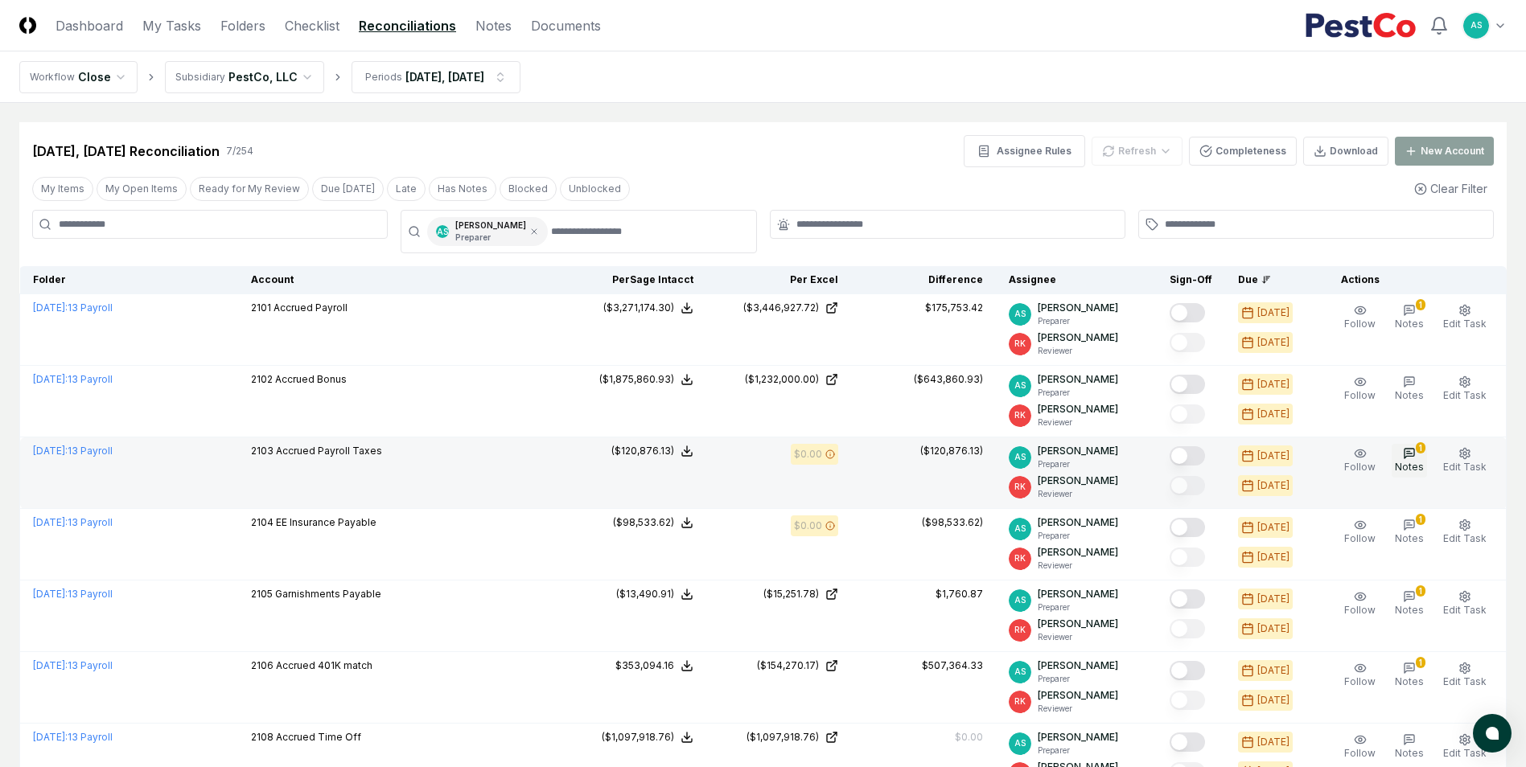
click at [1415, 453] on icon "button" at bounding box center [1409, 453] width 13 height 13
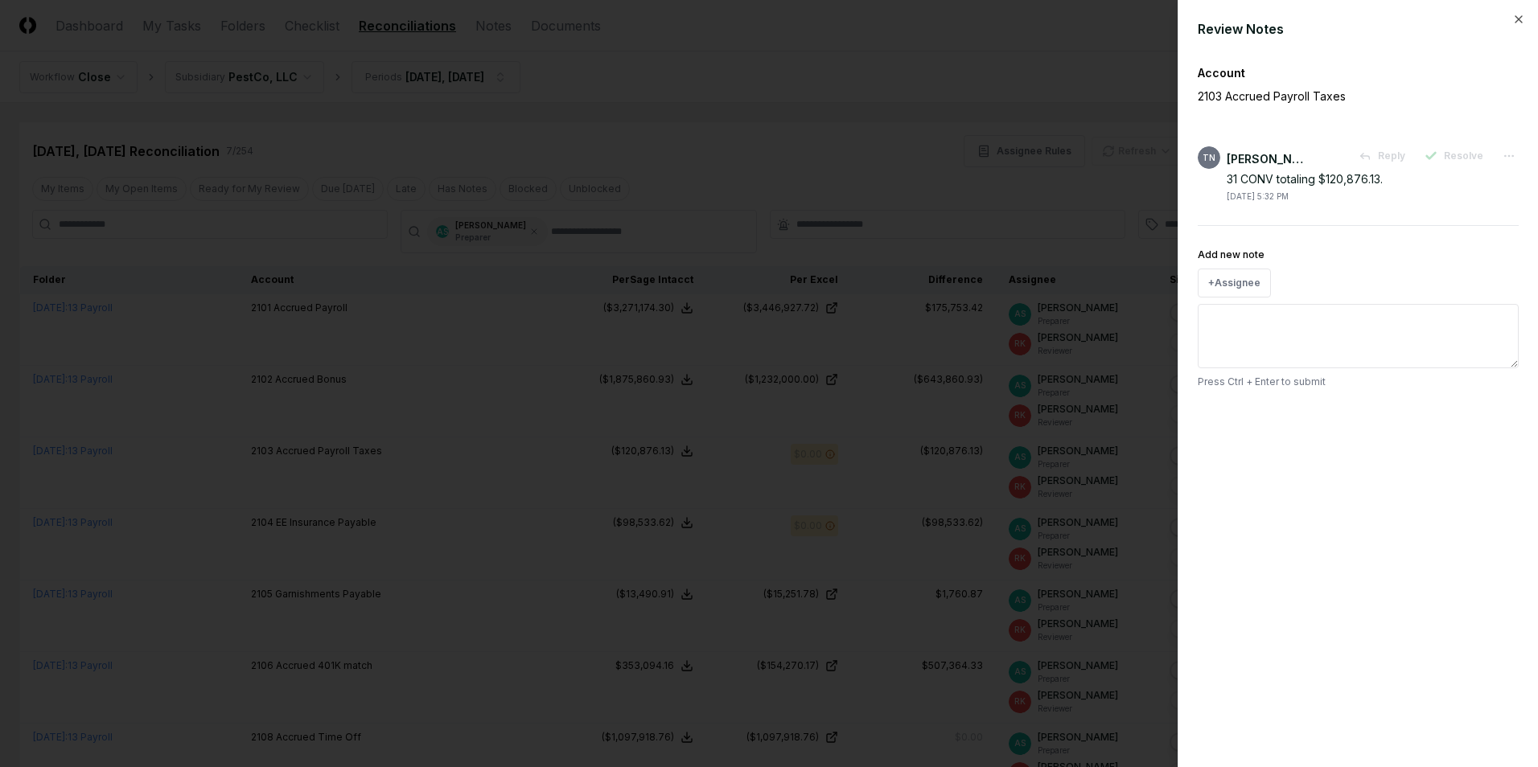
click at [932, 202] on div at bounding box center [769, 383] width 1538 height 767
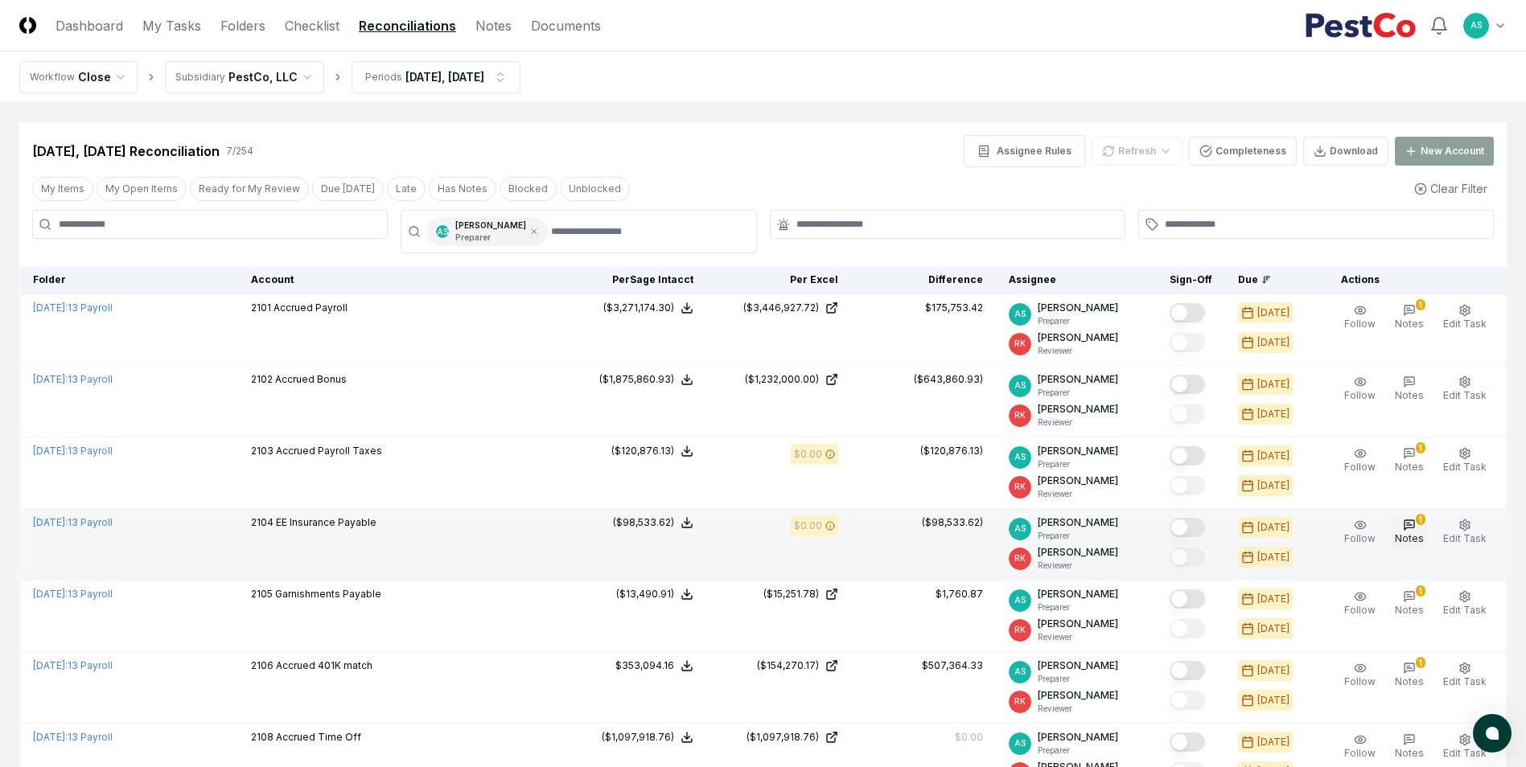
click at [1419, 534] on span "Notes" at bounding box center [1409, 538] width 29 height 12
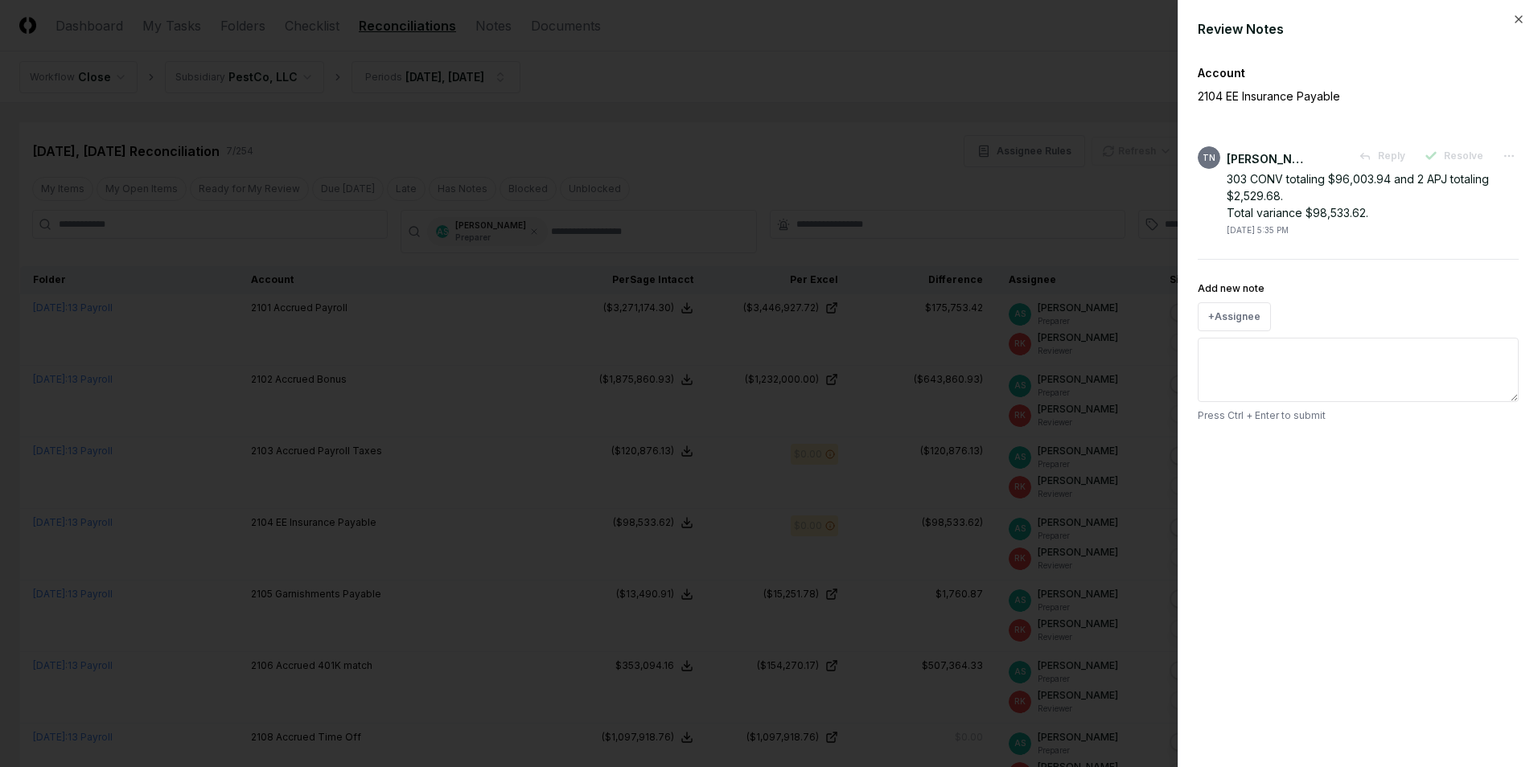
click at [1019, 226] on div at bounding box center [769, 383] width 1538 height 767
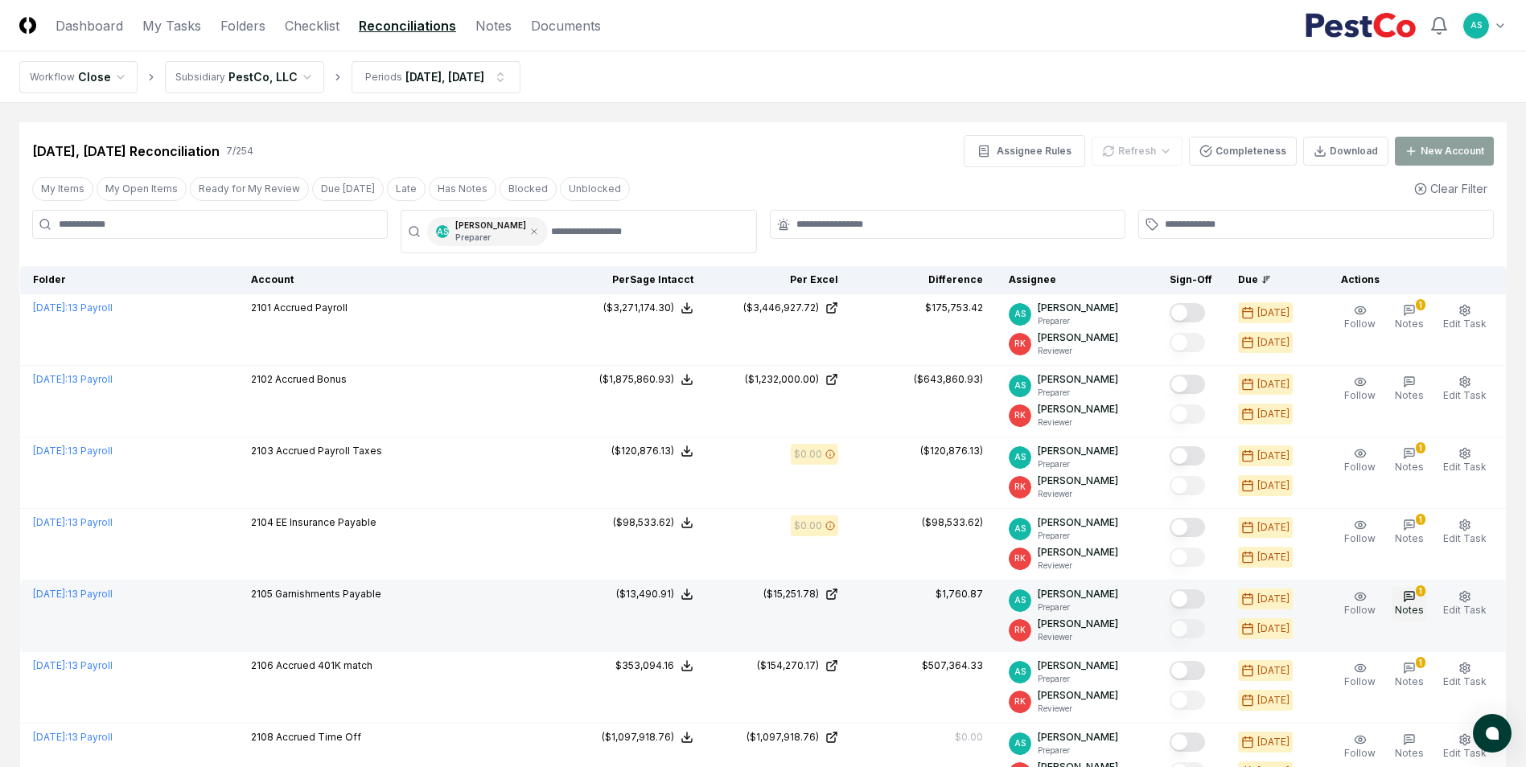
click at [1415, 589] on button "1 Notes" at bounding box center [1408, 604] width 35 height 34
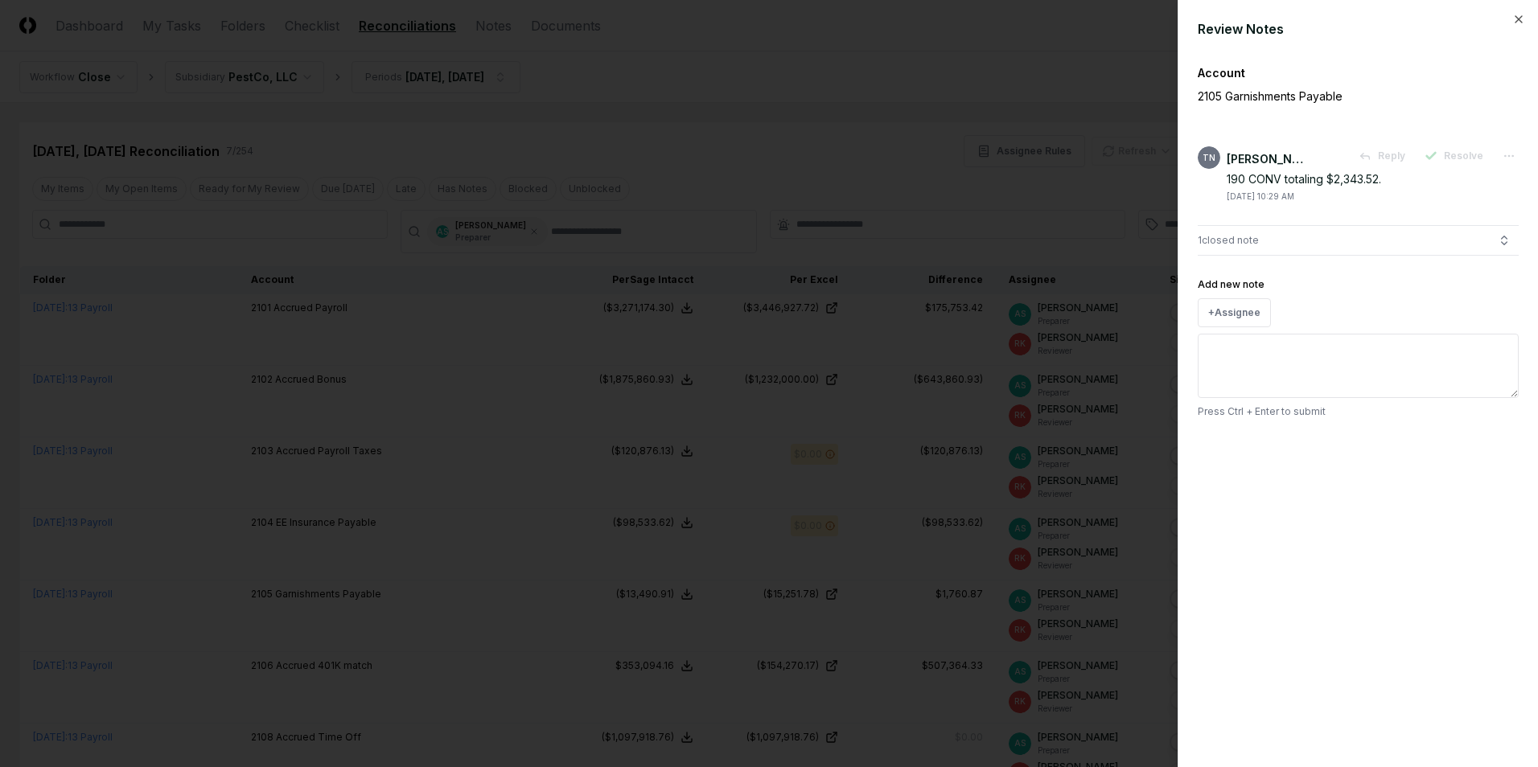
click at [1068, 245] on div at bounding box center [769, 383] width 1538 height 767
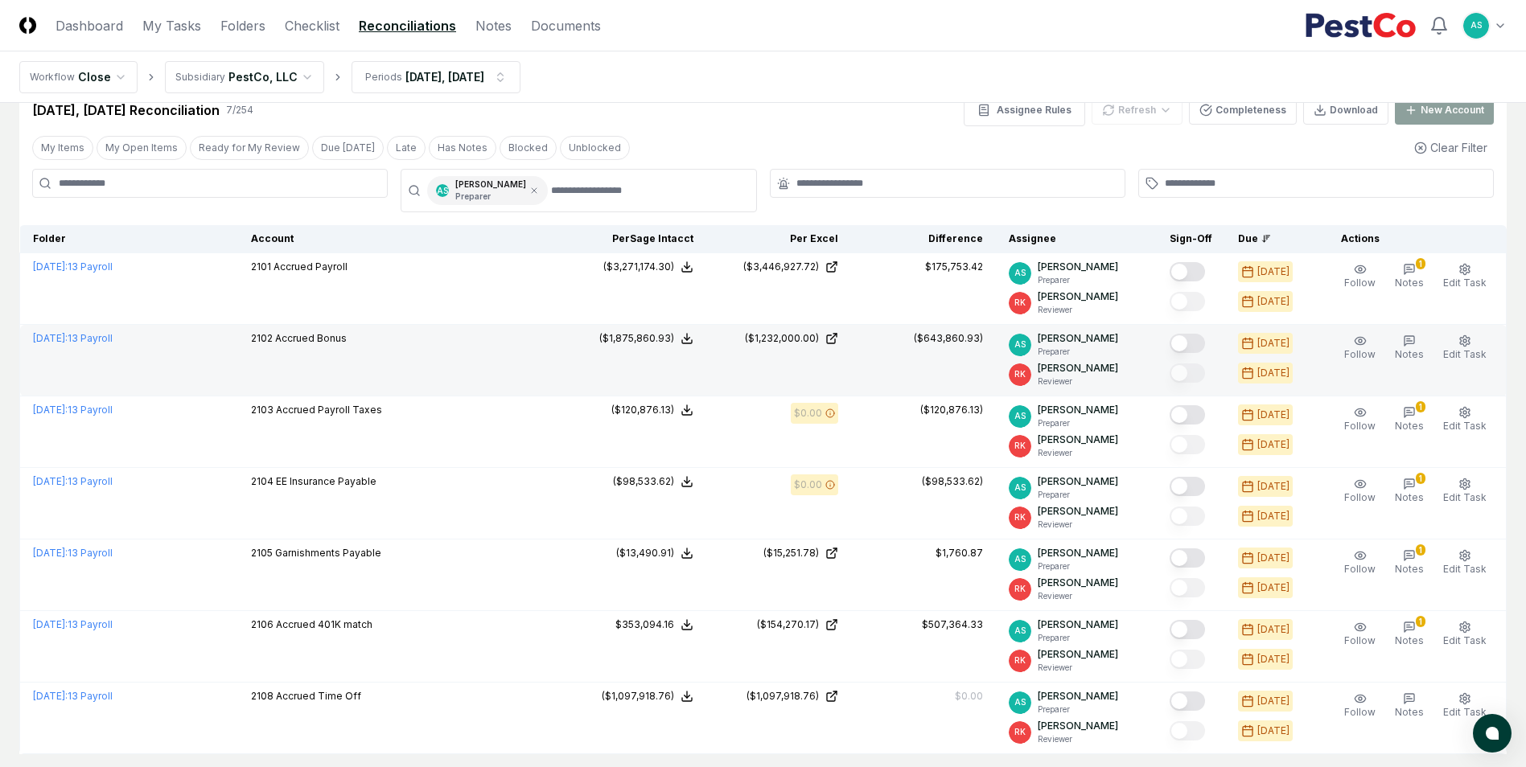
scroll to position [80, 0]
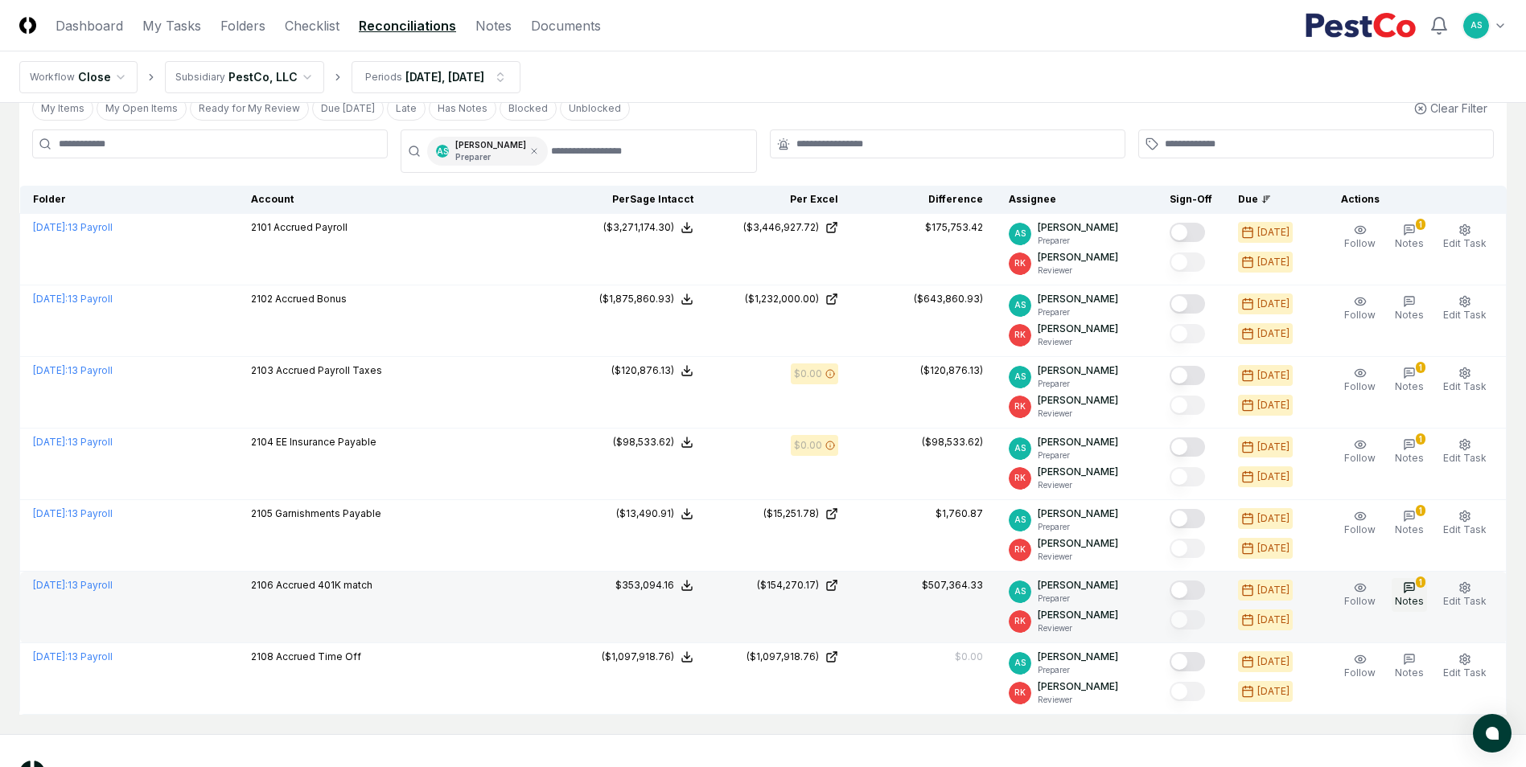
click at [1412, 594] on icon "button" at bounding box center [1409, 587] width 13 height 13
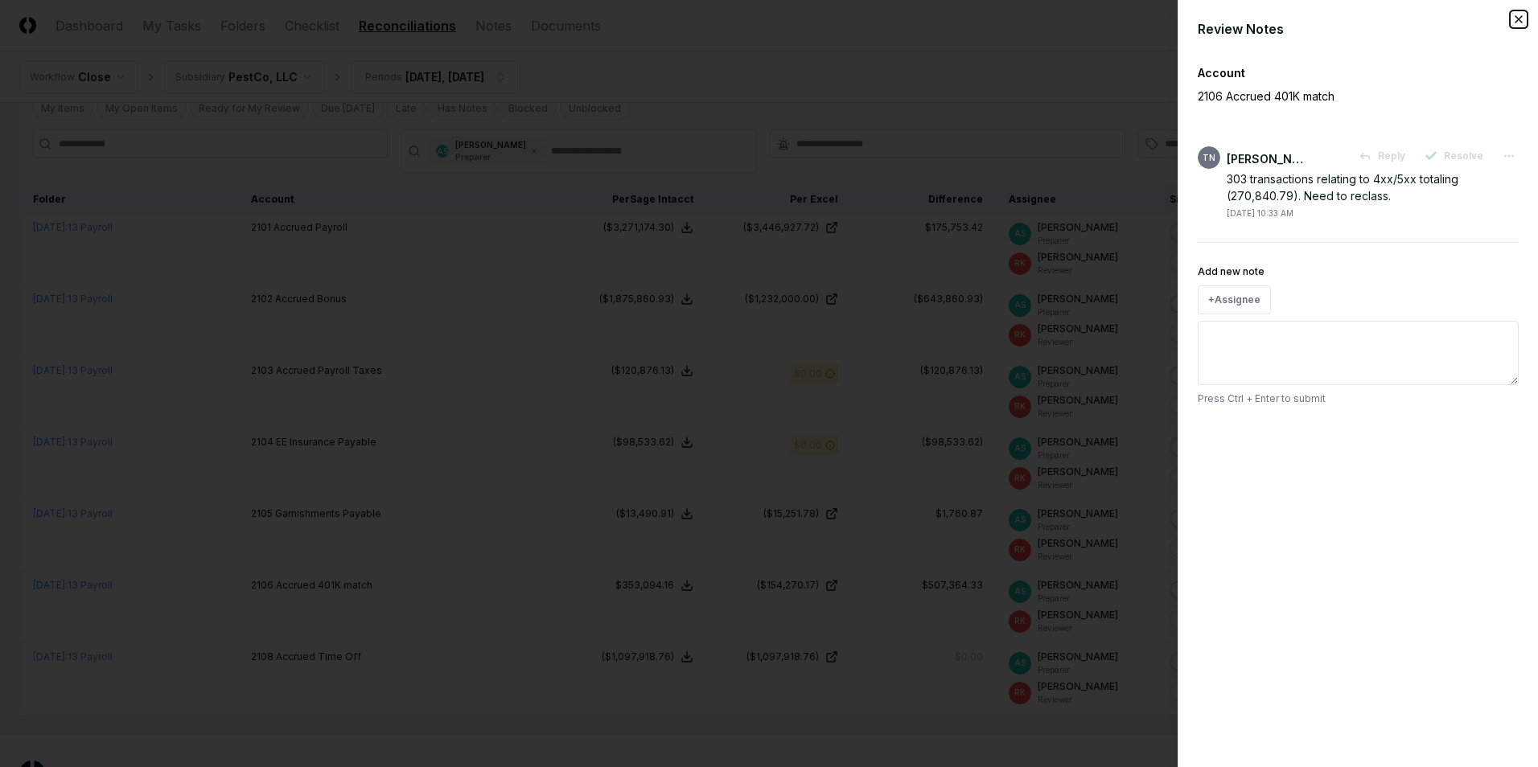
click at [1524, 23] on icon "button" at bounding box center [1518, 19] width 13 height 13
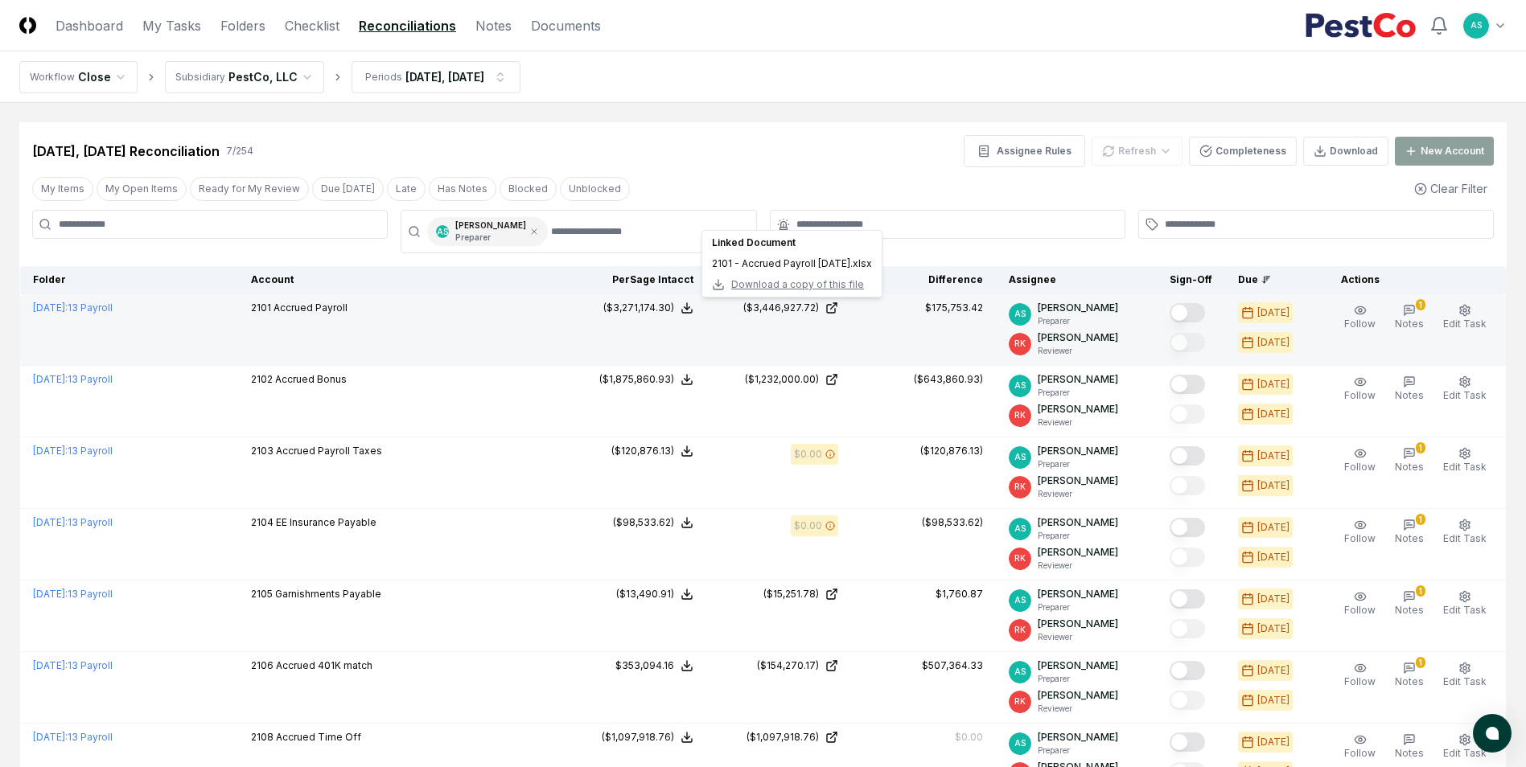
click at [812, 281] on span "Download a copy of this file" at bounding box center [797, 284] width 133 height 14
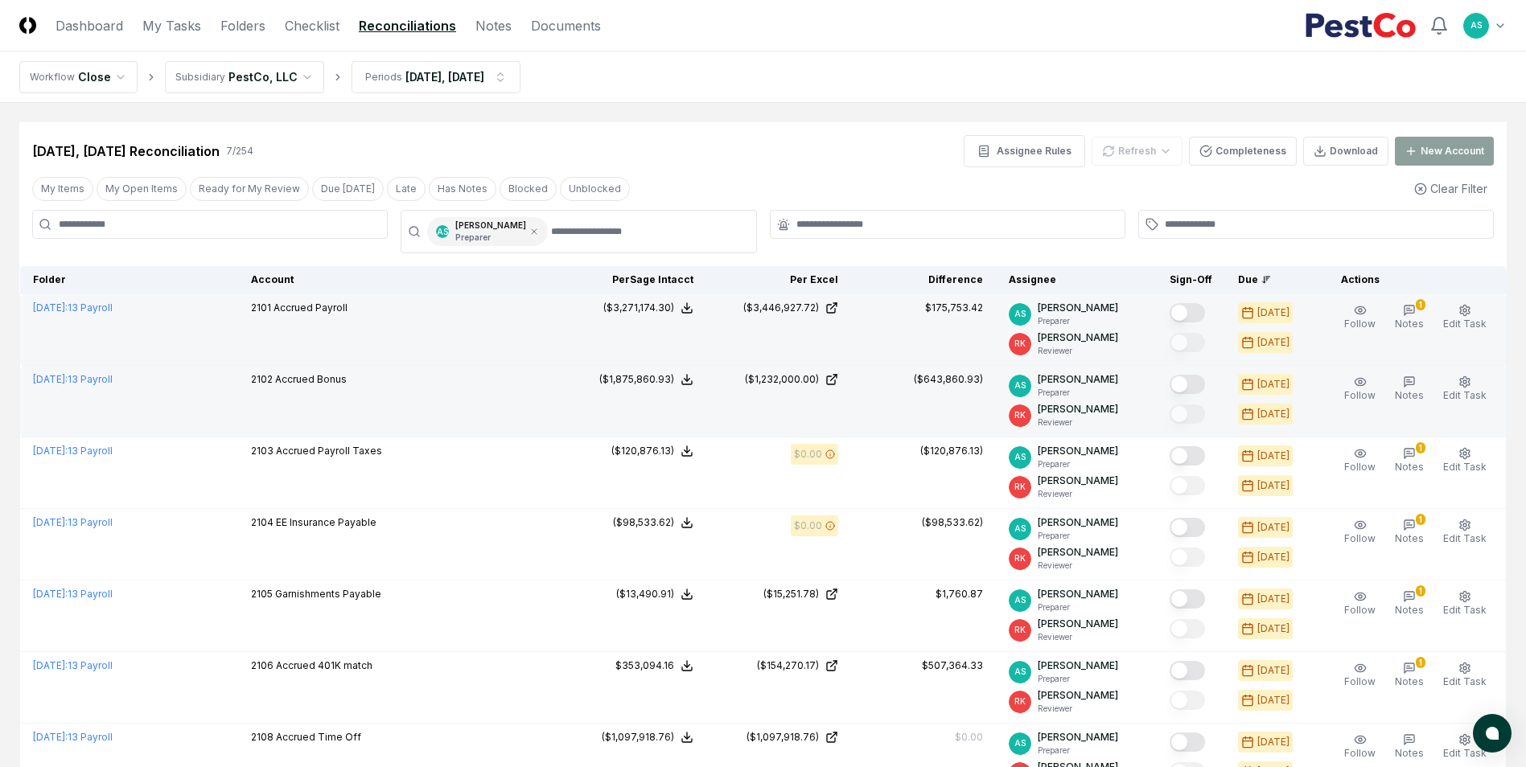
scroll to position [80, 0]
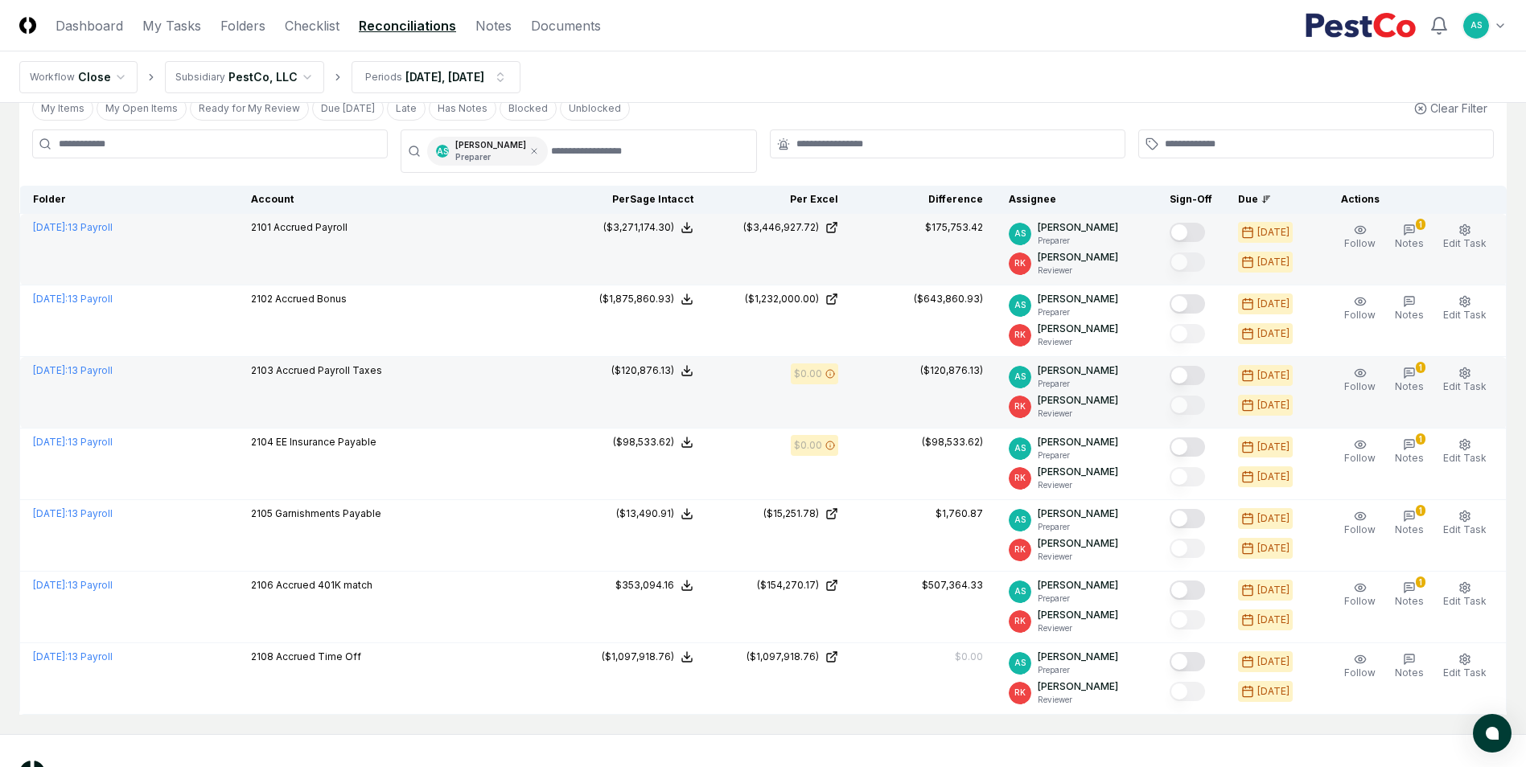
drag, startPoint x: 1185, startPoint y: 377, endPoint x: 1184, endPoint y: 386, distance: 9.0
click at [1185, 377] on button "Mark complete" at bounding box center [1186, 375] width 35 height 19
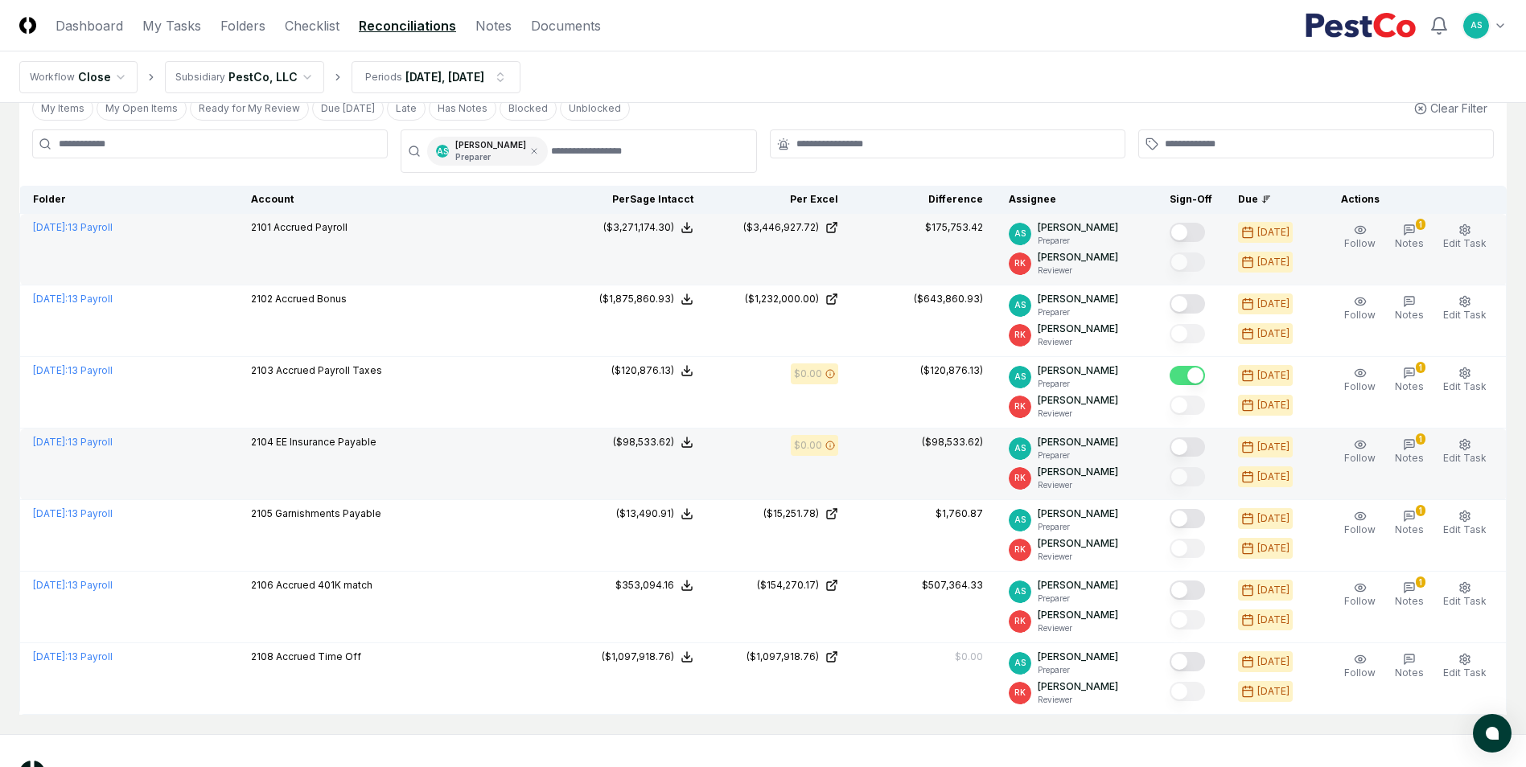
click at [1191, 446] on button "Mark complete" at bounding box center [1186, 447] width 35 height 19
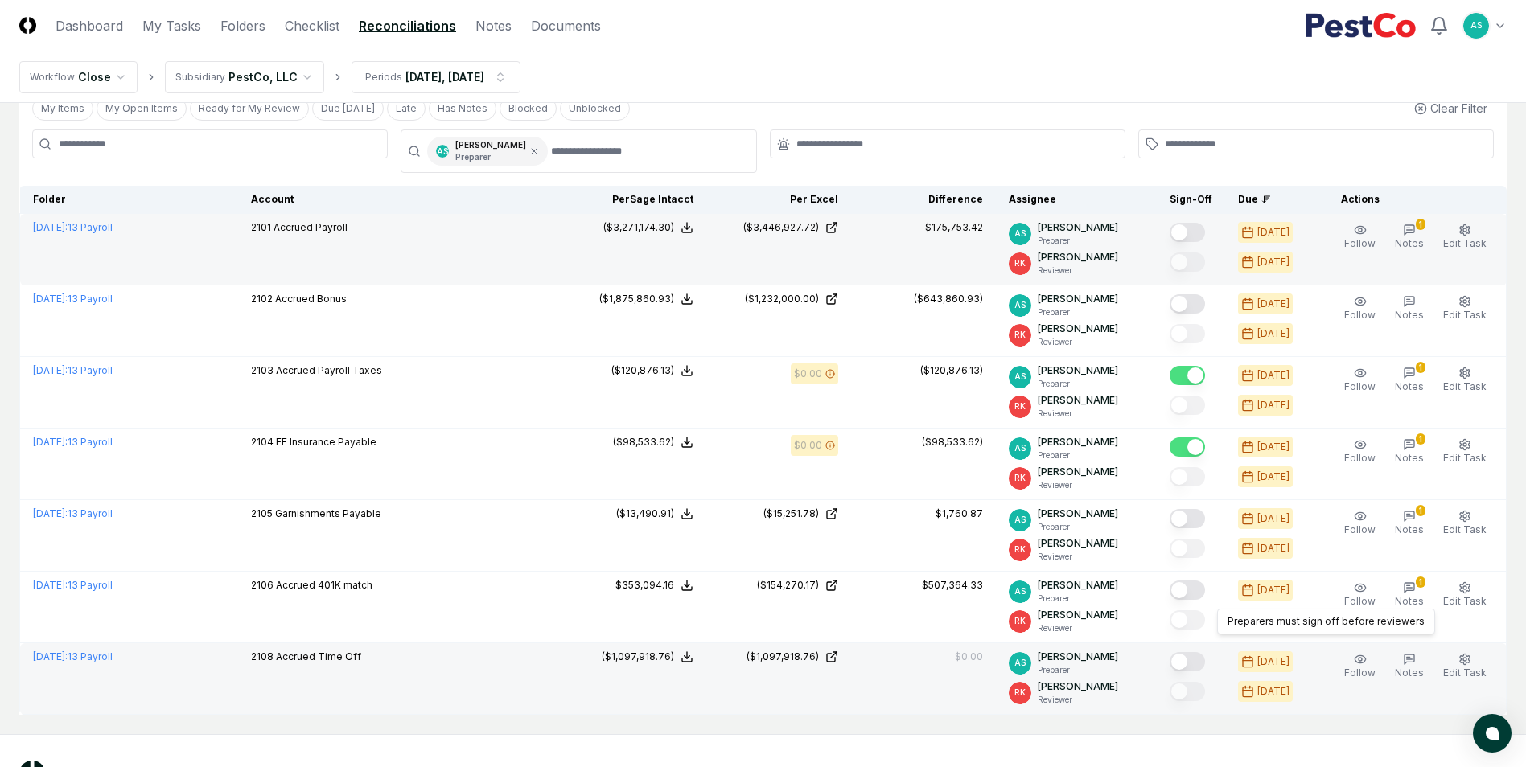
click at [1190, 663] on button "Mark complete" at bounding box center [1186, 661] width 35 height 19
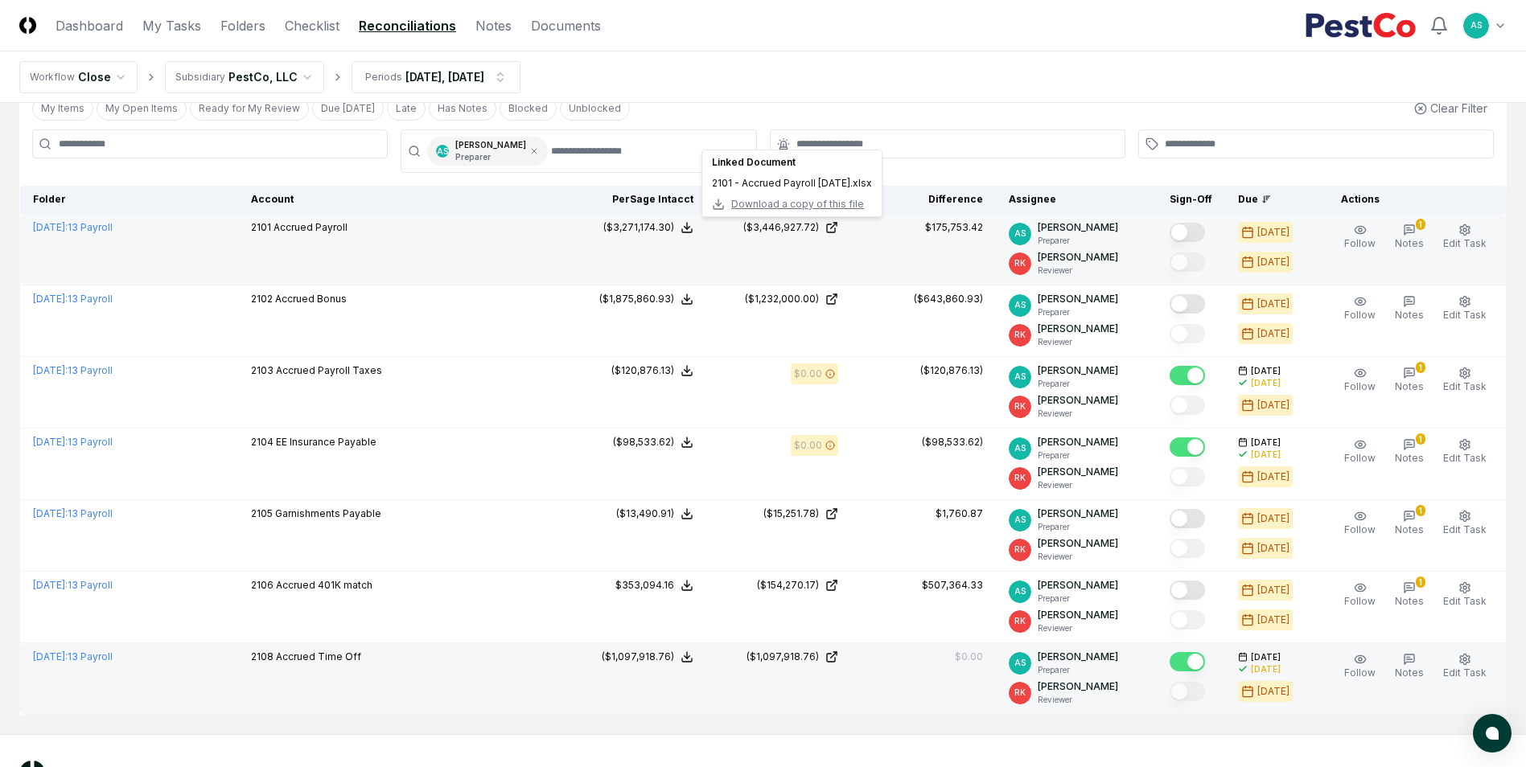
click at [842, 183] on div "2101 - Accrued Payroll Jul25.xlsx" at bounding box center [792, 183] width 160 height 14
